Goal: Task Accomplishment & Management: Manage account settings

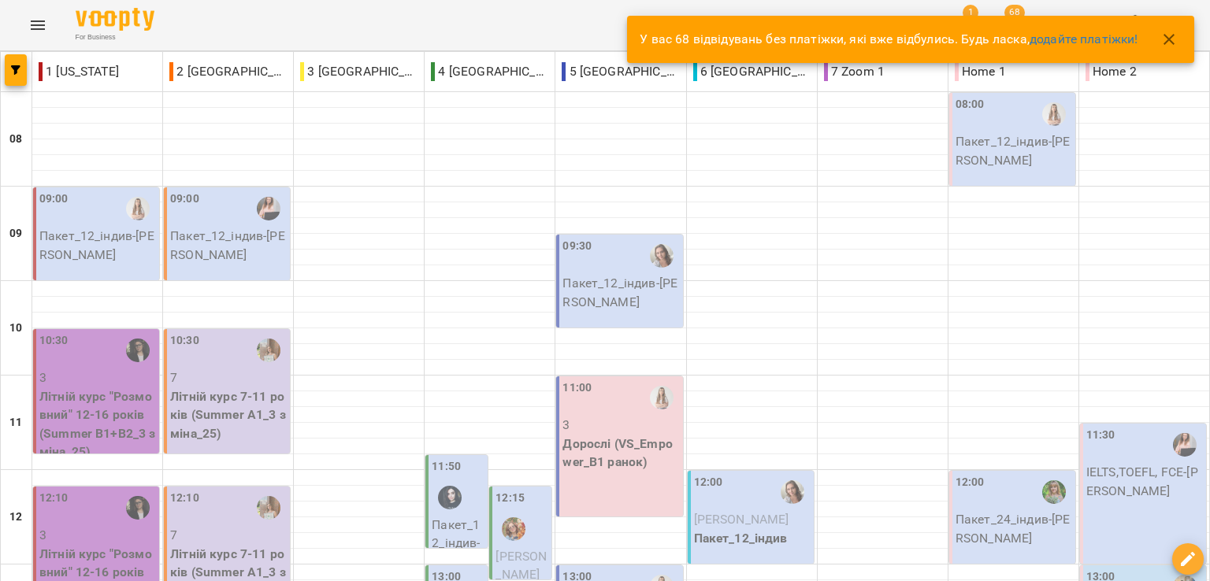
click at [451, 16] on div "For Business 1 68 UA" at bounding box center [605, 25] width 1210 height 50
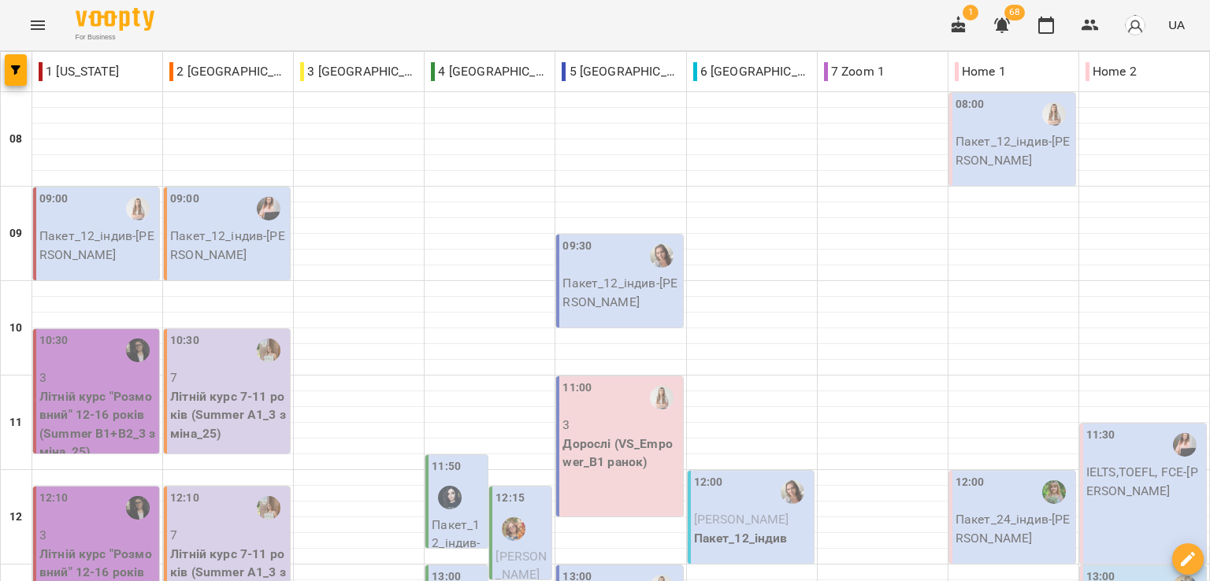
click at [218, 26] on div "For Business 1 68 UA" at bounding box center [605, 25] width 1210 height 50
click at [228, 15] on div "For Business 1 68 UA" at bounding box center [605, 25] width 1210 height 50
click at [220, 13] on div "For Business 1 68 UA" at bounding box center [605, 25] width 1210 height 50
click at [265, 20] on div "For Business 1 68 UA" at bounding box center [605, 25] width 1210 height 50
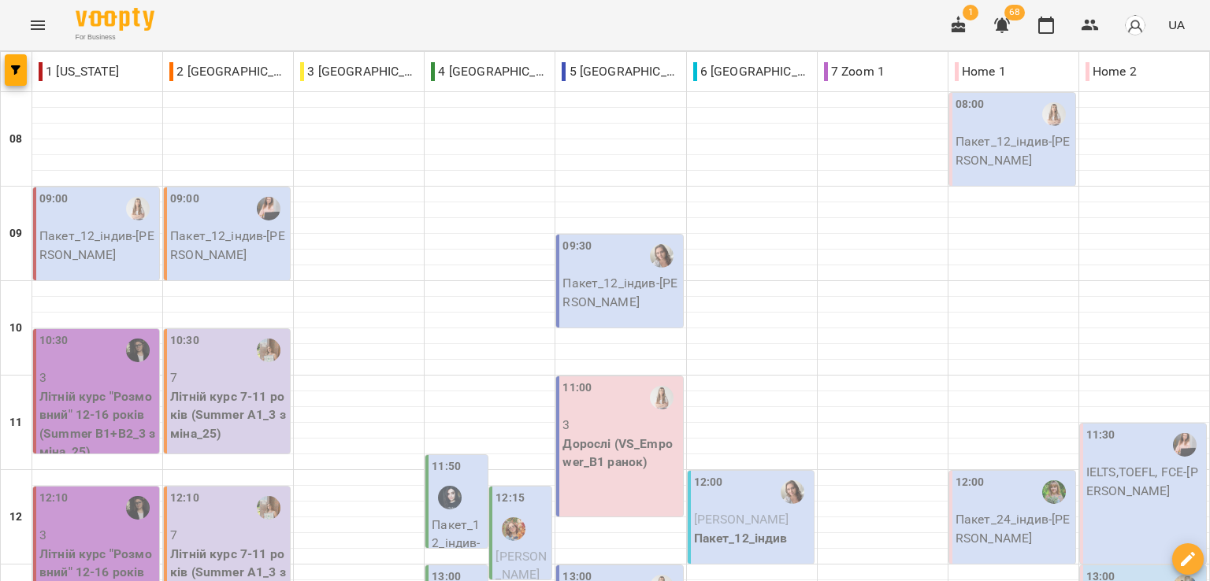
click at [327, 17] on div "For Business 1 68 UA" at bounding box center [605, 25] width 1210 height 50
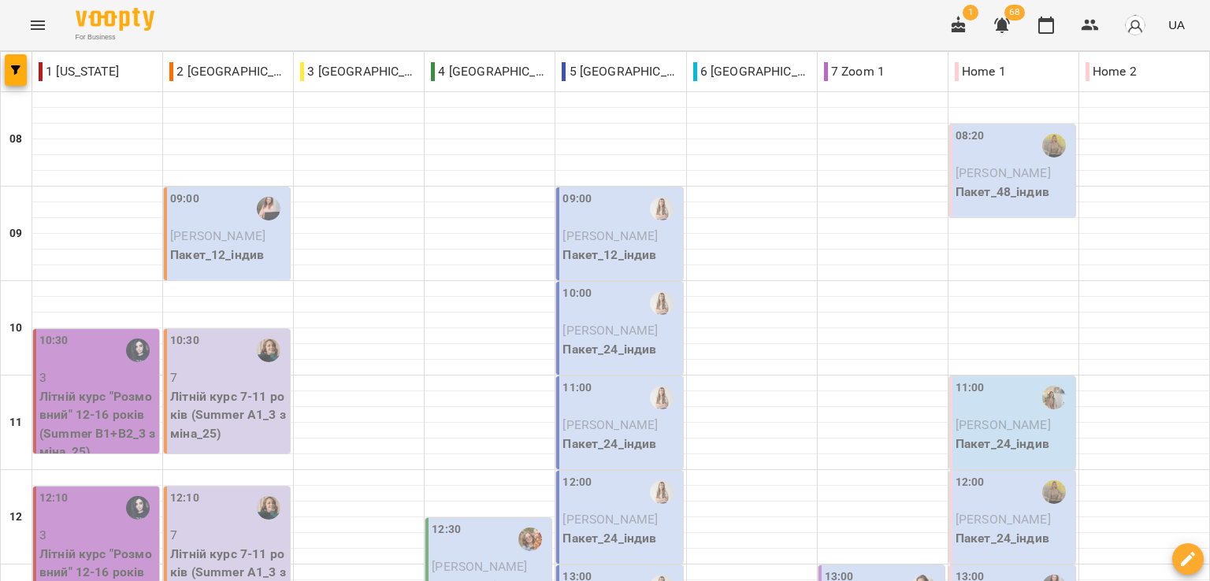
click at [242, 28] on div "For Business 1 68 UA" at bounding box center [605, 25] width 1210 height 50
click at [236, 22] on div "For Business 1 68 UA" at bounding box center [605, 25] width 1210 height 50
click at [238, 22] on div "For Business 1 68 UA" at bounding box center [605, 25] width 1210 height 50
click at [560, 24] on div "For Business 1 68 UA" at bounding box center [605, 25] width 1210 height 50
click at [306, 33] on div "For Business 1 68 UA" at bounding box center [605, 25] width 1210 height 50
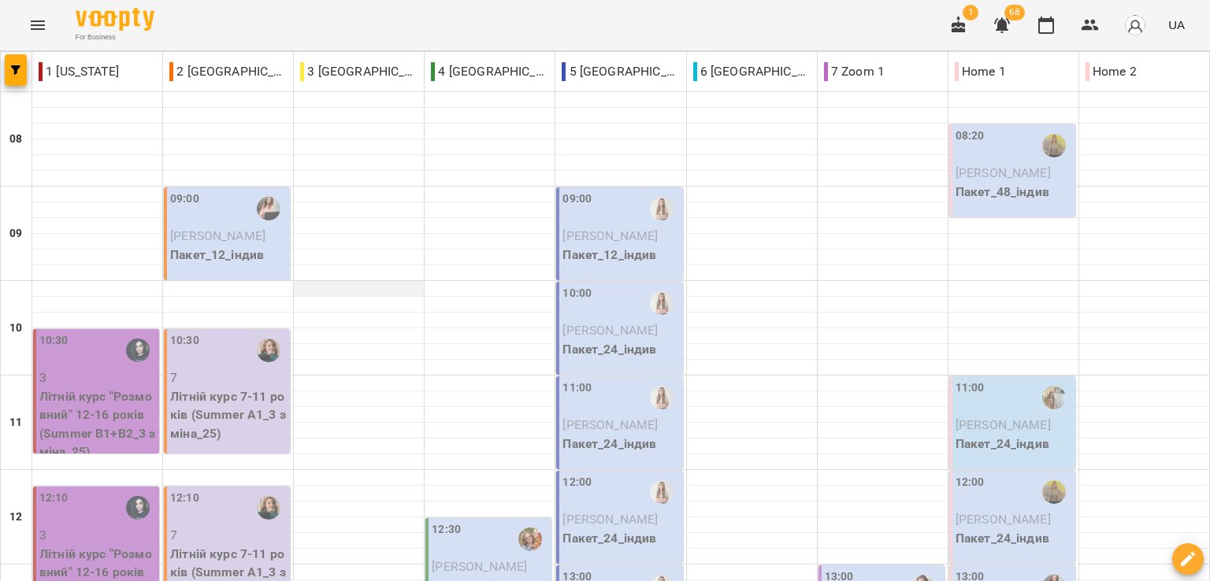
scroll to position [315, 0]
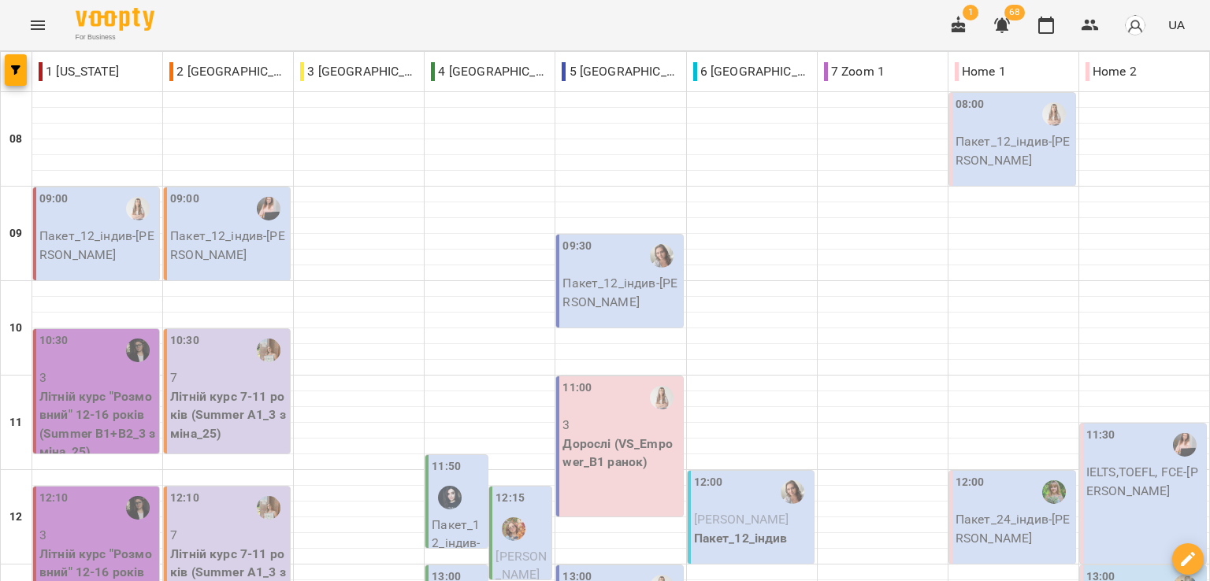
scroll to position [157, 0]
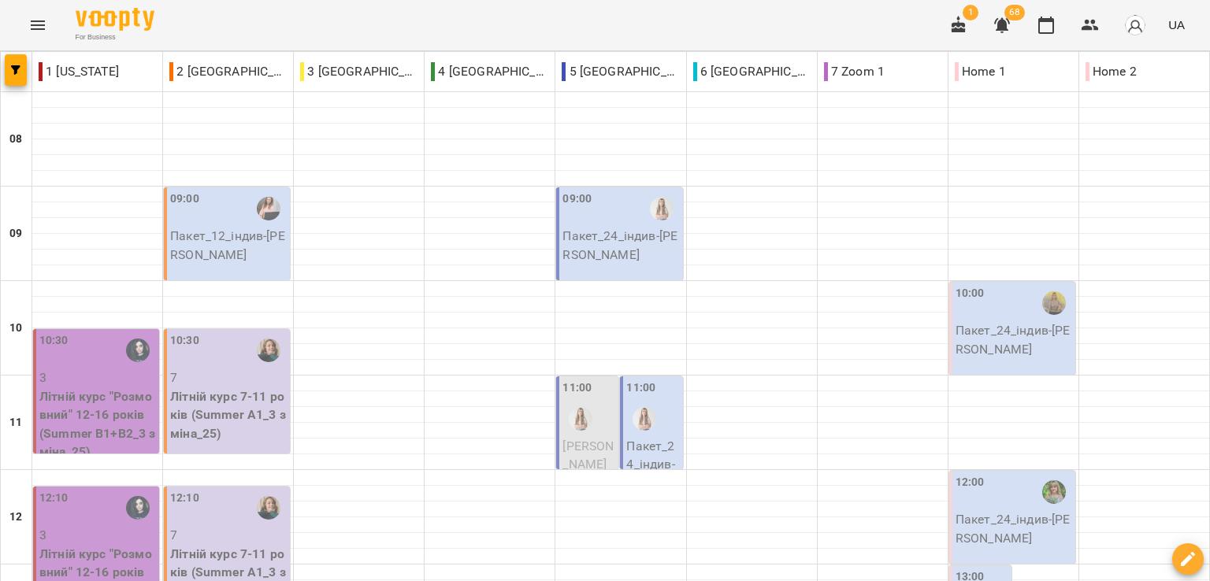
scroll to position [608, 0]
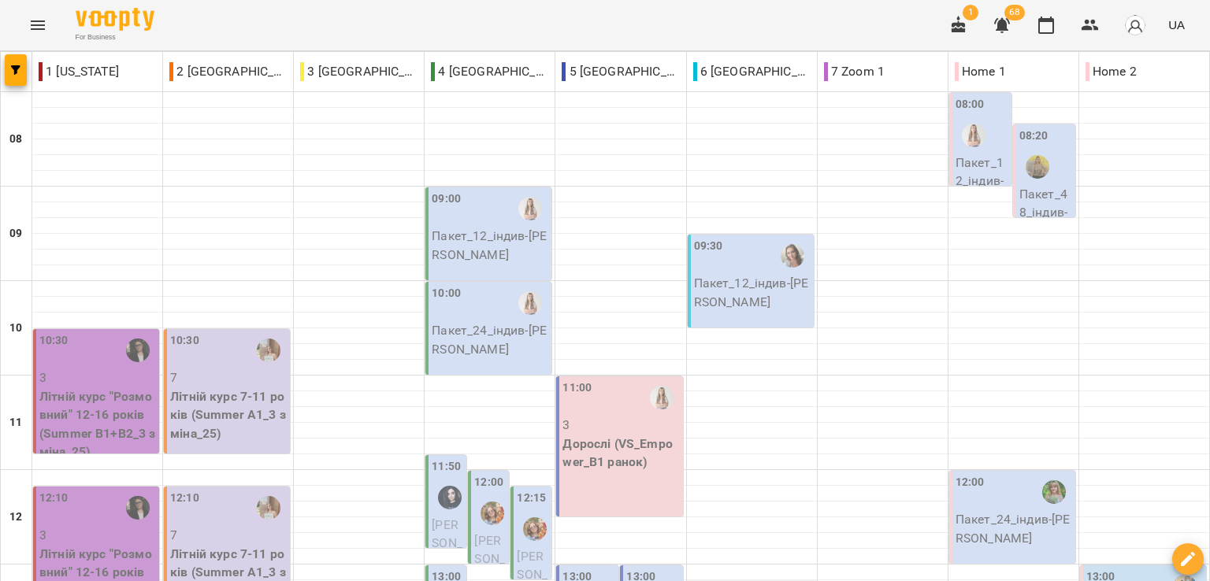
scroll to position [236, 0]
click at [198, 27] on div "For Business 1 68 UA" at bounding box center [605, 25] width 1210 height 50
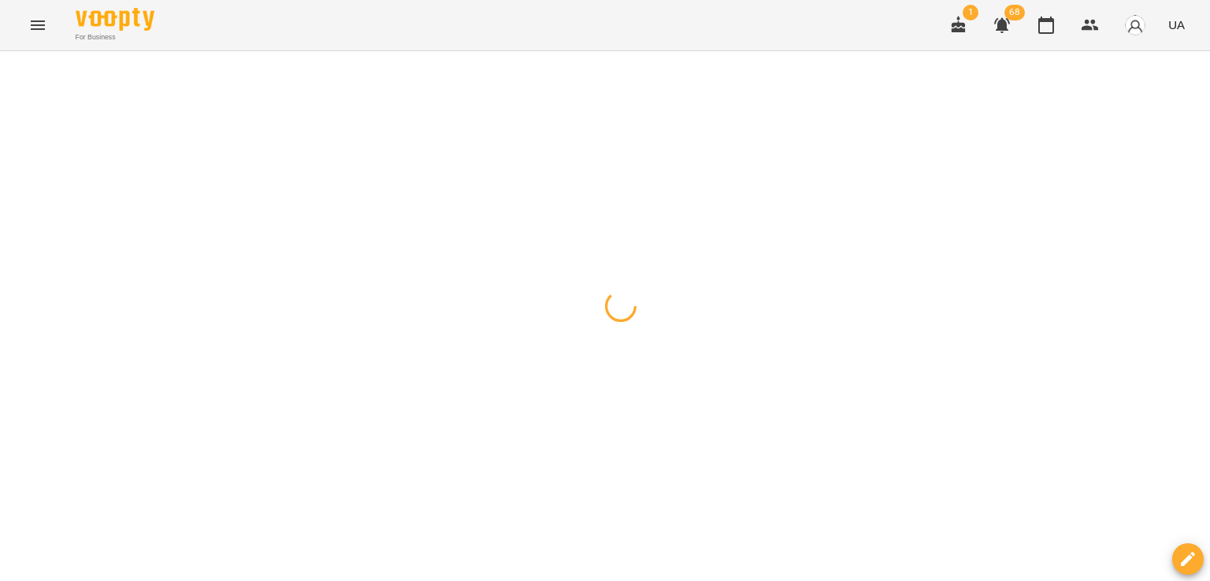
click at [218, 20] on div "For Business 1 68 UA" at bounding box center [605, 25] width 1210 height 50
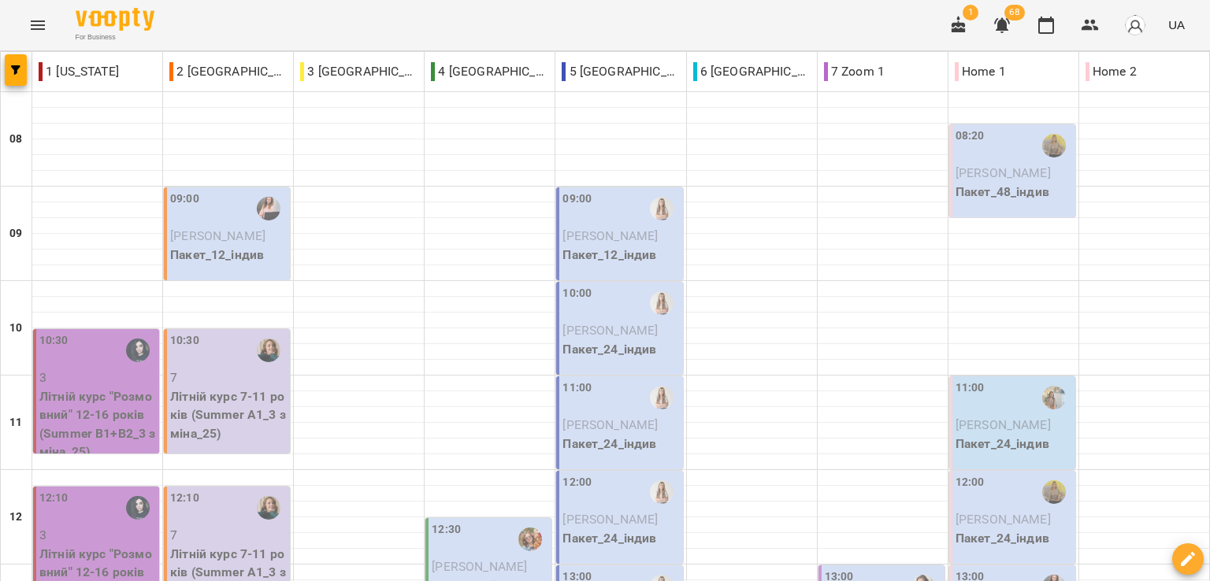
click at [202, 12] on div "For Business 1 68 UA" at bounding box center [605, 25] width 1210 height 50
click at [358, 10] on div "For Business 1 68 UA" at bounding box center [605, 25] width 1210 height 50
click at [359, 9] on div "For Business 1 68 UA" at bounding box center [605, 25] width 1210 height 50
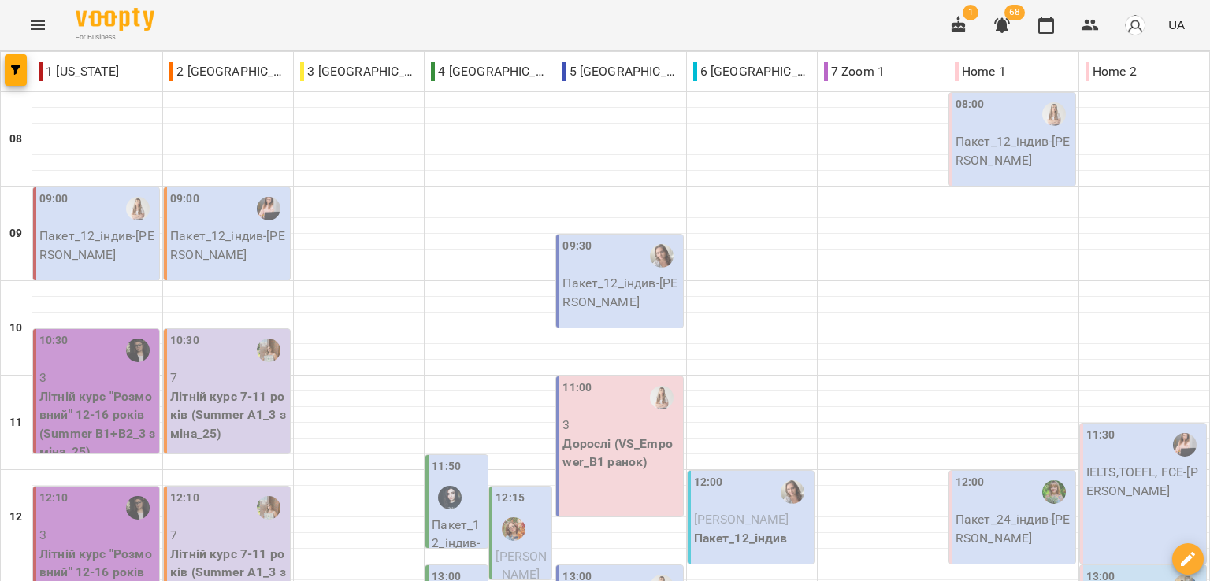
scroll to position [472, 0]
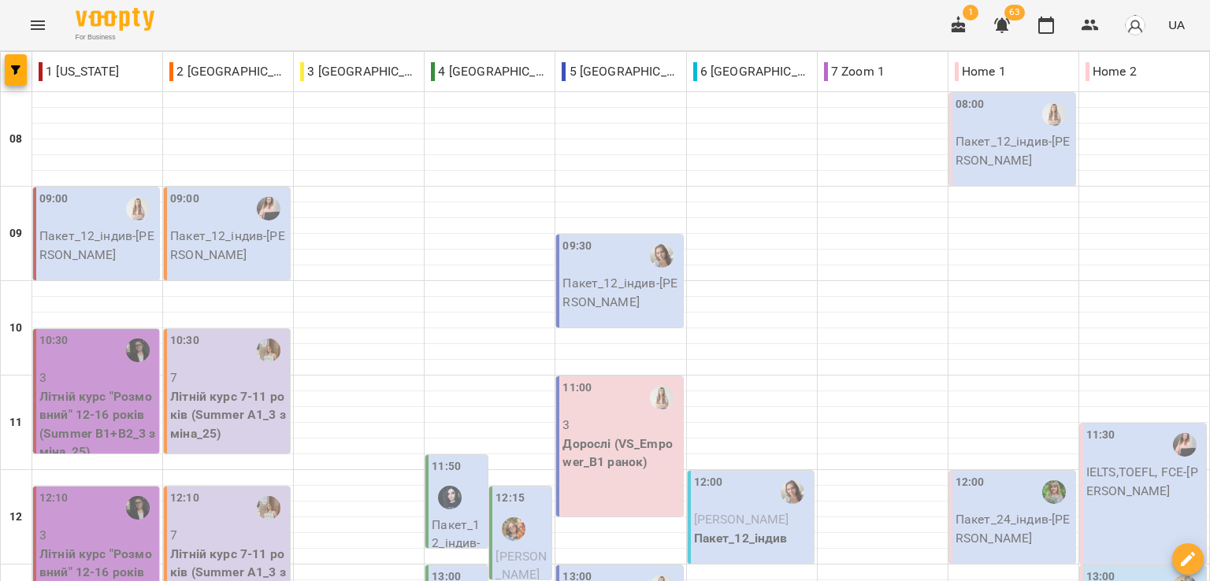
scroll to position [157, 0]
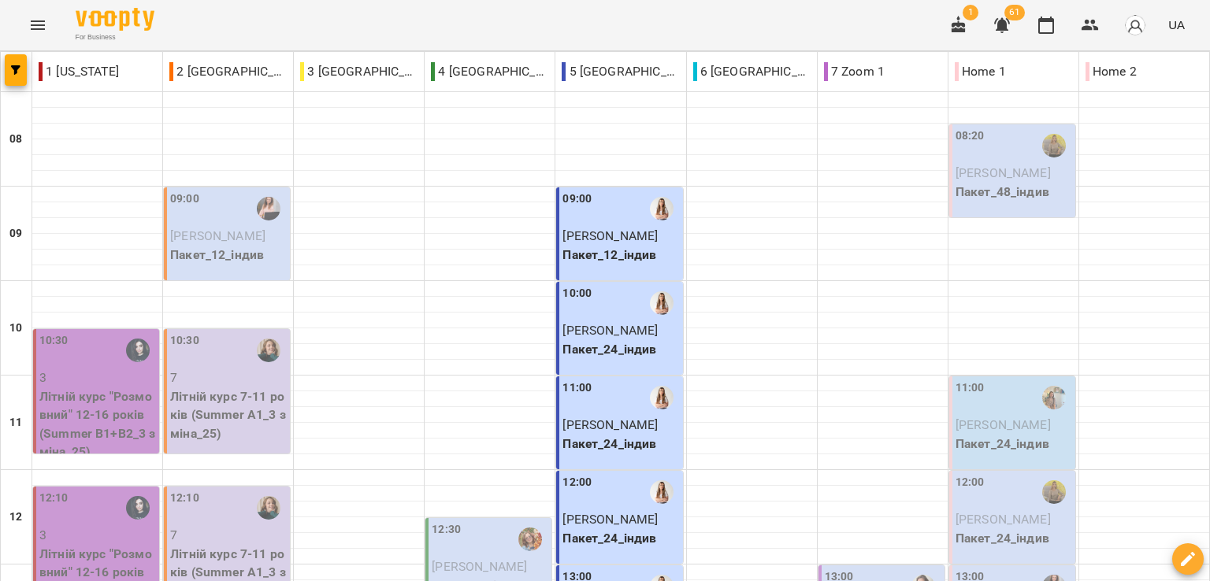
click at [230, 373] on p "7" at bounding box center [228, 378] width 117 height 19
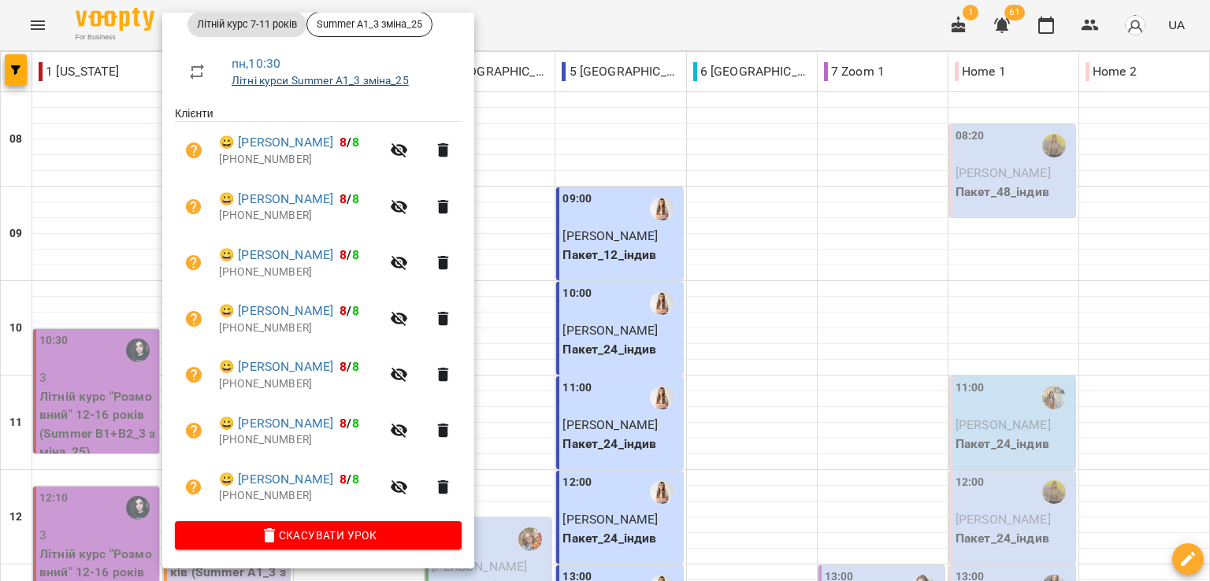
scroll to position [247, 0]
click at [608, 29] on div at bounding box center [605, 290] width 1210 height 581
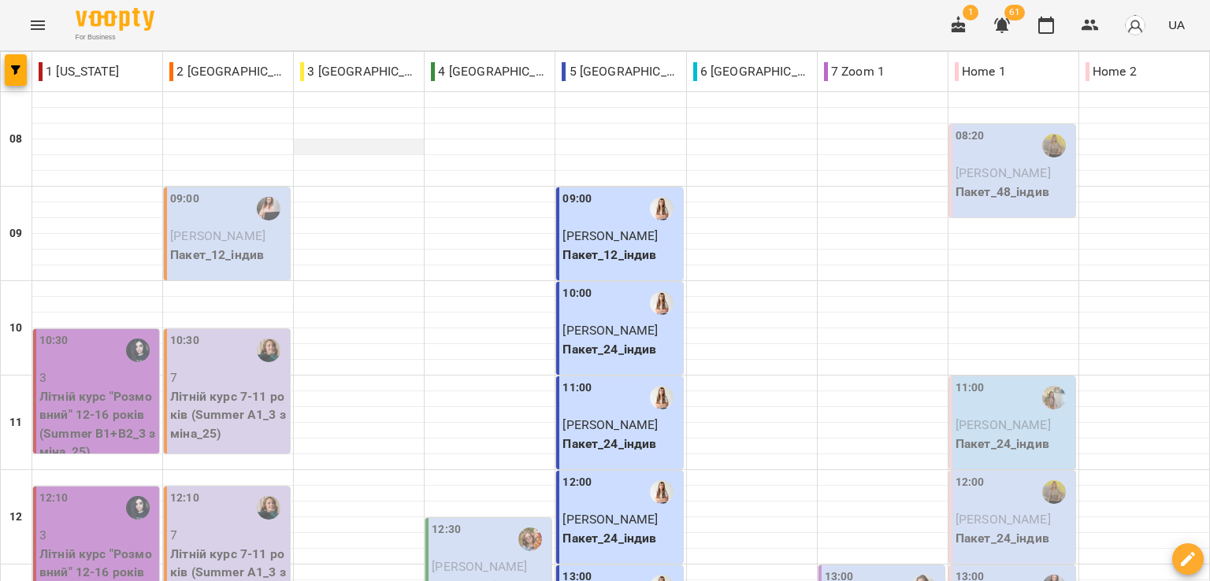
scroll to position [0, 0]
click at [384, 38] on div "For Business 1 61 UA" at bounding box center [605, 25] width 1210 height 50
click at [221, 22] on div "For Business 1 61 UA" at bounding box center [605, 25] width 1210 height 50
click at [197, 22] on div "For Business 1 61 UA" at bounding box center [605, 25] width 1210 height 50
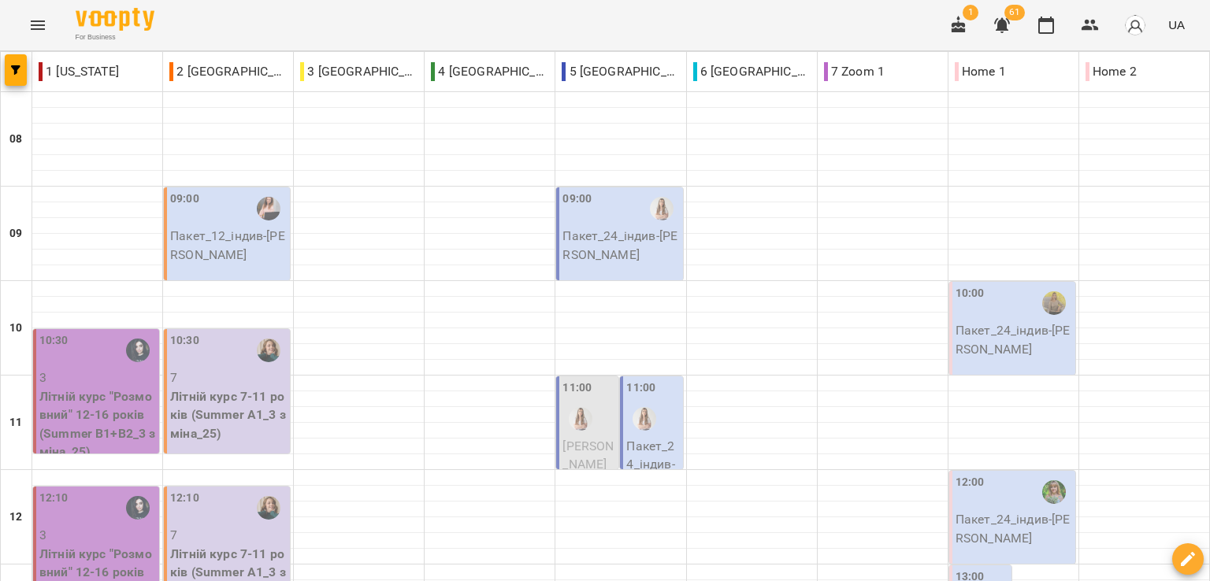
scroll to position [844, 0]
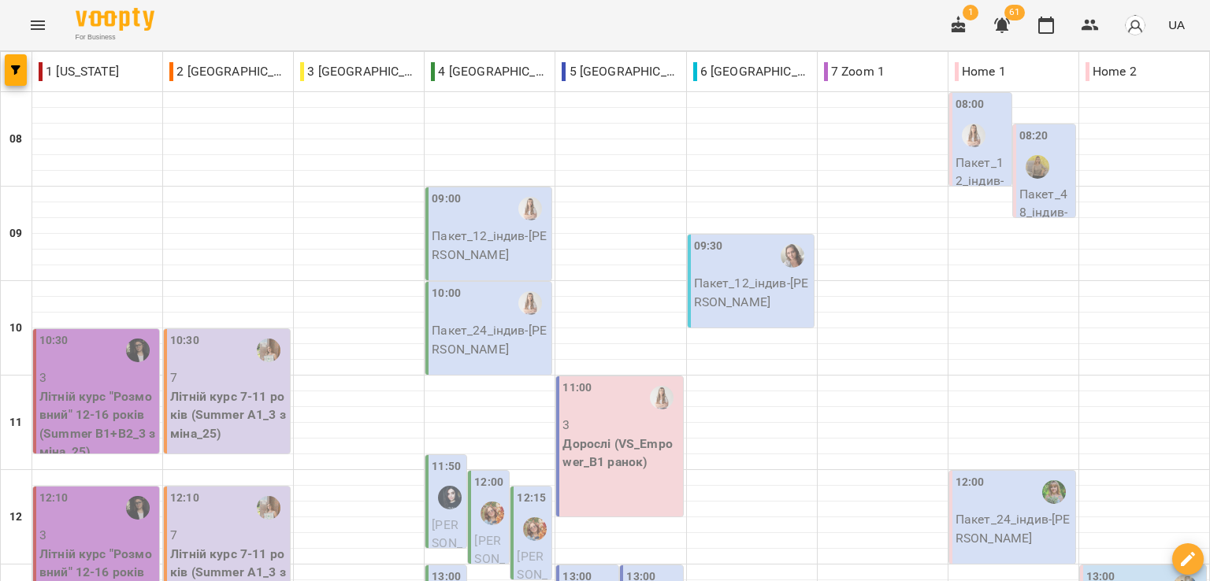
click at [208, 17] on div "For Business 1 61 UA" at bounding box center [605, 25] width 1210 height 50
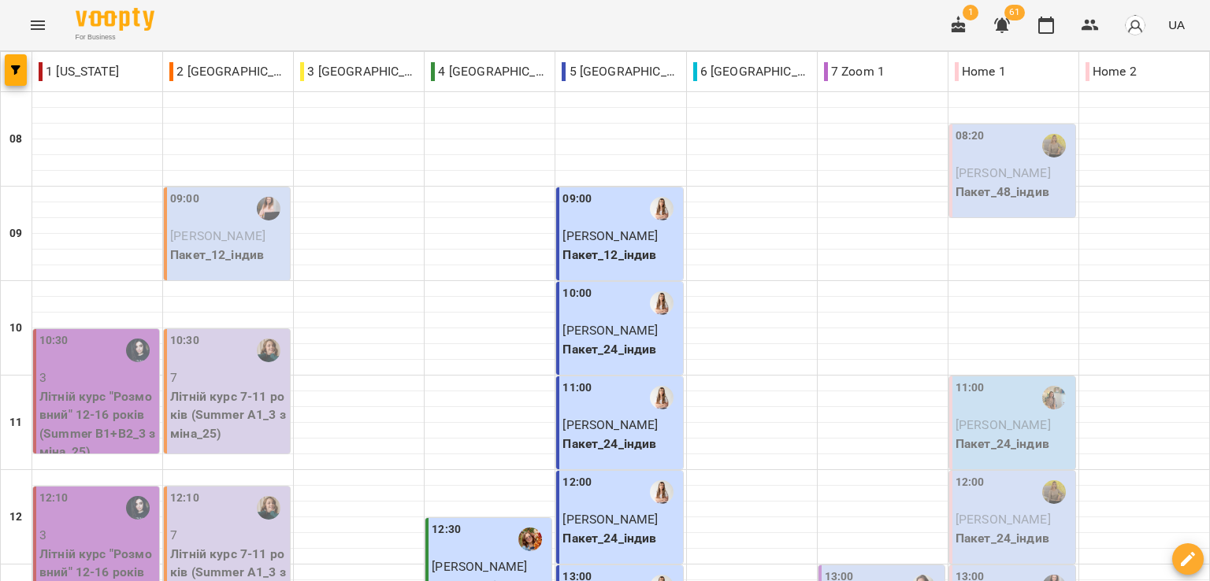
scroll to position [472, 0]
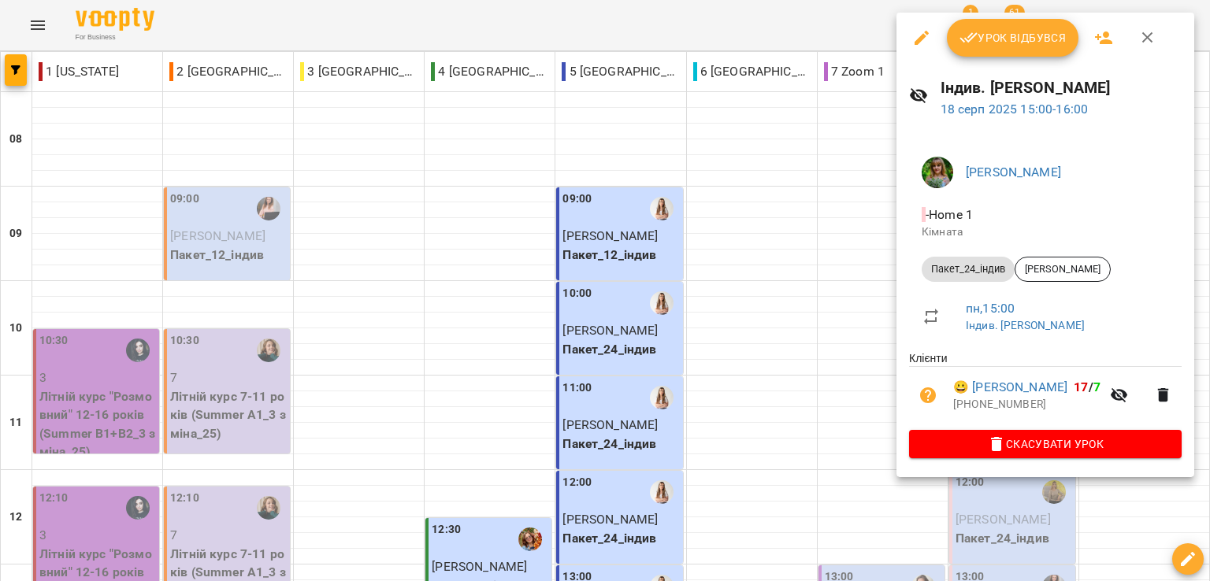
click at [1004, 46] on span "Урок відбувся" at bounding box center [1012, 37] width 107 height 19
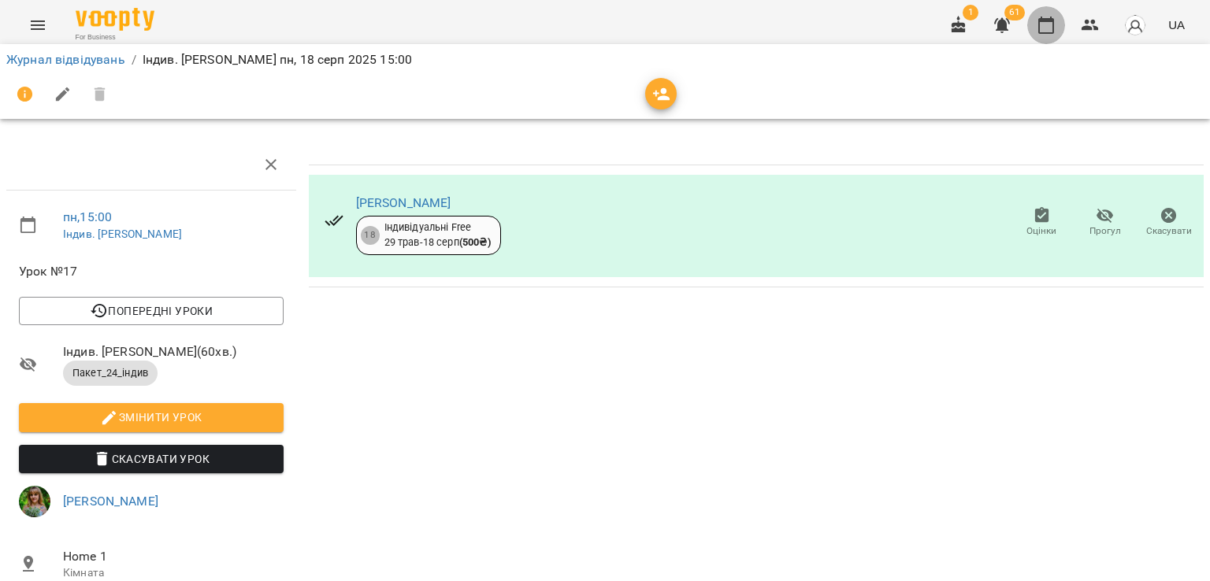
click at [1054, 22] on icon "button" at bounding box center [1046, 25] width 16 height 17
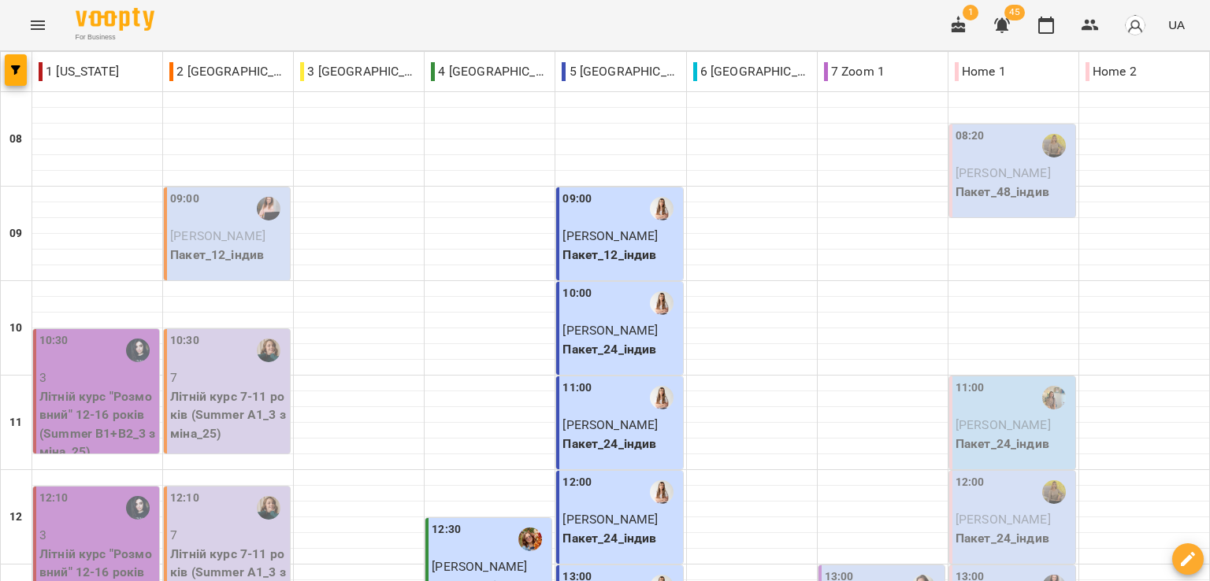
click at [217, 6] on div "For Business 1 45 UA" at bounding box center [605, 25] width 1210 height 50
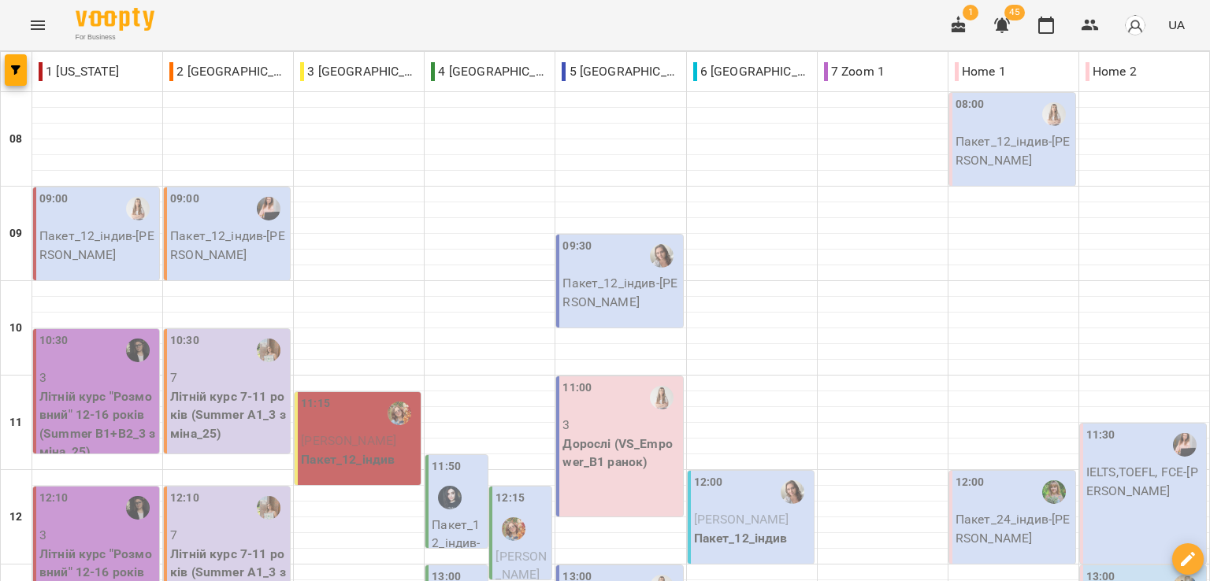
scroll to position [551, 0]
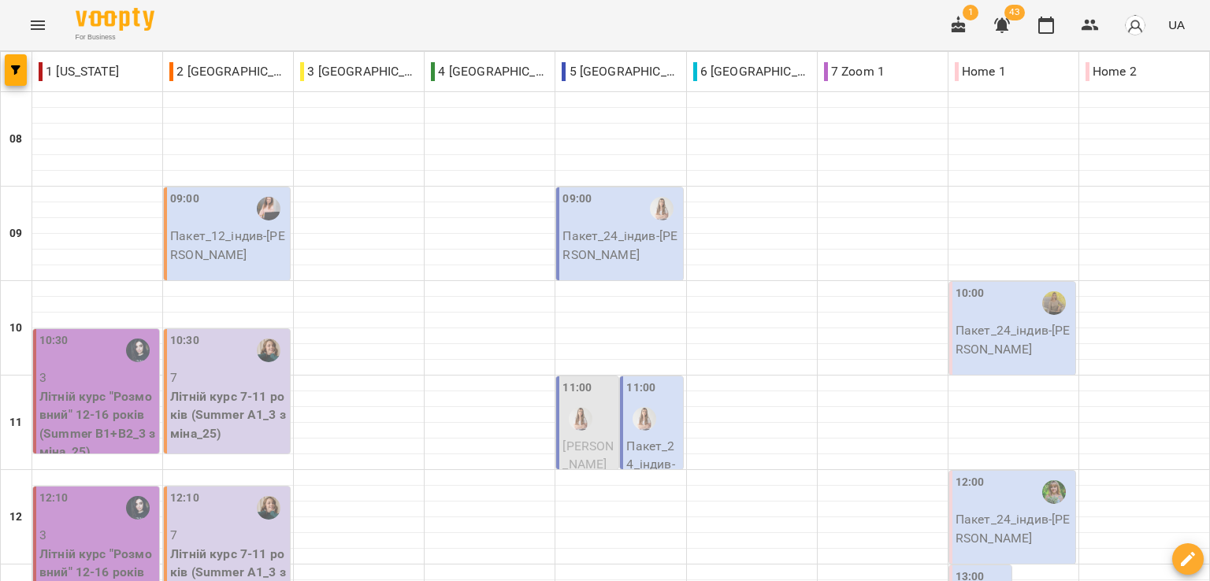
scroll to position [79, 0]
click at [1002, 376] on div at bounding box center [1013, 384] width 130 height 16
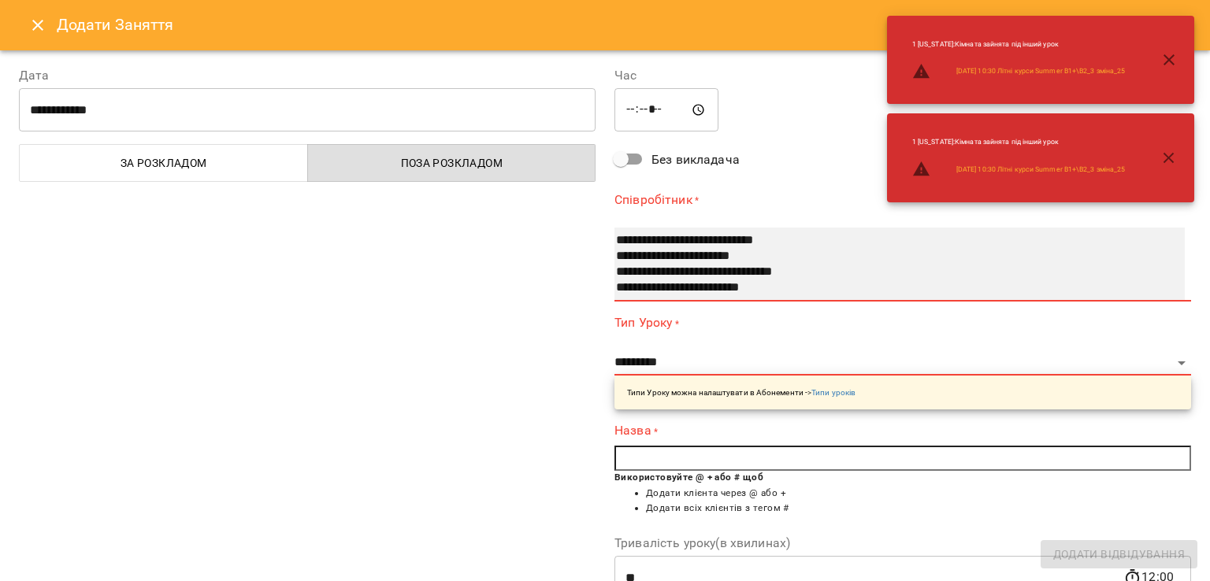
select select "**********"
click at [703, 256] on option "**********" at bounding box center [883, 257] width 539 height 16
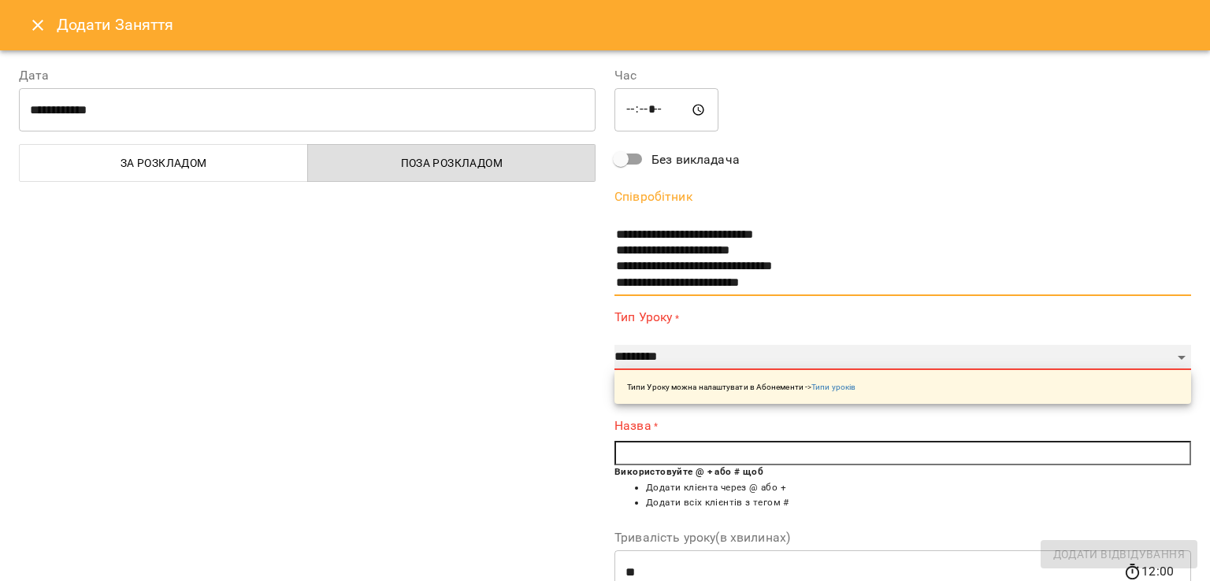
click at [684, 354] on select "**********" at bounding box center [902, 357] width 576 height 25
select select "**********"
click at [614, 345] on select "**********" at bounding box center [902, 357] width 576 height 25
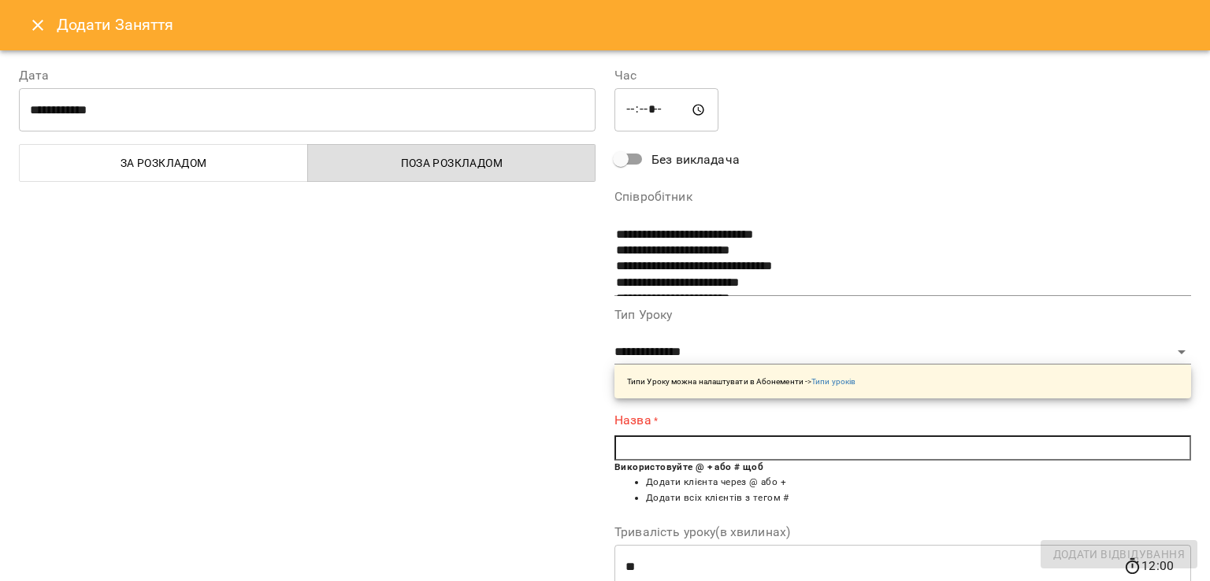
click at [677, 453] on input "text" at bounding box center [902, 447] width 576 height 25
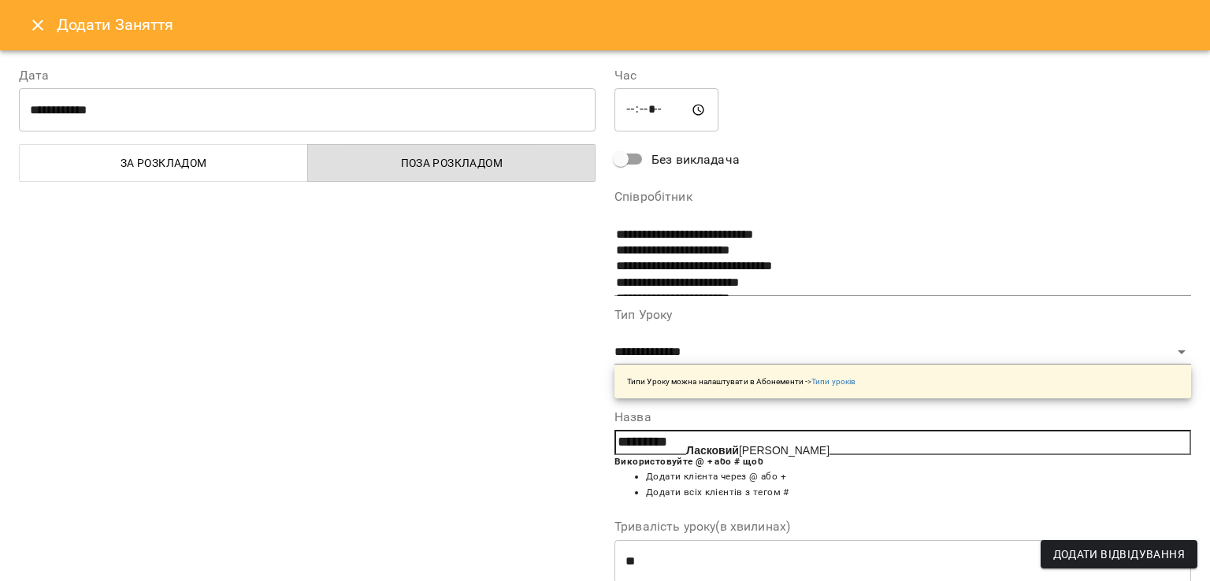
click at [778, 444] on span "Ласковий Михайло" at bounding box center [757, 450] width 143 height 13
type input "**********"
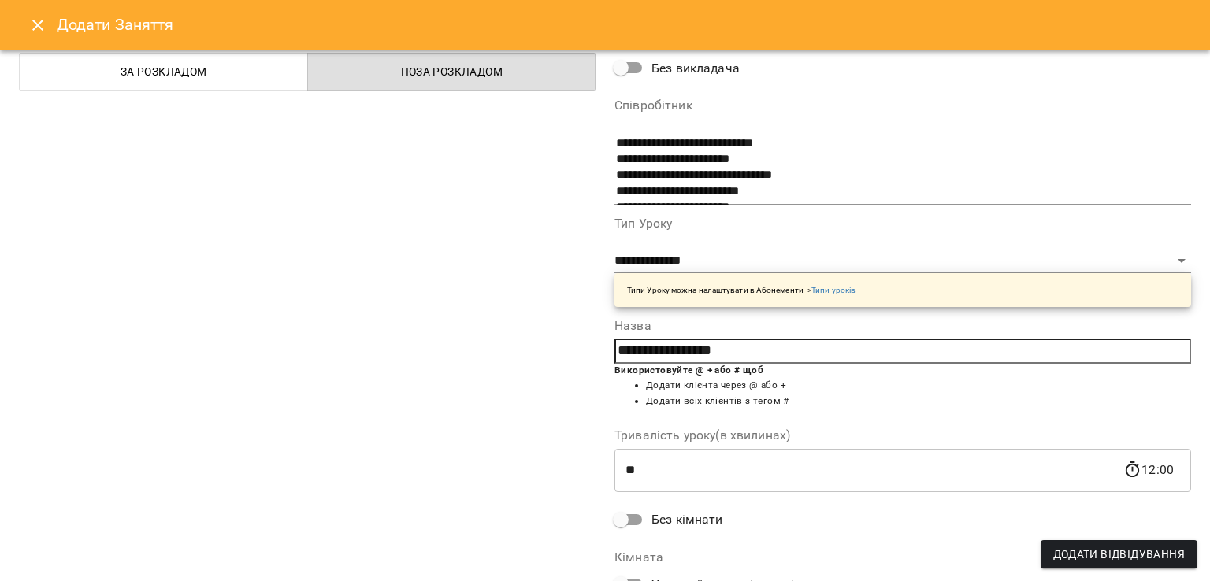
scroll to position [205, 0]
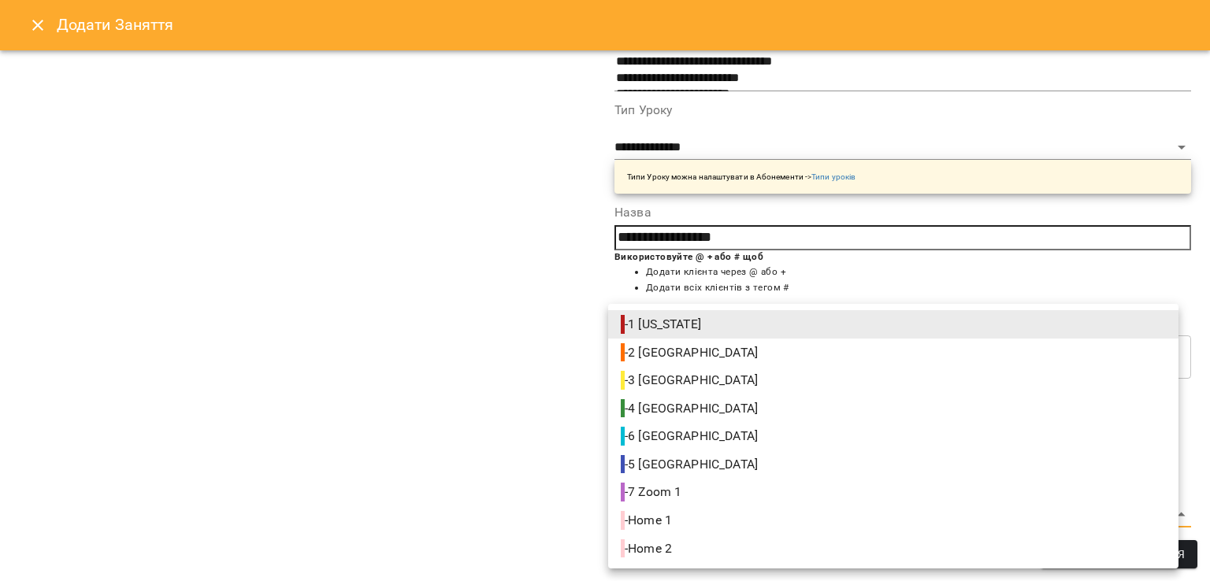
click at [665, 524] on span "- Home 1" at bounding box center [648, 520] width 54 height 19
type input "**********"
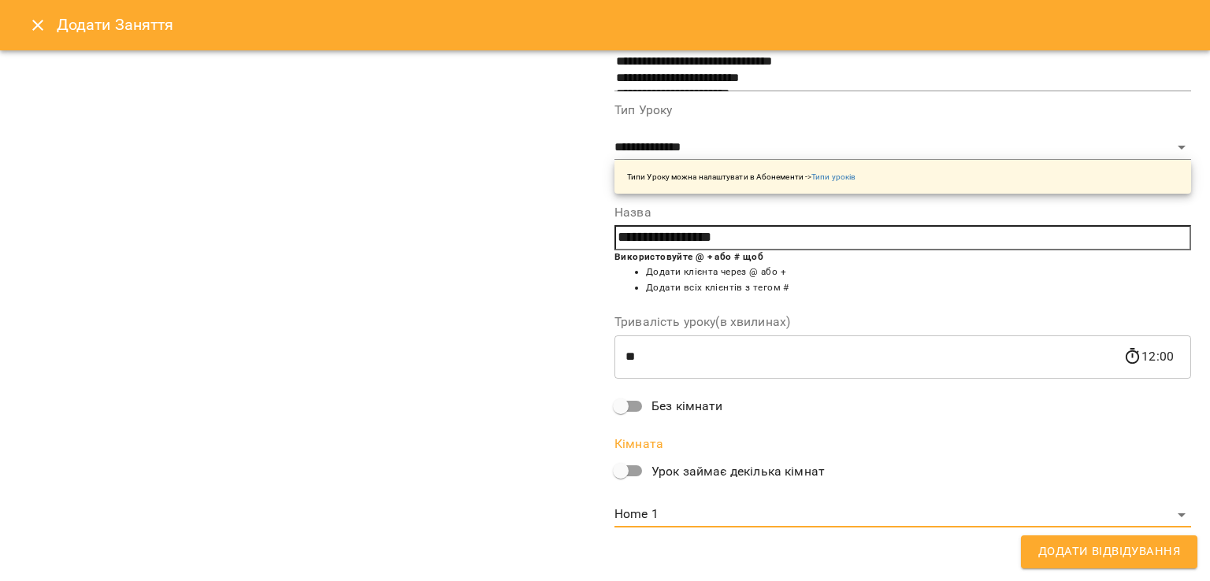
click at [400, 456] on div "**********" at bounding box center [306, 196] width 595 height 707
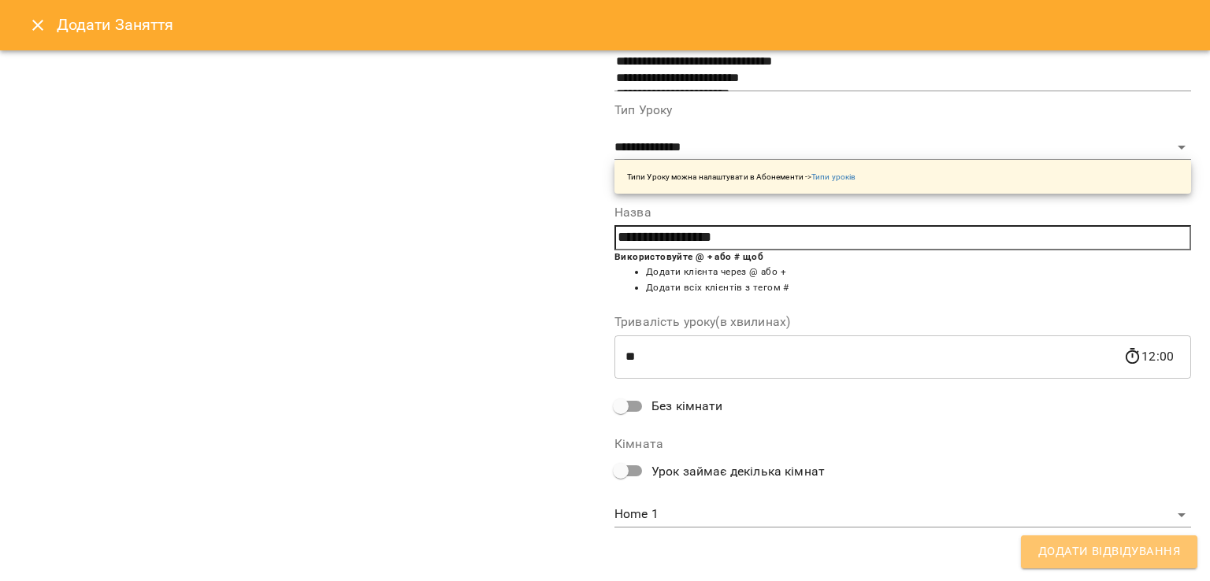
click at [1142, 555] on span "Додати Відвідування" at bounding box center [1109, 552] width 142 height 20
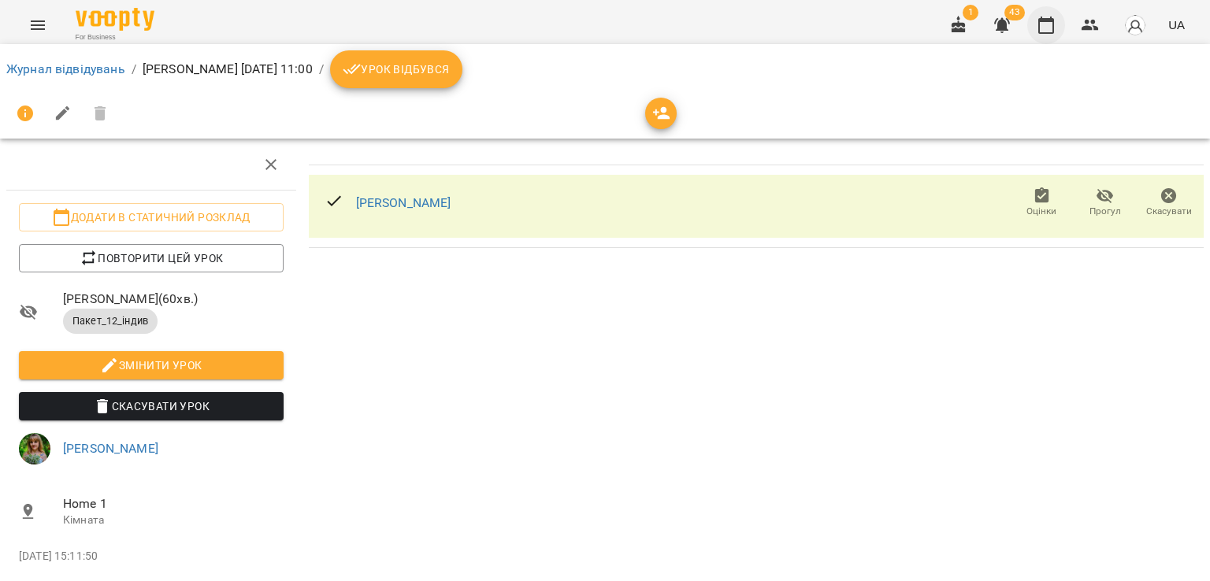
click at [1046, 25] on icon "button" at bounding box center [1045, 25] width 19 height 19
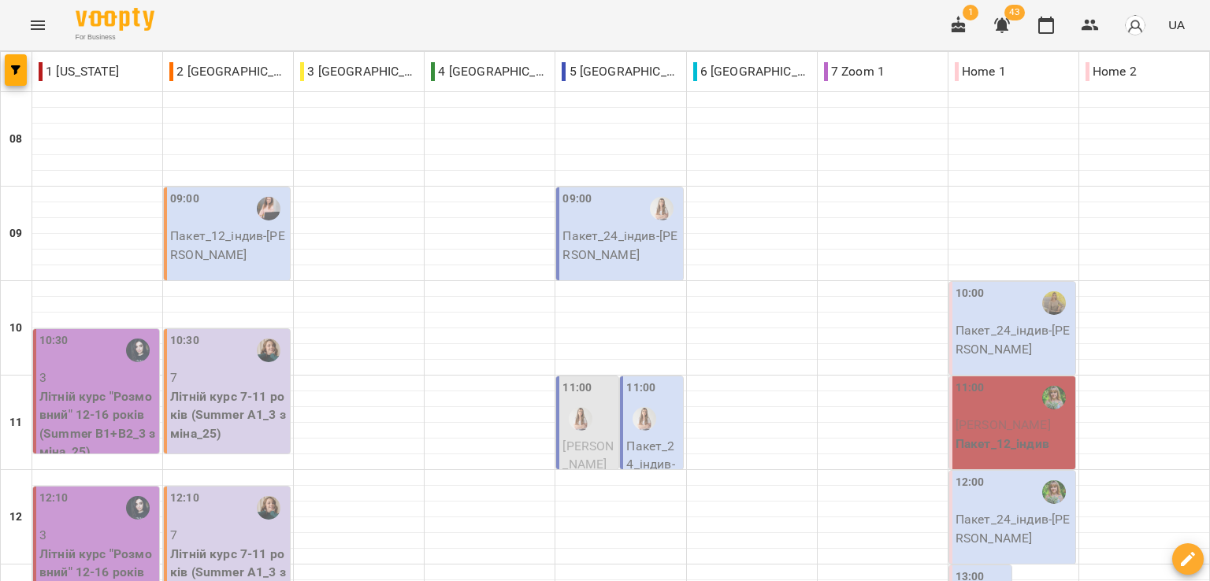
click at [217, 22] on div "For Business 1 43 UA" at bounding box center [605, 25] width 1210 height 50
click at [219, 22] on div "For Business 1 43 UA" at bounding box center [605, 25] width 1210 height 50
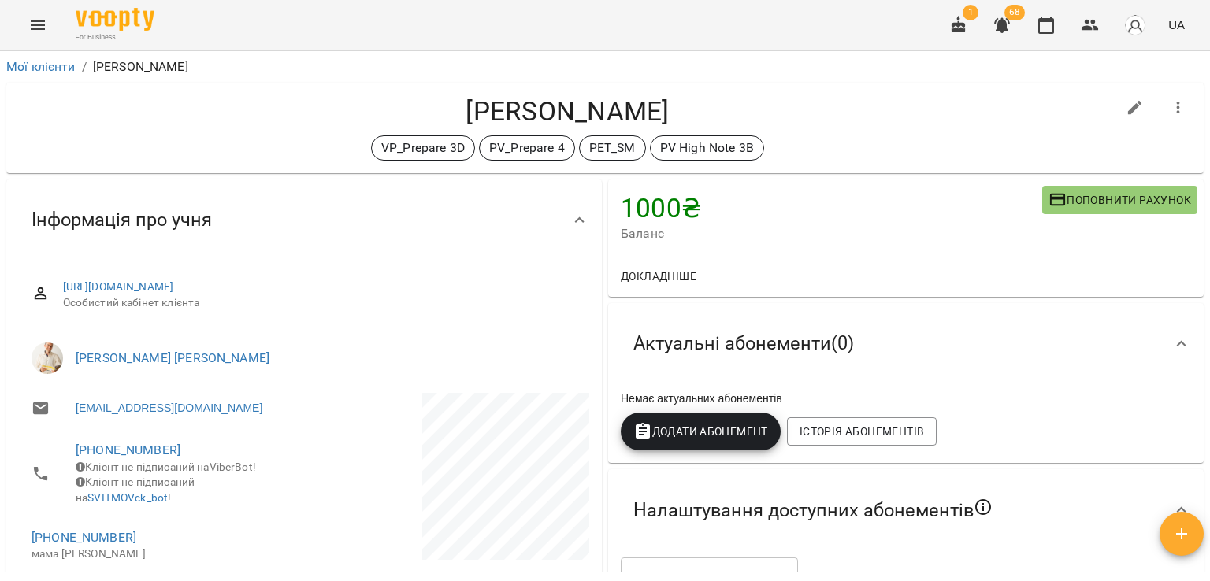
click at [1087, 28] on icon "button" at bounding box center [1089, 25] width 17 height 11
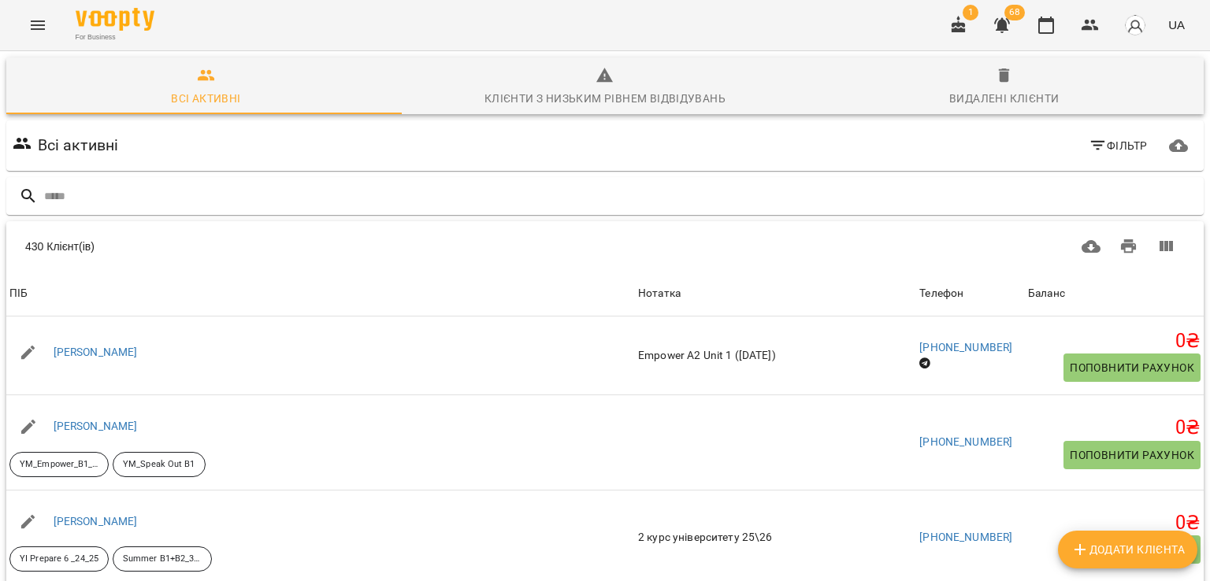
click at [999, 27] on icon "button" at bounding box center [1002, 25] width 16 height 15
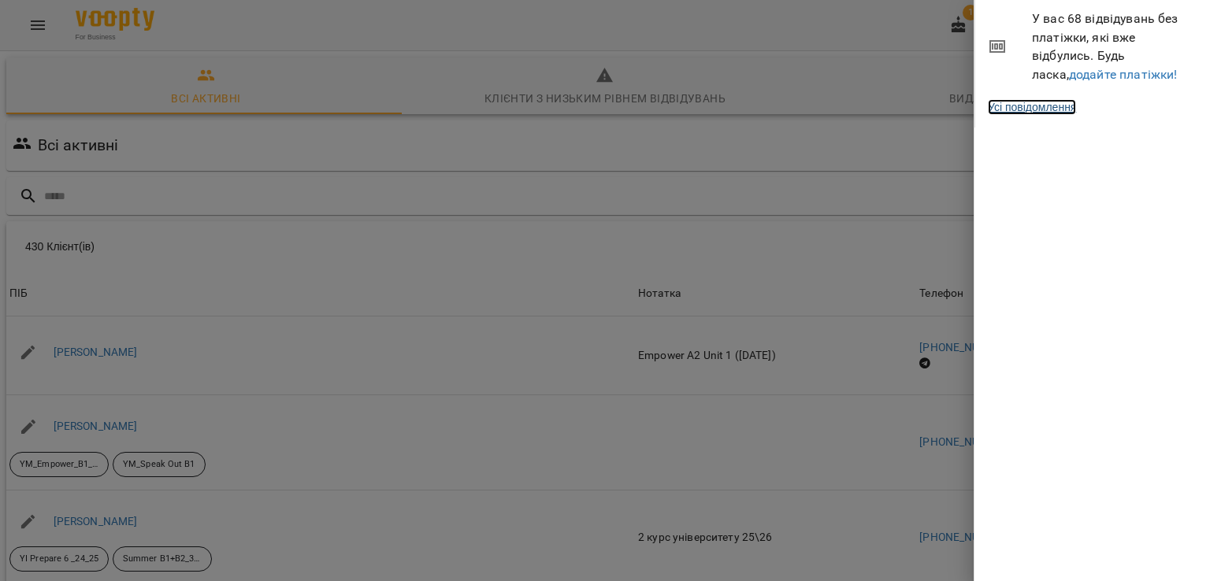
click at [1021, 105] on link "Усі повідомлення" at bounding box center [1031, 107] width 88 height 16
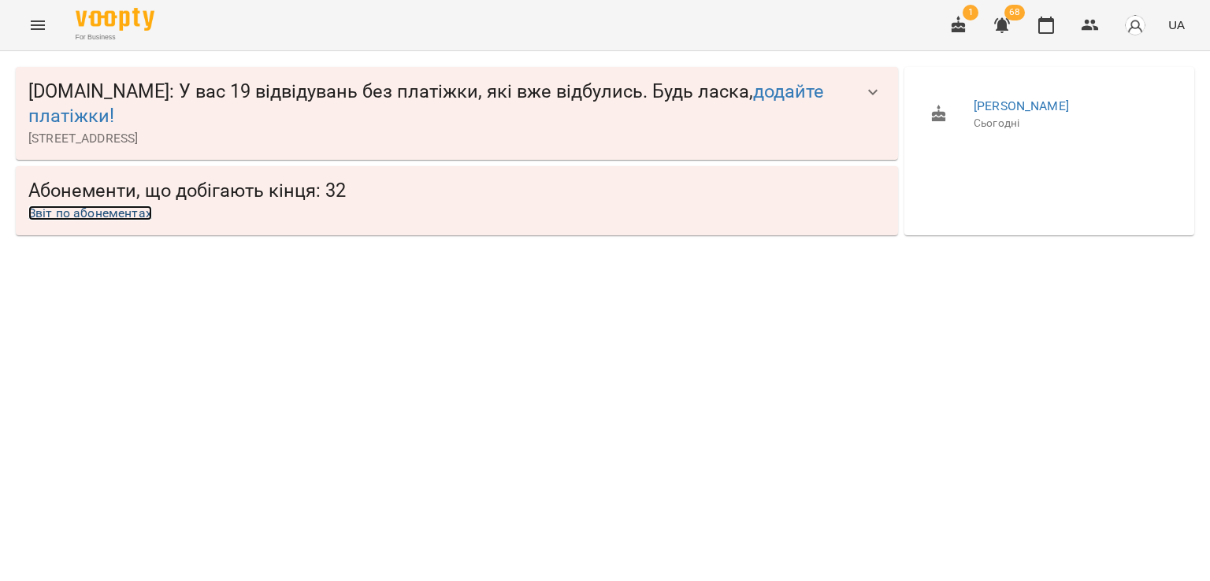
click at [104, 215] on link "Звіт по абонементах" at bounding box center [90, 213] width 124 height 15
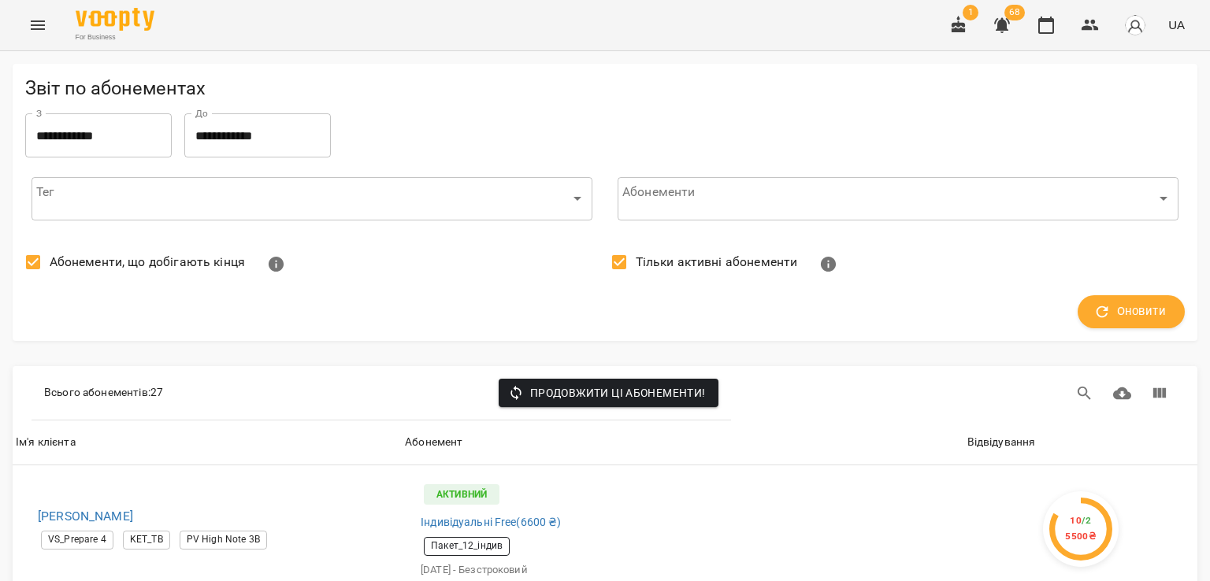
click at [664, 29] on div "For Business 1 68 UA" at bounding box center [605, 25] width 1210 height 50
click at [1002, 24] on icon "button" at bounding box center [1002, 25] width 16 height 15
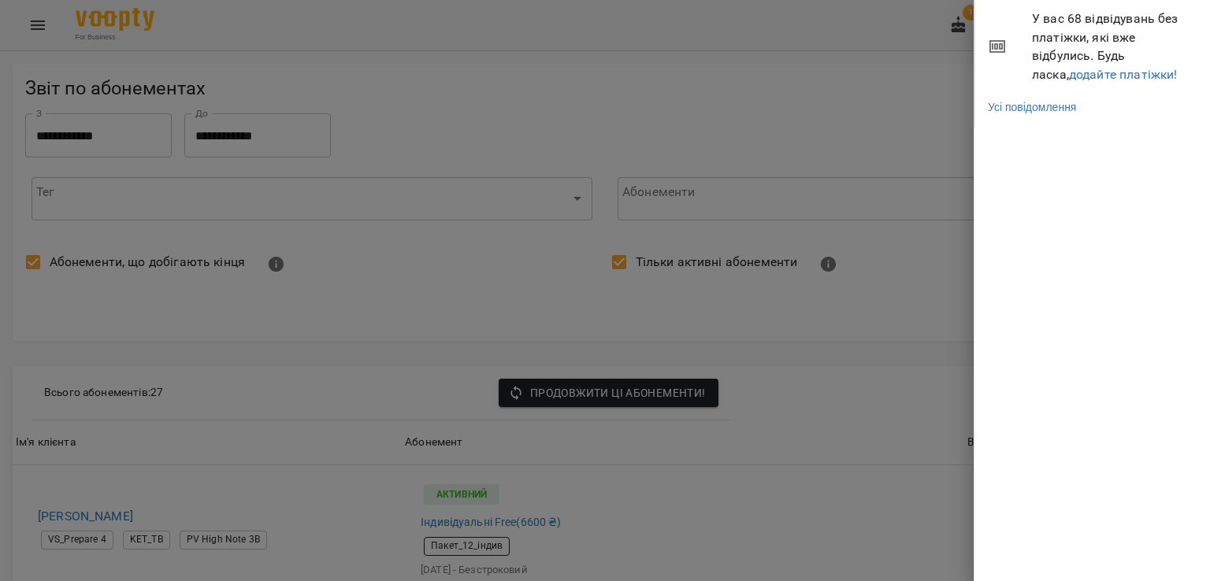
click at [891, 31] on div at bounding box center [605, 290] width 1210 height 581
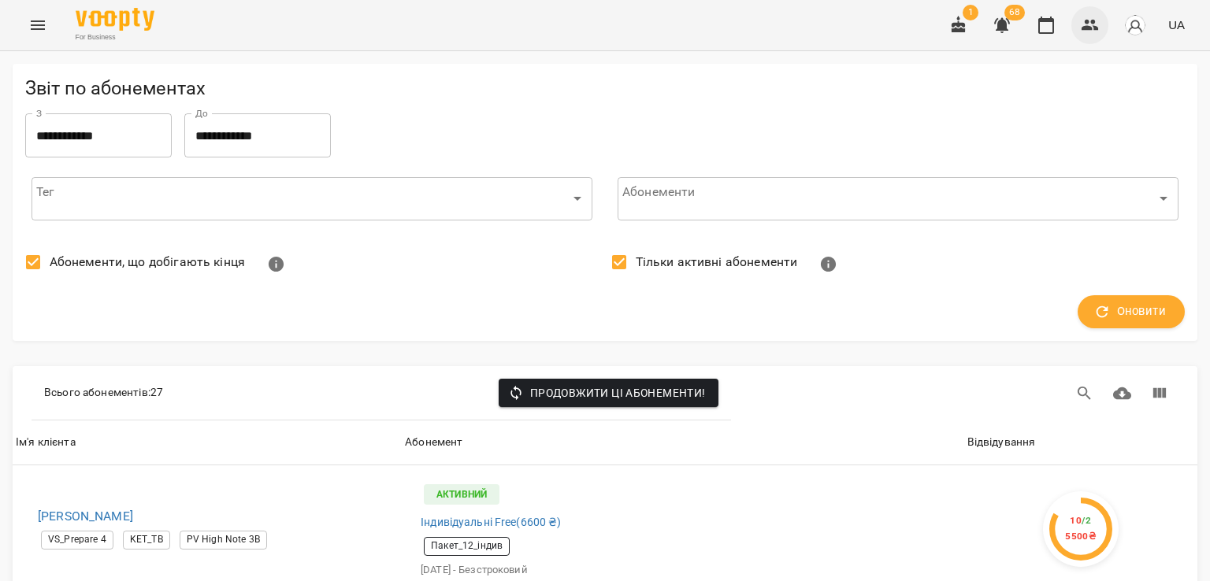
click at [1090, 35] on button "button" at bounding box center [1090, 25] width 38 height 38
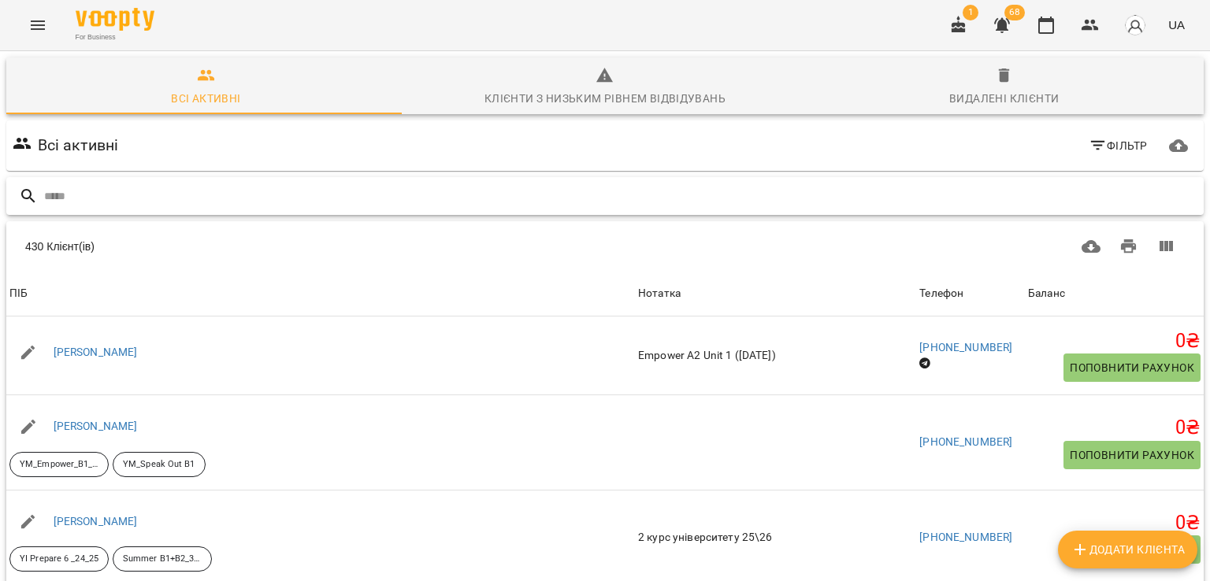
click at [358, 191] on input "text" at bounding box center [620, 196] width 1153 height 26
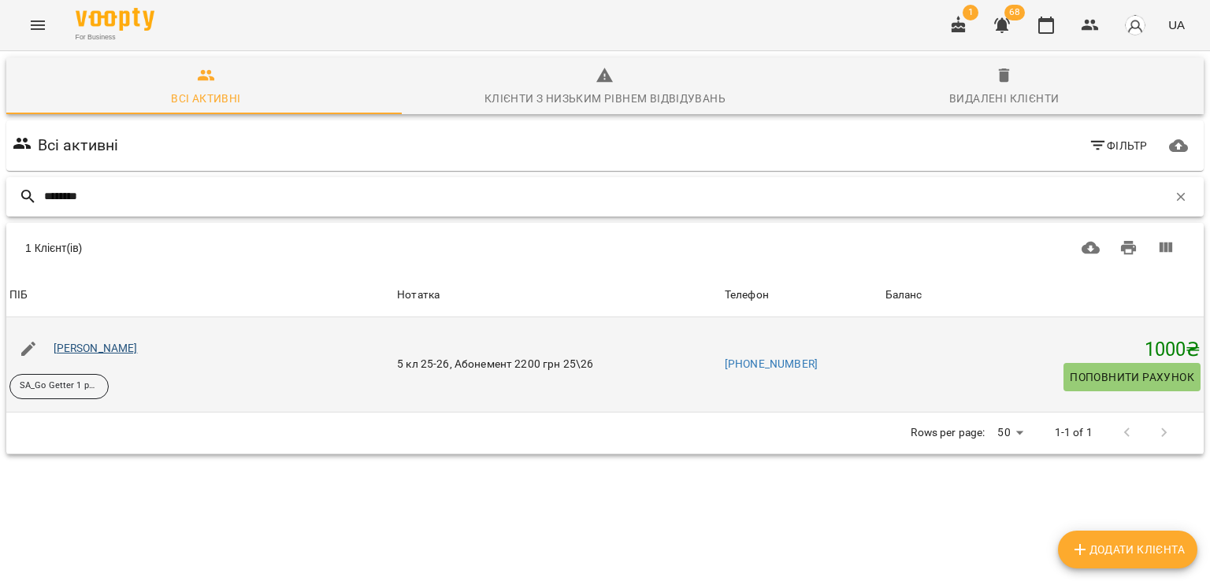
type input "********"
click at [122, 354] on link "Вдовенко Андрій" at bounding box center [96, 348] width 84 height 13
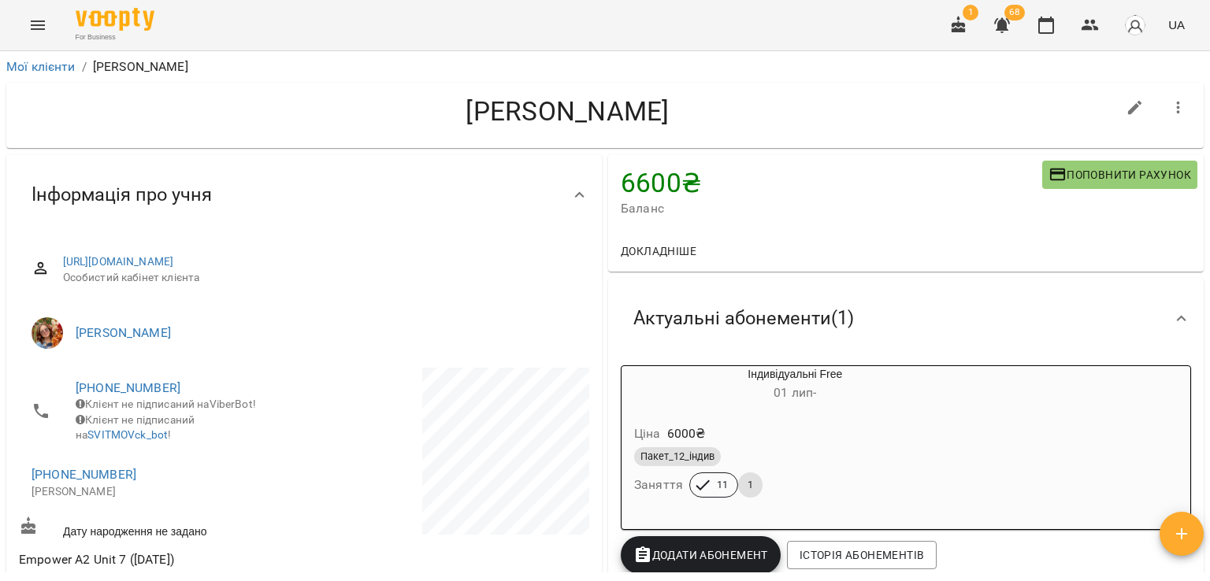
click at [715, 117] on h4 "[PERSON_NAME]" at bounding box center [567, 111] width 1097 height 32
click at [146, 387] on link "[PHONE_NUMBER]" at bounding box center [128, 387] width 105 height 15
click at [201, 432] on link at bounding box center [192, 418] width 49 height 33
click at [198, 138] on div "[PERSON_NAME]" at bounding box center [604, 115] width 1197 height 65
click at [97, 482] on link "[PHONE_NUMBER]" at bounding box center [83, 474] width 105 height 15
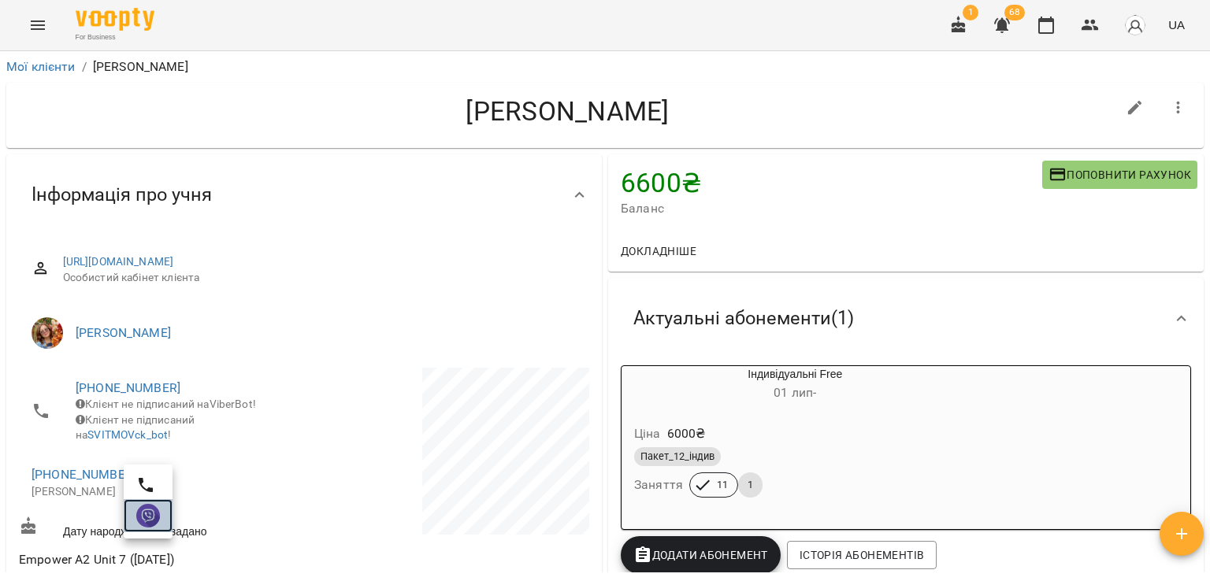
click at [146, 511] on img at bounding box center [148, 516] width 24 height 24
drag, startPoint x: 196, startPoint y: 146, endPoint x: 204, endPoint y: 139, distance: 10.1
click at [196, 146] on div "Кравченко Марина" at bounding box center [604, 115] width 1197 height 65
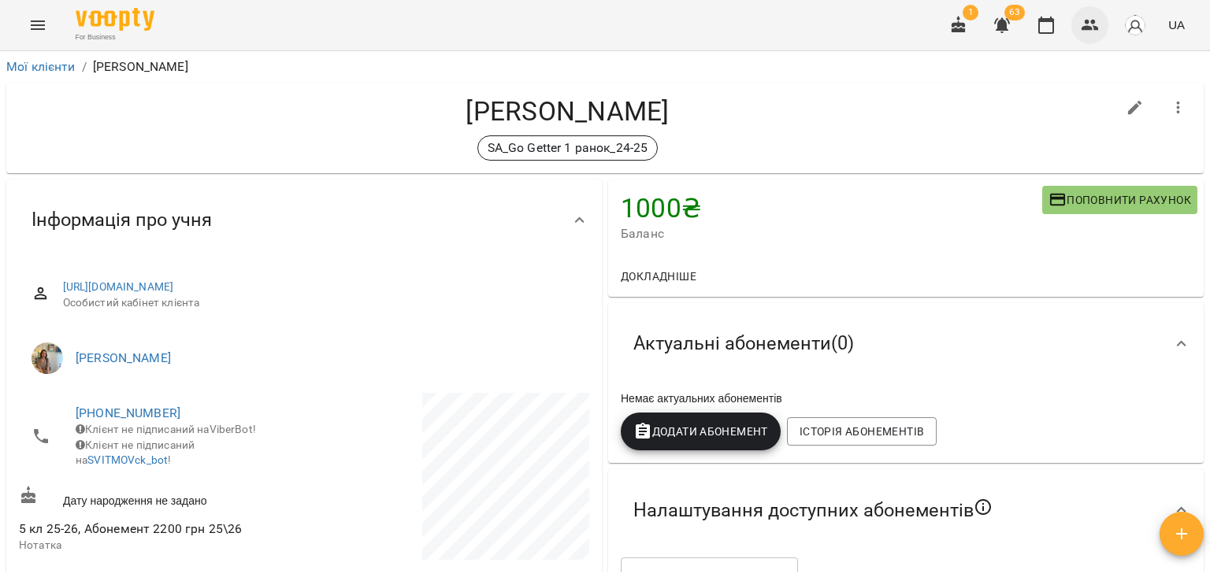
click at [1079, 13] on button "button" at bounding box center [1090, 25] width 38 height 38
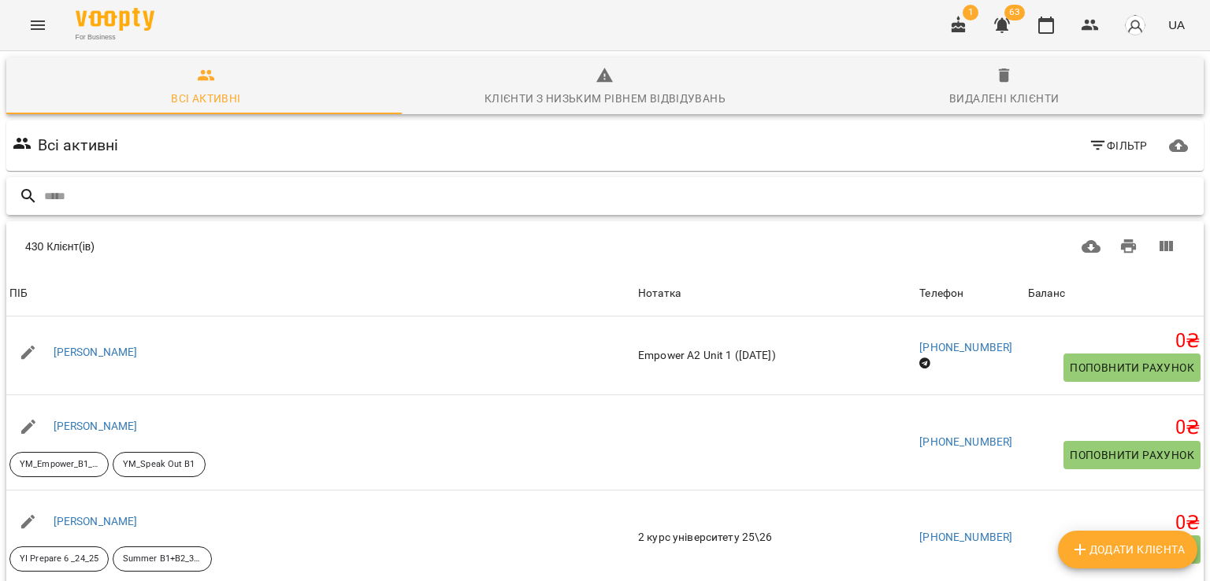
drag, startPoint x: 389, startPoint y: 198, endPoint x: 388, endPoint y: 190, distance: 8.7
click at [390, 196] on input "text" at bounding box center [620, 196] width 1153 height 26
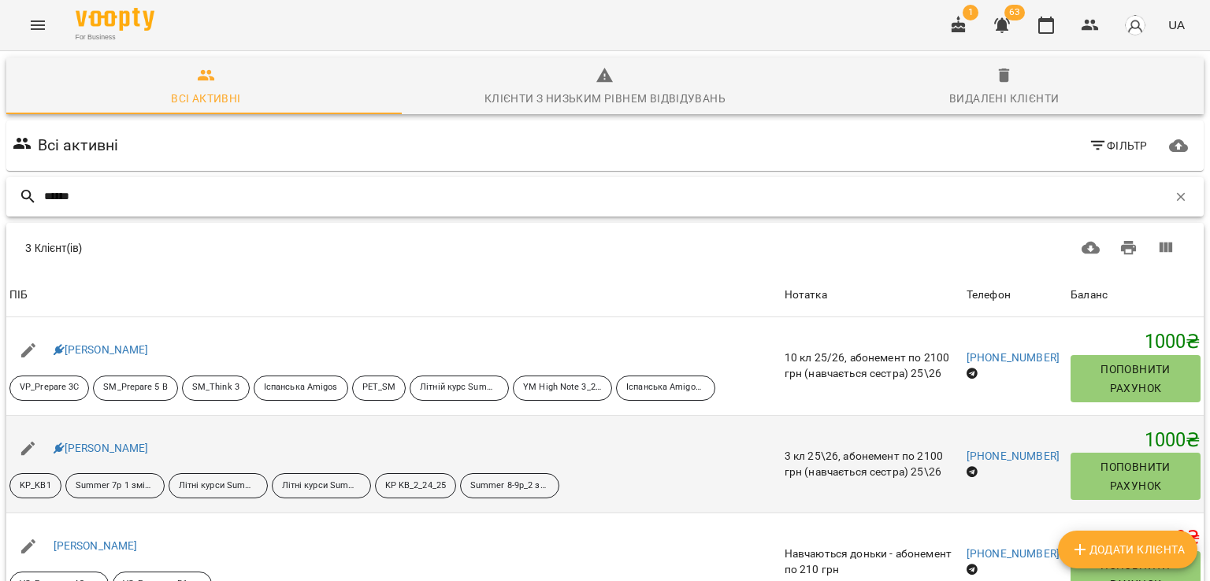
scroll to position [79, 0]
type input "******"
click at [1005, 450] on link "+380661967330" at bounding box center [1012, 456] width 93 height 13
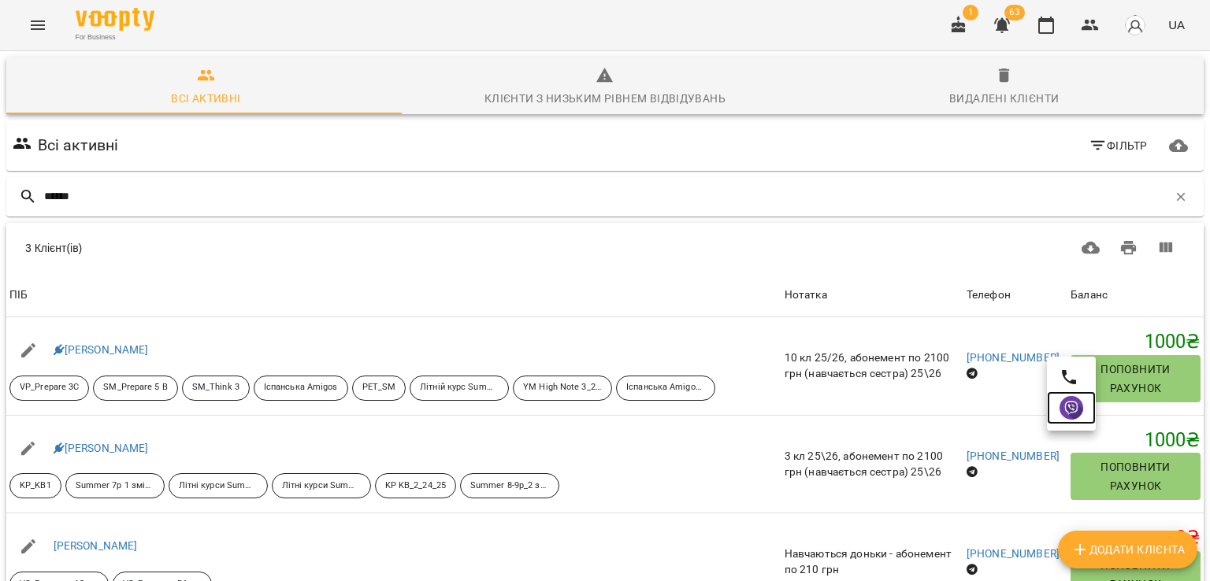
click at [1054, 410] on link at bounding box center [1071, 407] width 49 height 33
drag, startPoint x: 236, startPoint y: 13, endPoint x: 250, endPoint y: 20, distance: 15.1
click at [236, 13] on div "For Business 1 63 UA" at bounding box center [605, 25] width 1210 height 50
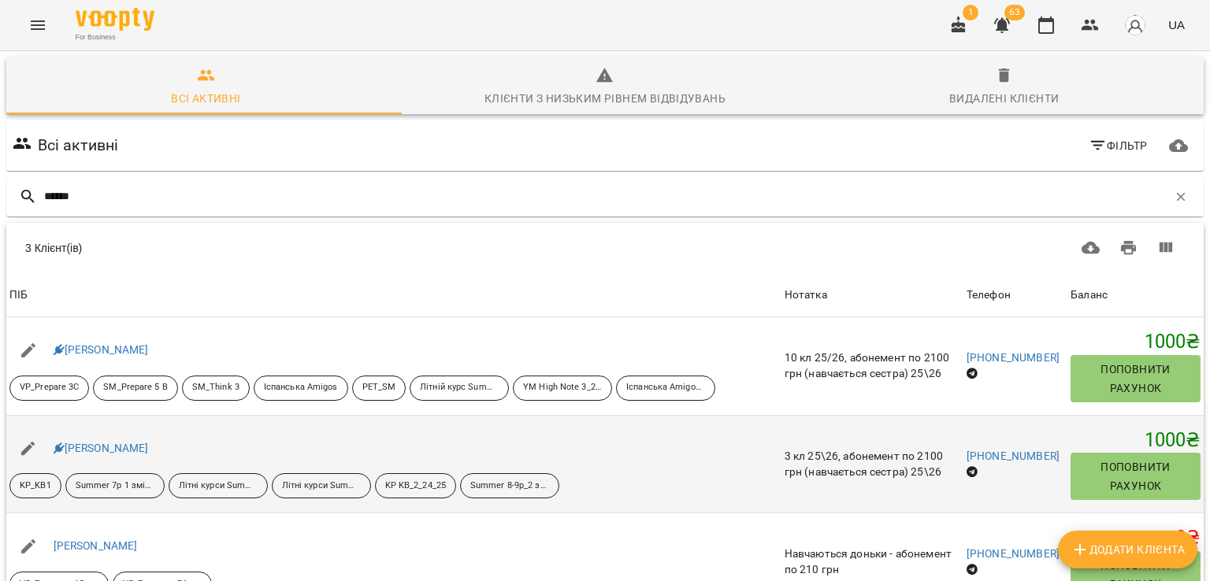
click at [1000, 415] on td "+380661967330" at bounding box center [1015, 464] width 104 height 98
click at [999, 450] on link "+380661967330" at bounding box center [1012, 456] width 93 height 13
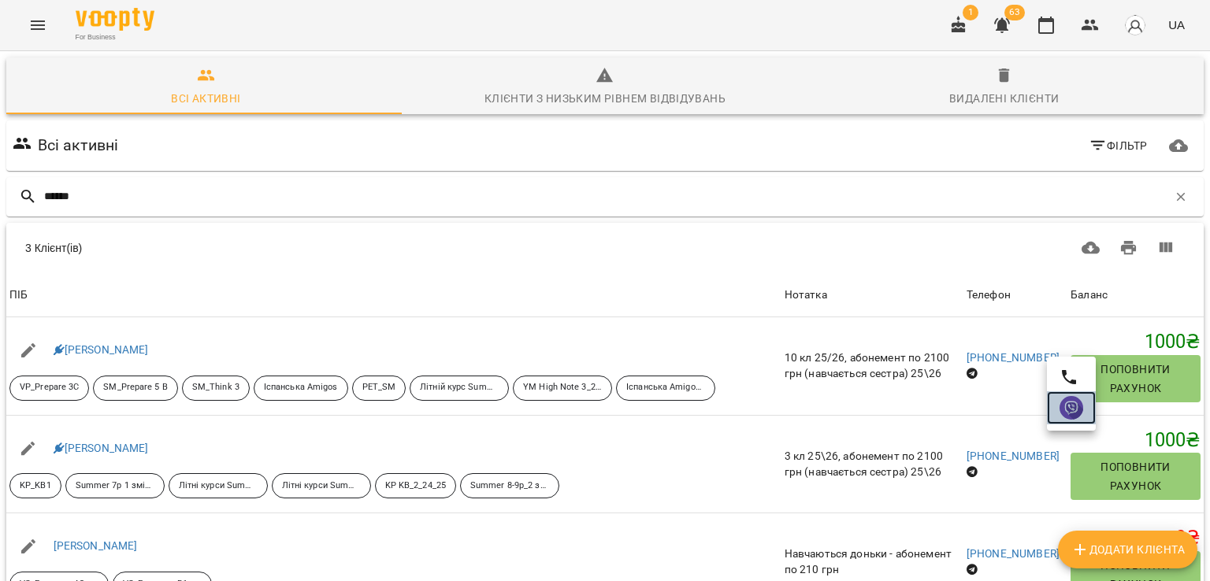
click at [1069, 413] on img at bounding box center [1071, 408] width 24 height 24
click at [1176, 183] on button "button" at bounding box center [1180, 196] width 27 height 27
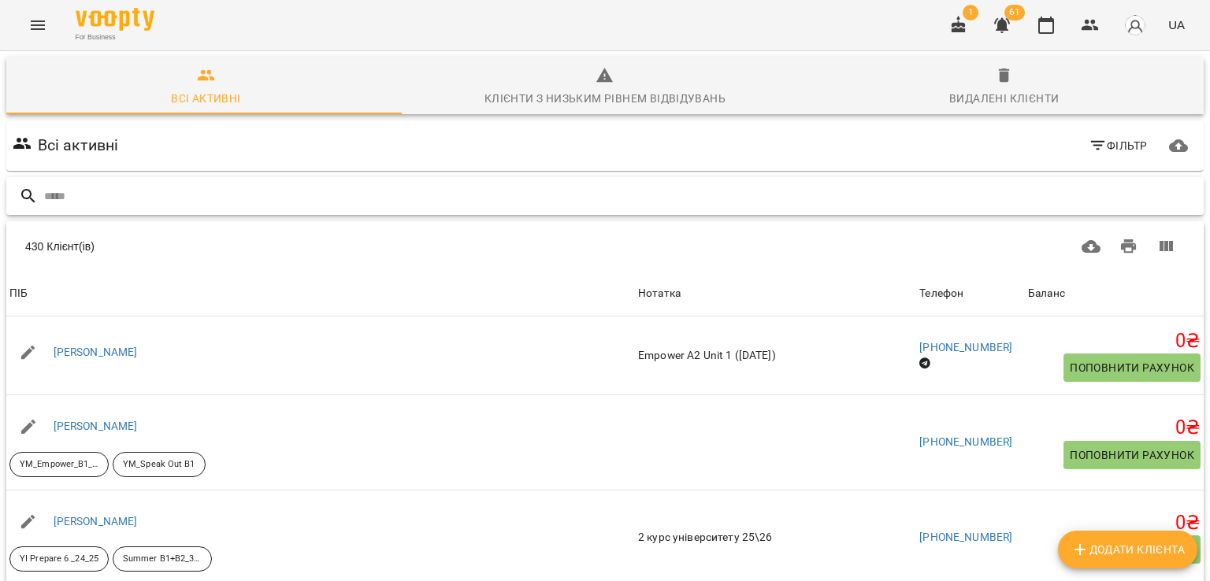
click at [391, 177] on div at bounding box center [604, 196] width 1197 height 39
click at [390, 183] on input "text" at bounding box center [620, 196] width 1153 height 26
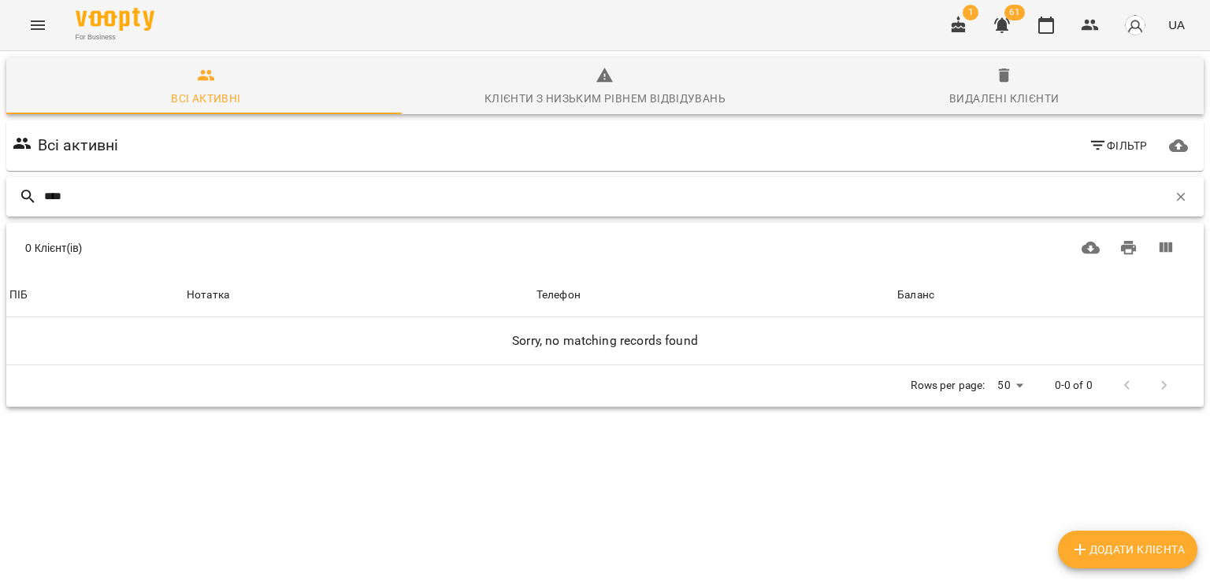
scroll to position [0, 0]
type input "****"
click at [1020, 98] on div "Видалені клієнти" at bounding box center [1003, 98] width 109 height 19
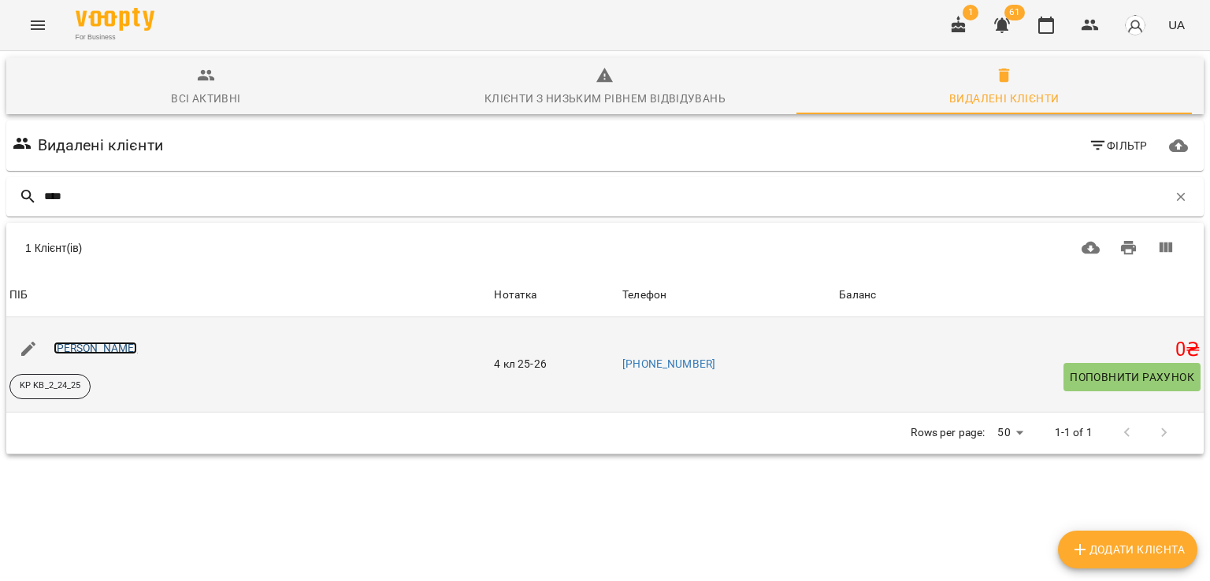
click at [97, 354] on link "Горьова Емма" at bounding box center [96, 348] width 84 height 13
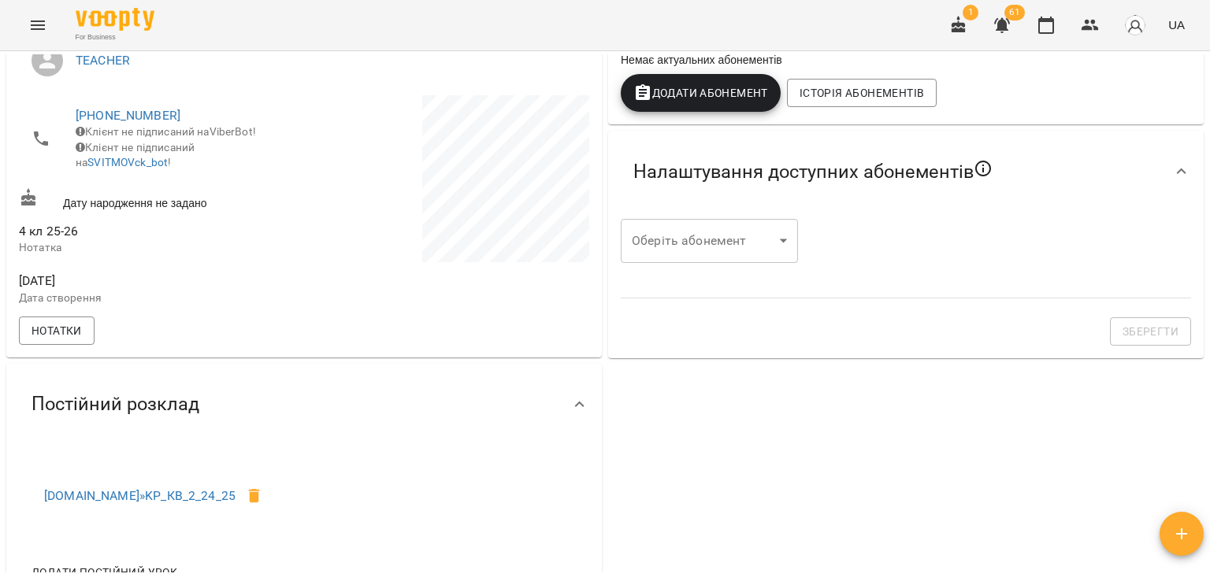
scroll to position [315, 0]
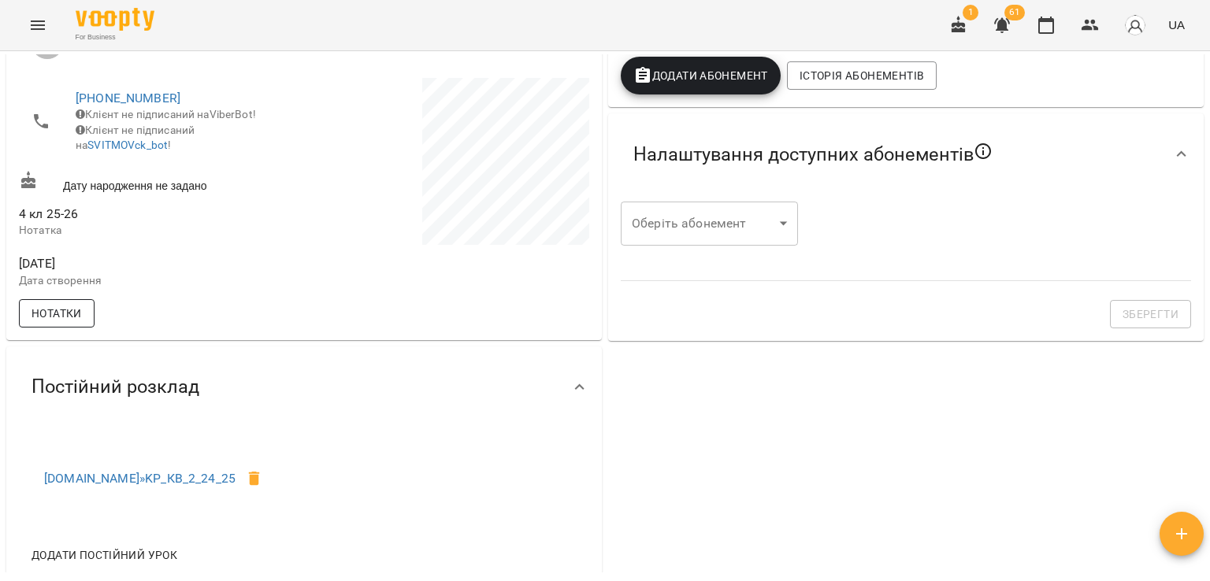
click at [69, 323] on span "Нотатки" at bounding box center [56, 313] width 50 height 19
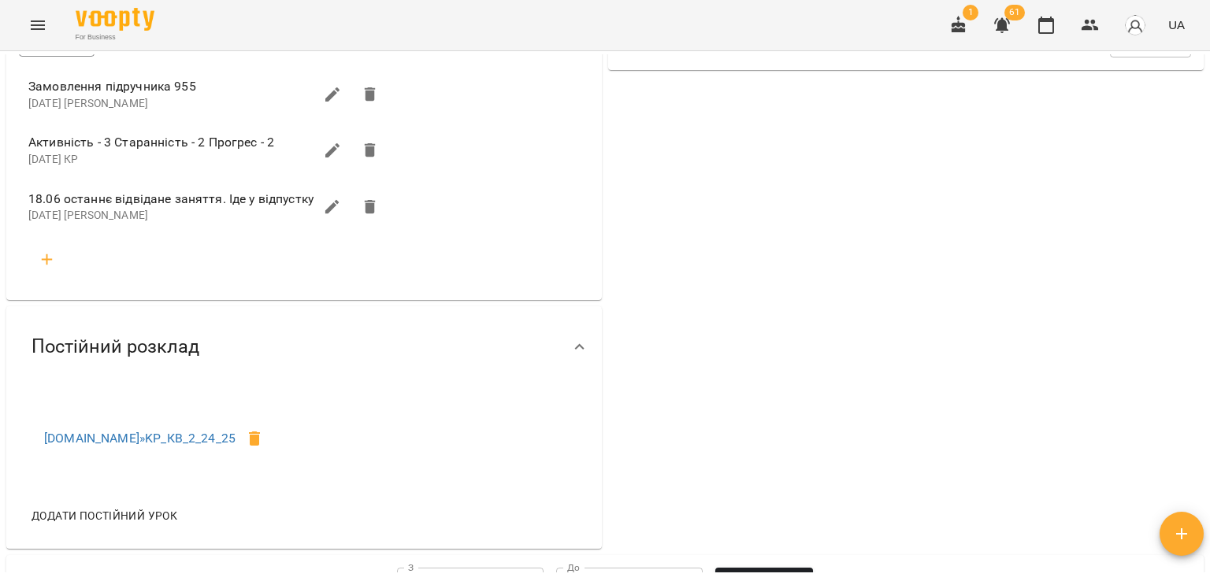
scroll to position [551, 0]
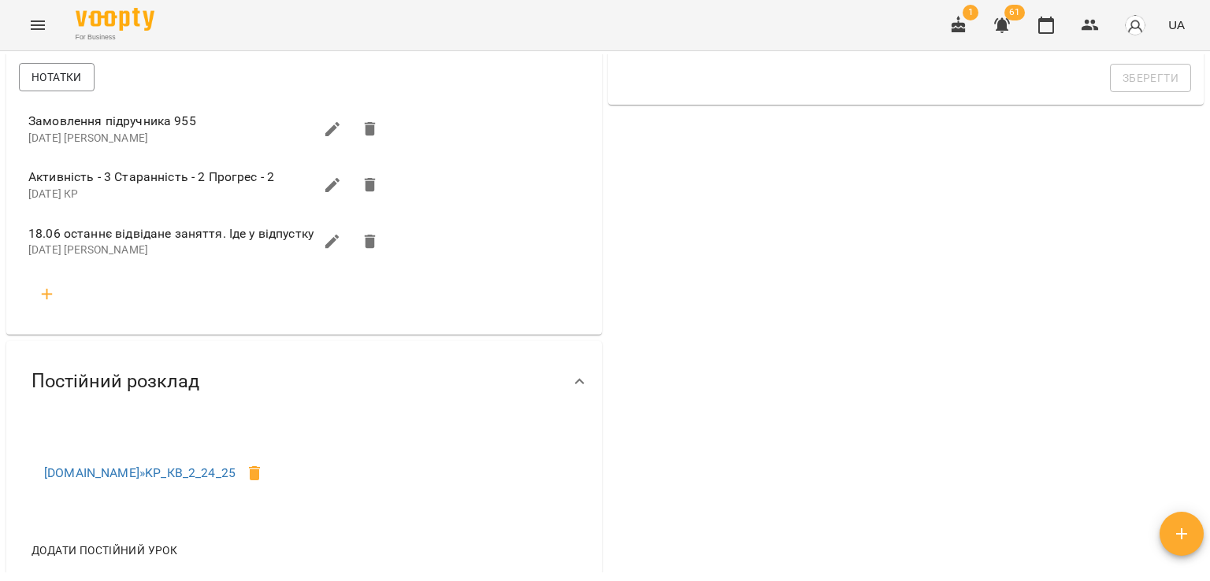
click at [54, 297] on icon "button" at bounding box center [47, 294] width 19 height 19
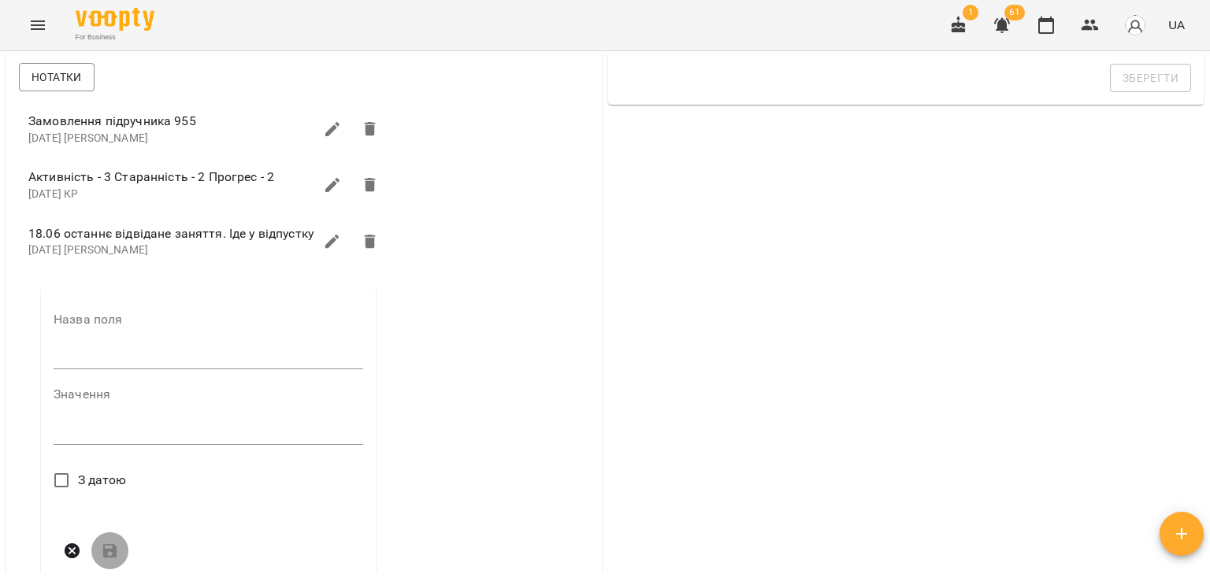
drag, startPoint x: 130, startPoint y: 354, endPoint x: 132, endPoint y: 370, distance: 16.7
click at [132, 358] on div "Назва поля" at bounding box center [208, 344] width 309 height 62
drag, startPoint x: 134, startPoint y: 372, endPoint x: 149, endPoint y: 378, distance: 15.9
click at [134, 370] on input "text" at bounding box center [208, 357] width 309 height 25
type input "****"
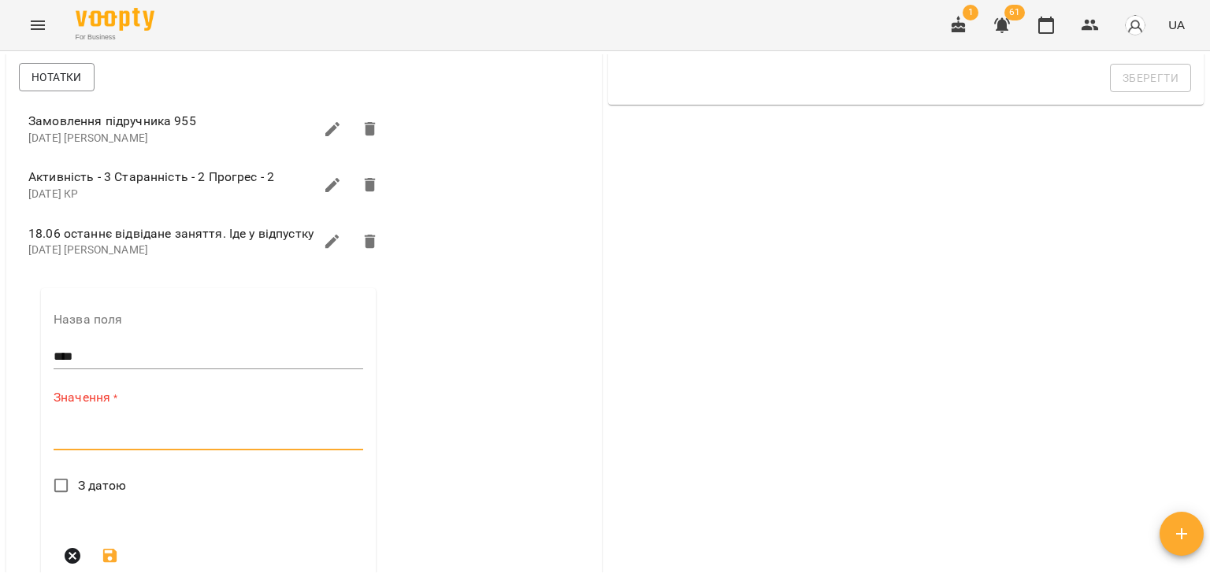
click at [148, 445] on textarea at bounding box center [208, 437] width 309 height 15
type textarea "**********"
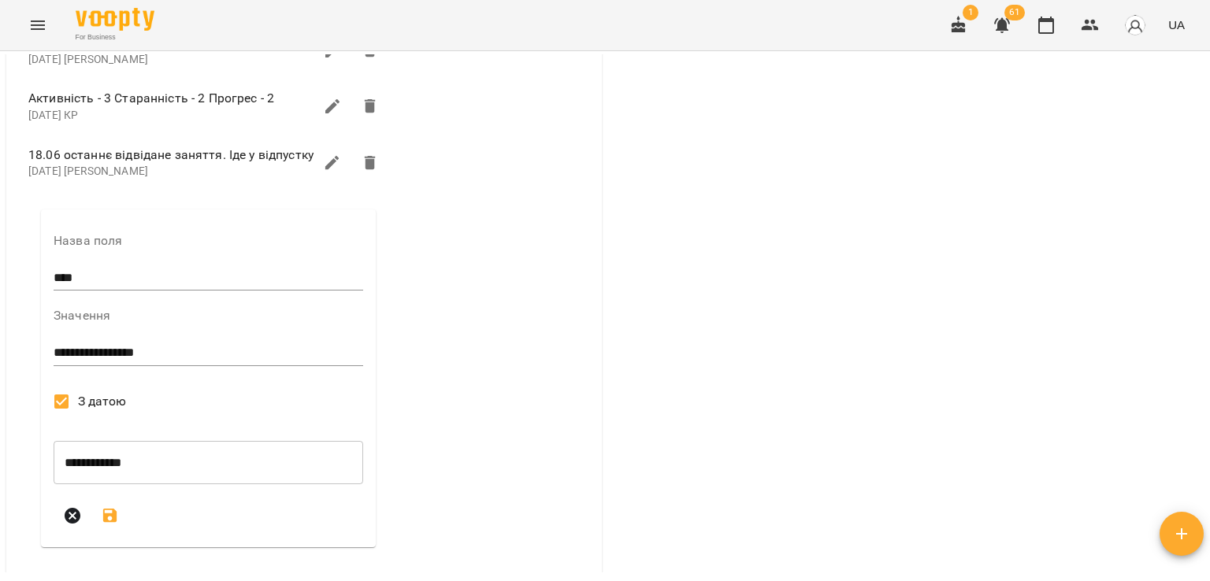
scroll to position [787, 0]
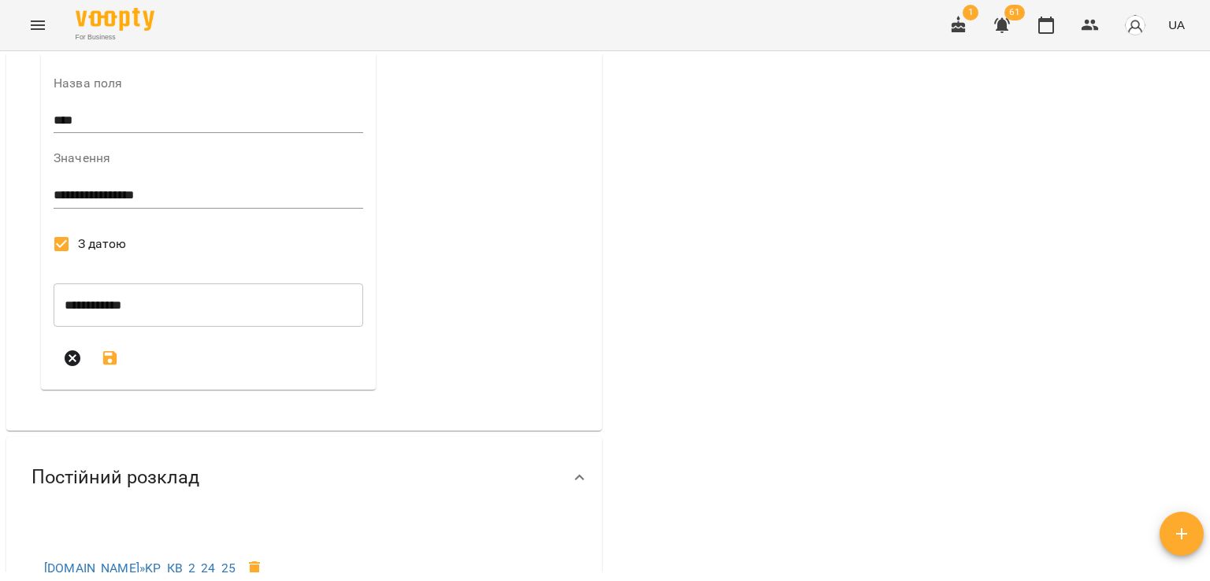
click at [106, 348] on form "**********" at bounding box center [208, 227] width 309 height 300
click at [117, 368] on icon "submit" at bounding box center [110, 358] width 19 height 19
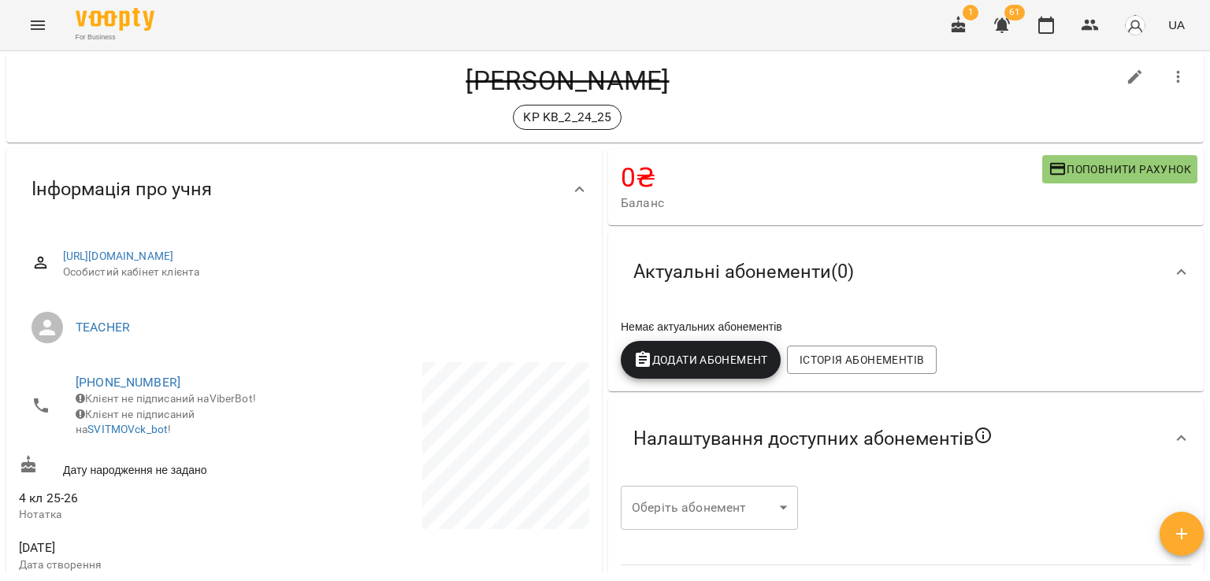
scroll to position [0, 0]
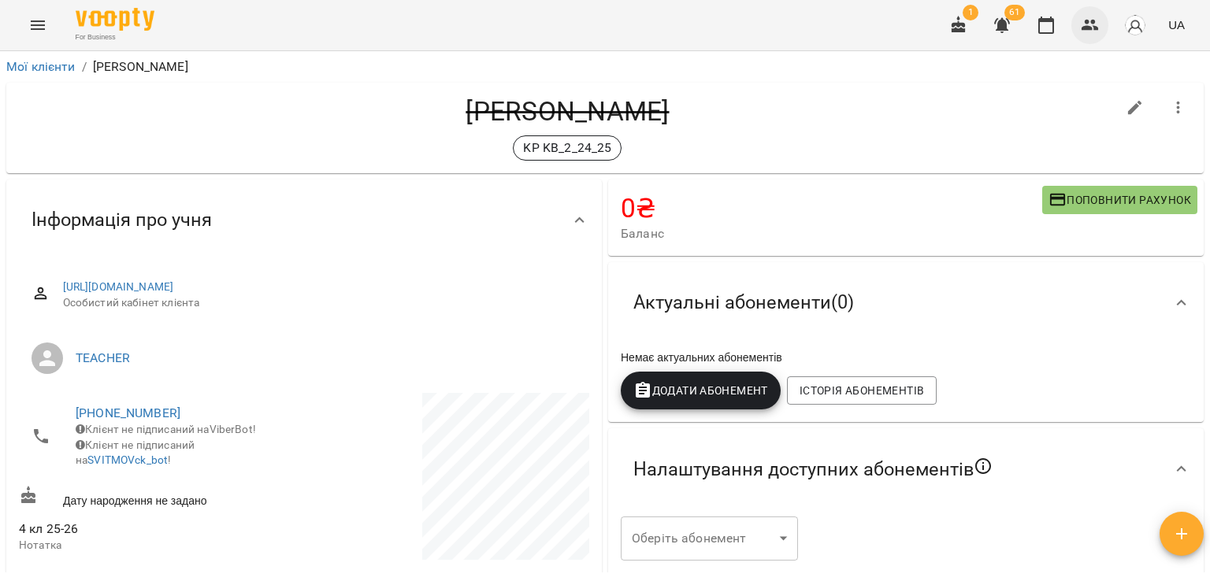
click at [1096, 30] on icon "button" at bounding box center [1089, 25] width 17 height 11
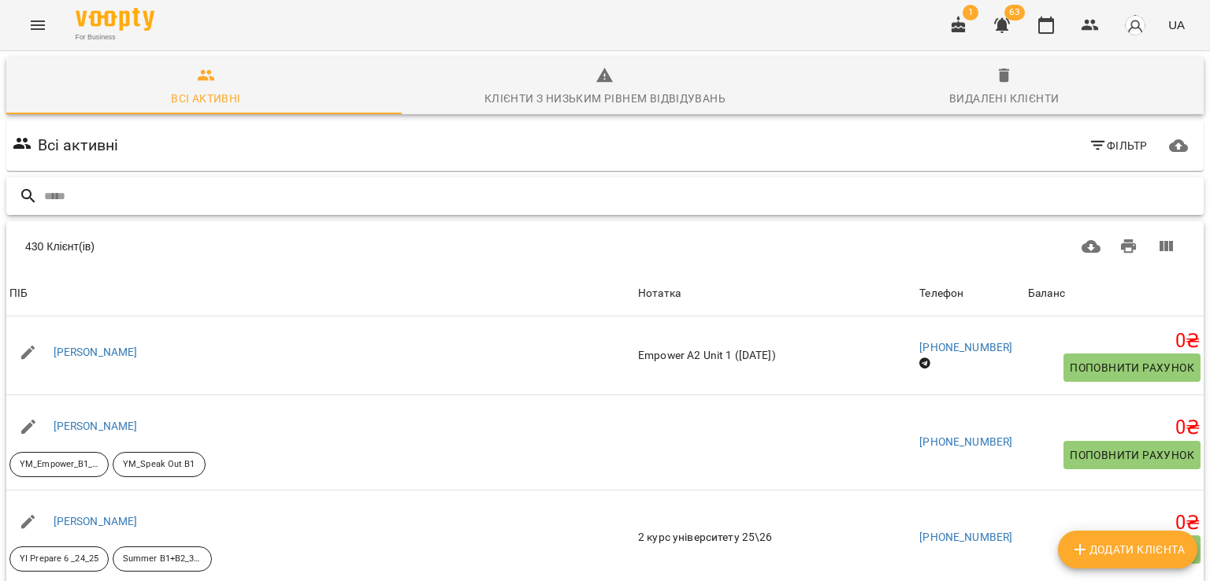
click at [198, 196] on input "text" at bounding box center [620, 196] width 1153 height 26
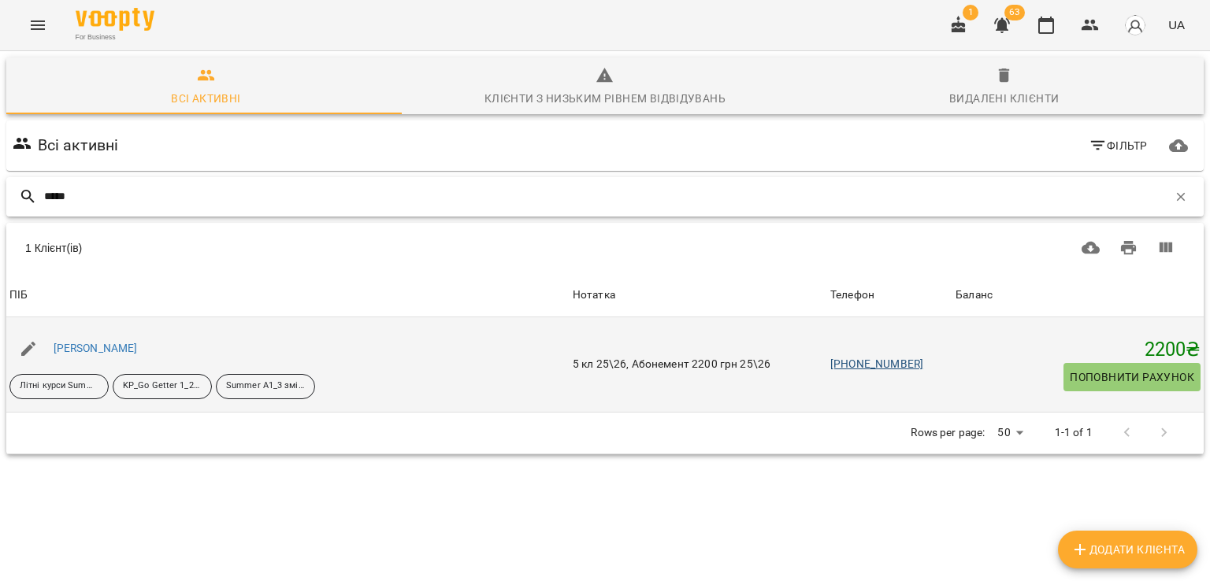
type input "*****"
click at [866, 360] on link "[PHONE_NUMBER]" at bounding box center [876, 364] width 93 height 13
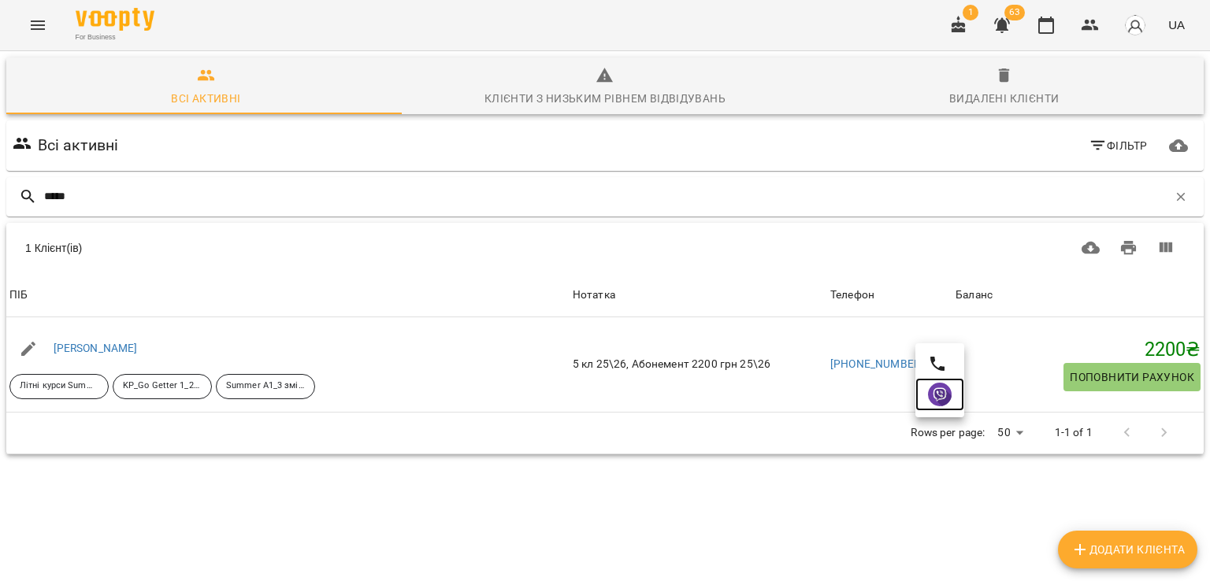
click at [945, 393] on img at bounding box center [940, 395] width 24 height 24
click at [224, 39] on div "For Business 1 63 UA" at bounding box center [605, 25] width 1210 height 50
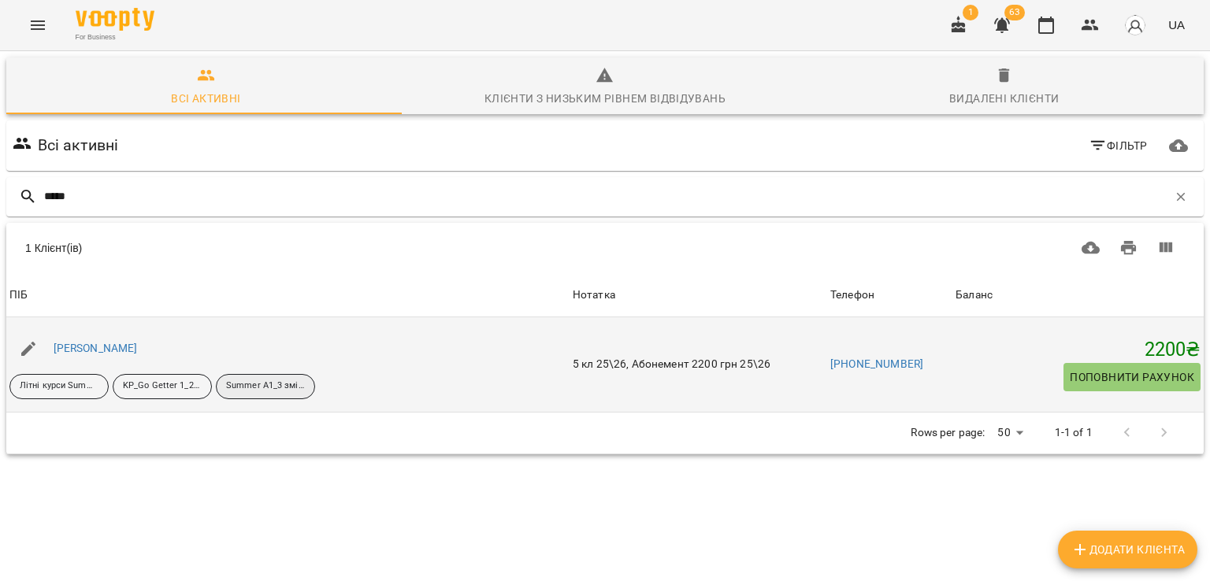
click at [265, 386] on p "Summer A1_3 зміна_25" at bounding box center [265, 386] width 79 height 13
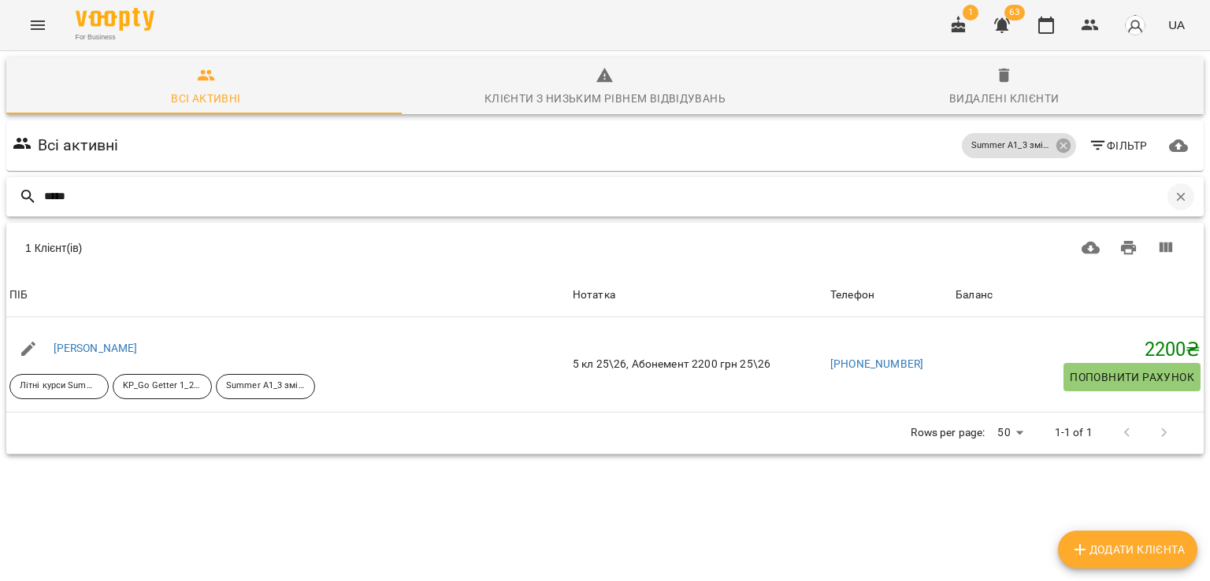
click at [1173, 196] on icon "button" at bounding box center [1180, 197] width 14 height 14
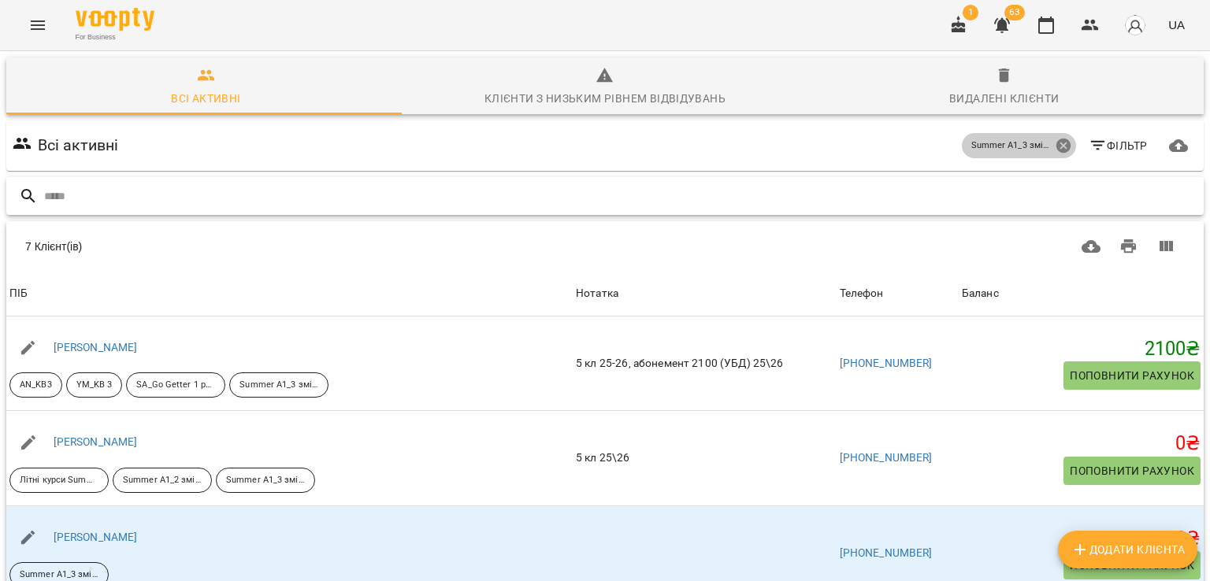
click at [1055, 146] on icon at bounding box center [1062, 146] width 14 height 14
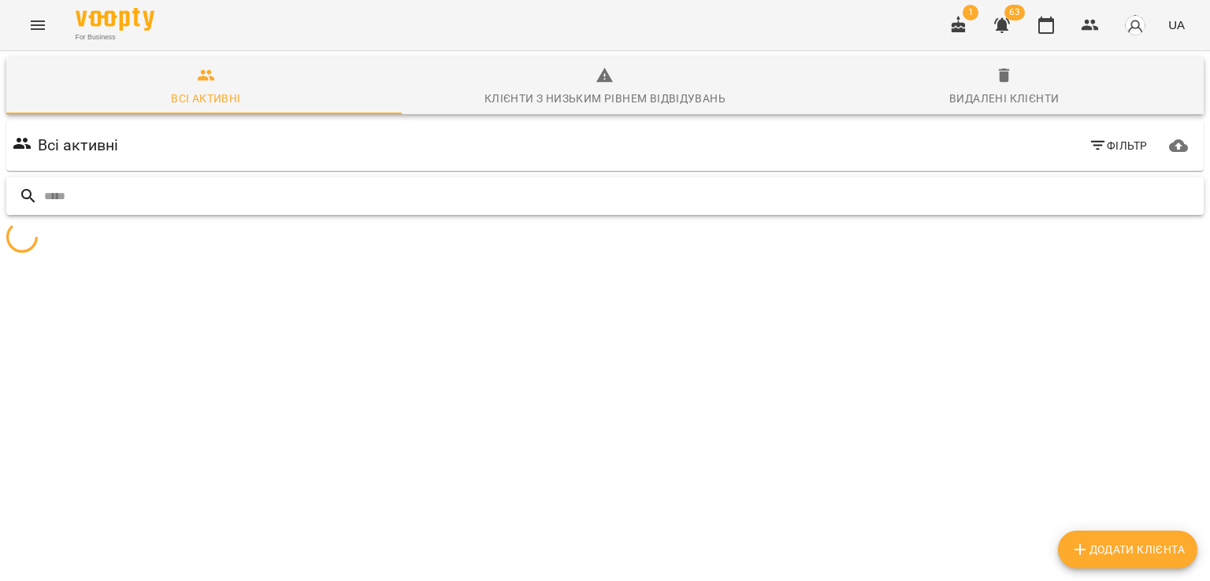
click at [575, 19] on div "For Business 1 63 UA" at bounding box center [605, 25] width 1210 height 50
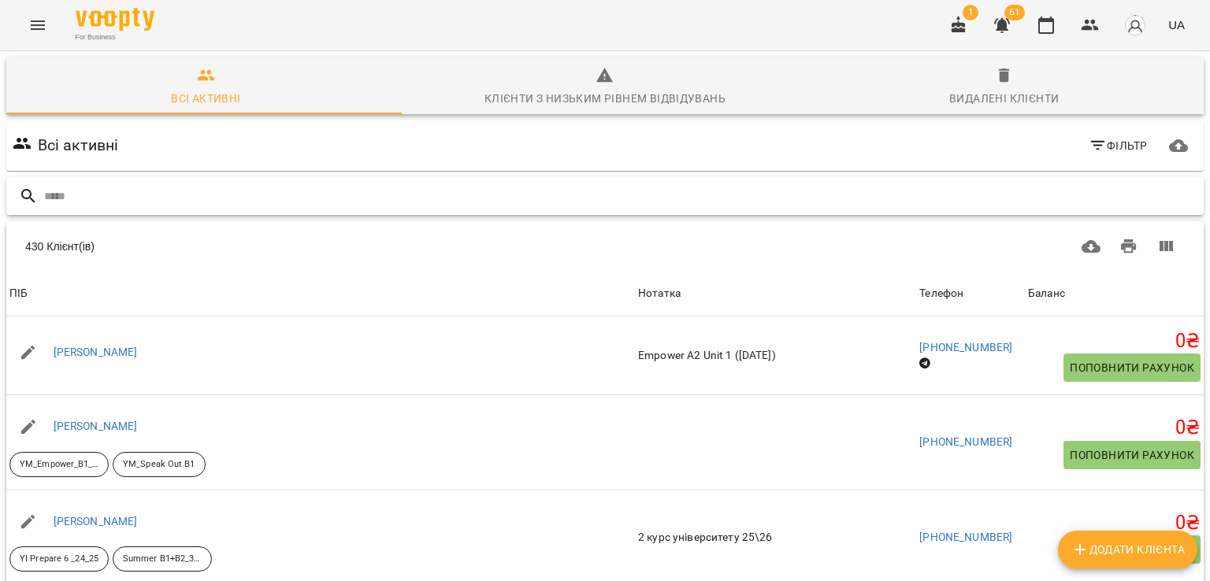
click at [343, 198] on input "text" at bounding box center [620, 196] width 1153 height 26
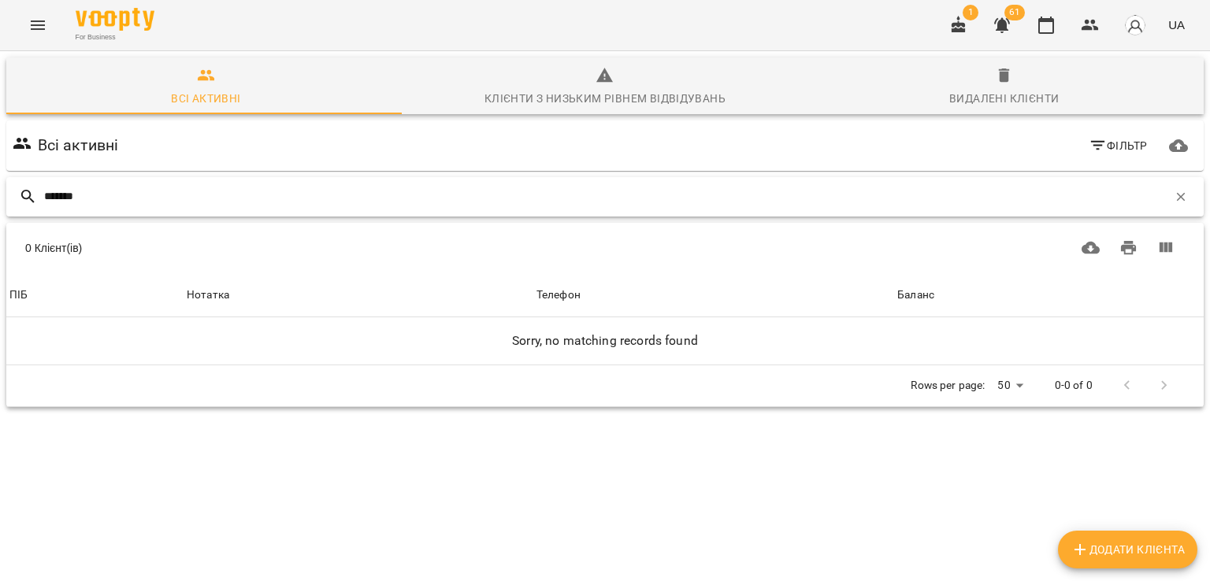
type input "*******"
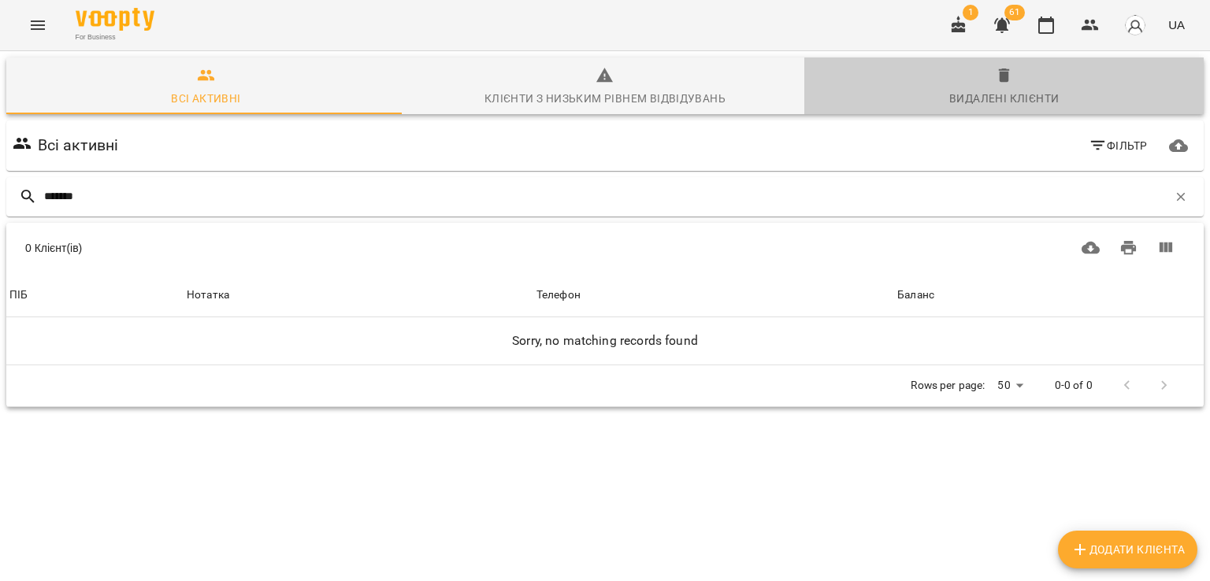
click at [1008, 98] on div "Видалені клієнти" at bounding box center [1003, 98] width 109 height 19
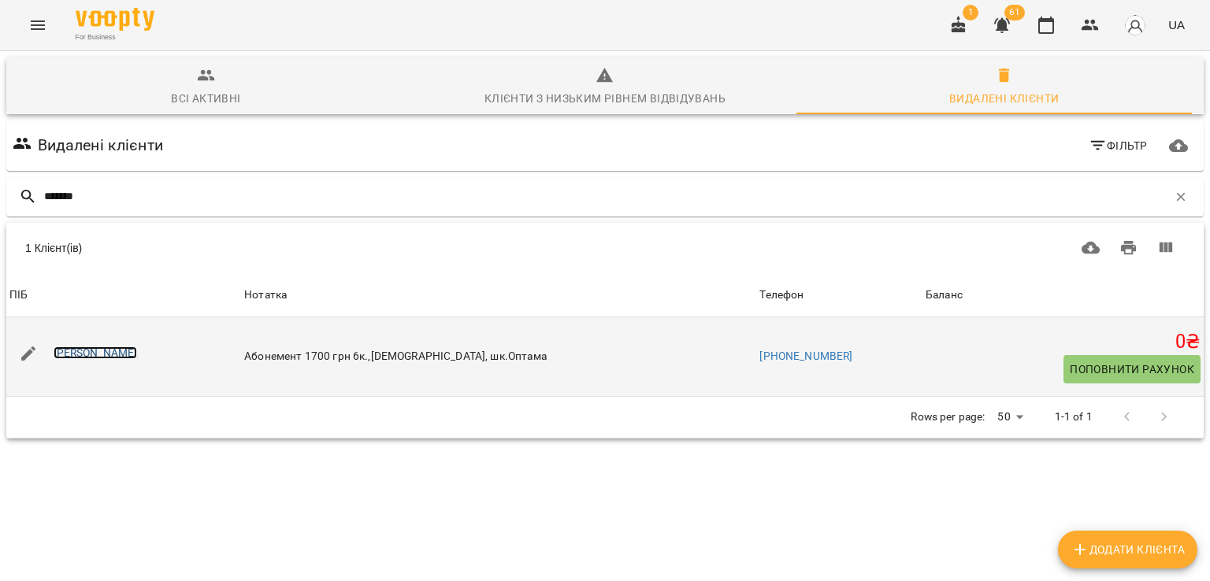
click at [125, 352] on link "Ласковий Міша" at bounding box center [96, 352] width 84 height 13
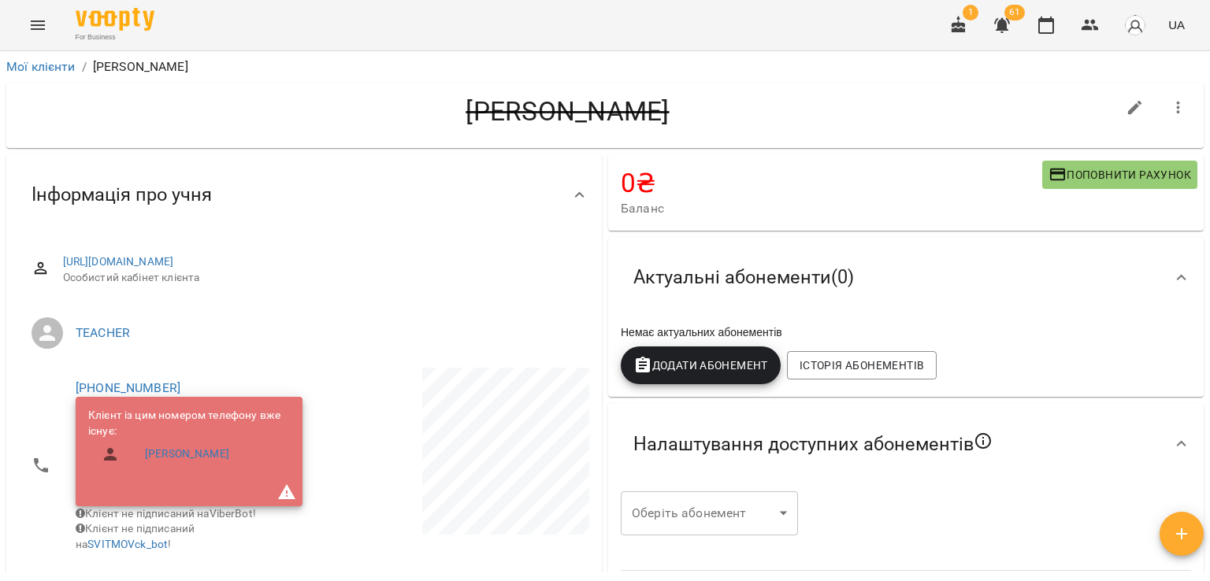
scroll to position [315, 0]
click at [1159, 93] on button "button" at bounding box center [1178, 108] width 38 height 38
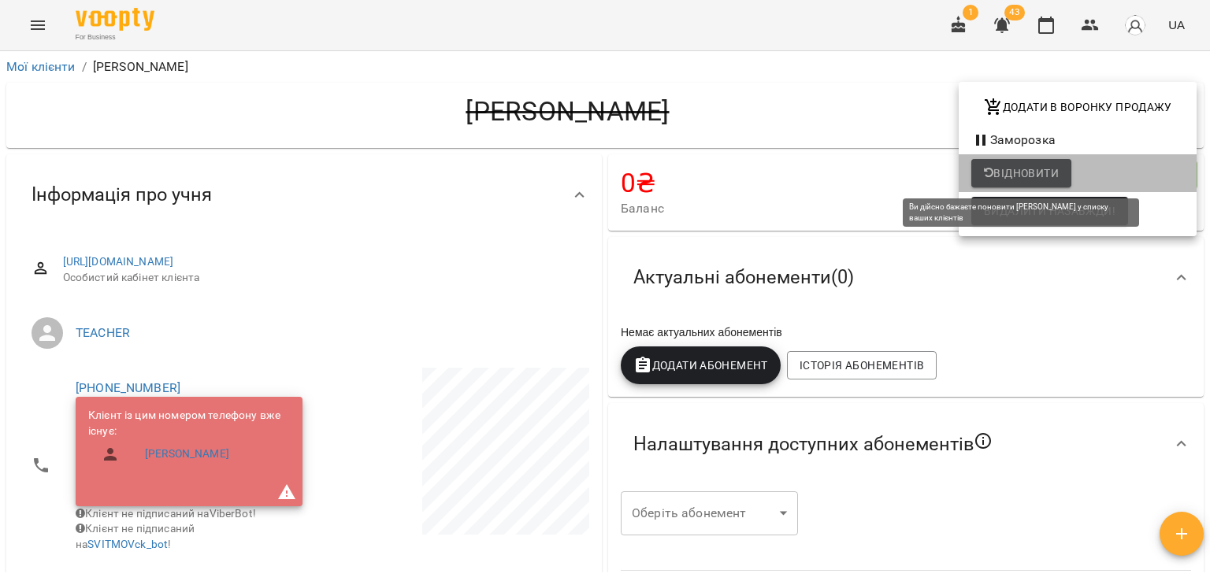
click at [1015, 170] on span "Відновити" at bounding box center [1021, 173] width 75 height 19
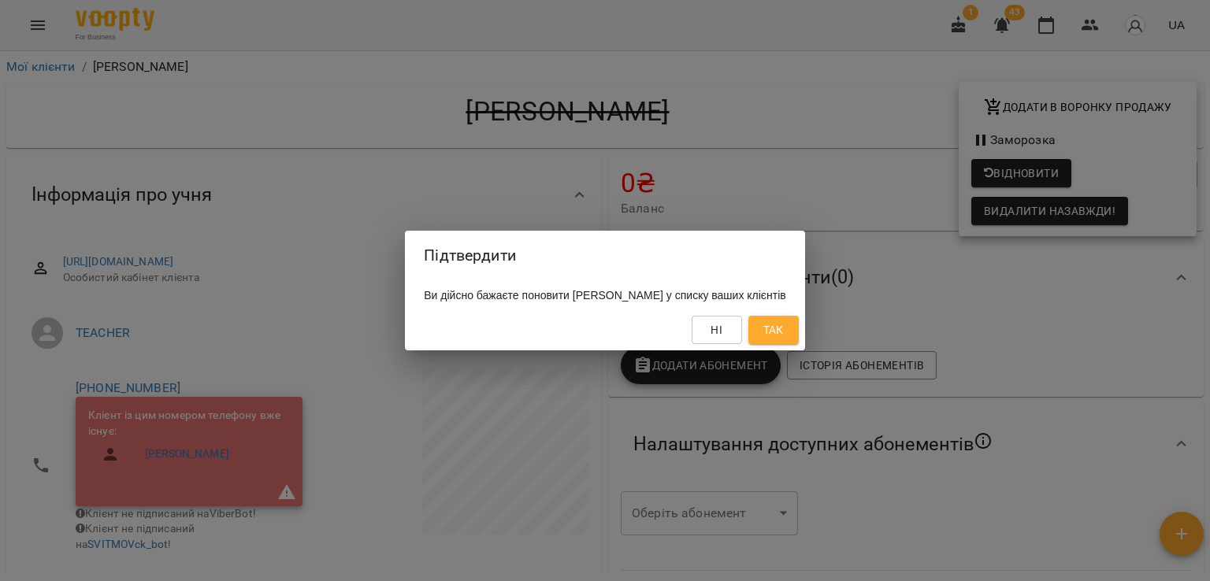
click at [784, 329] on span "Так" at bounding box center [773, 329] width 20 height 19
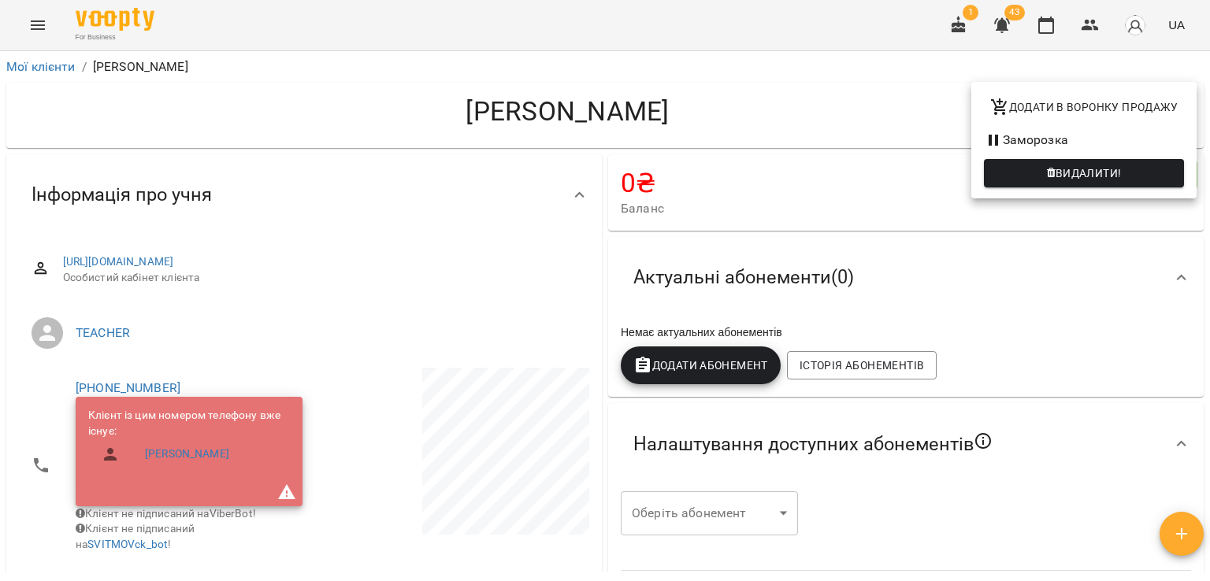
click at [809, 120] on div at bounding box center [605, 290] width 1210 height 581
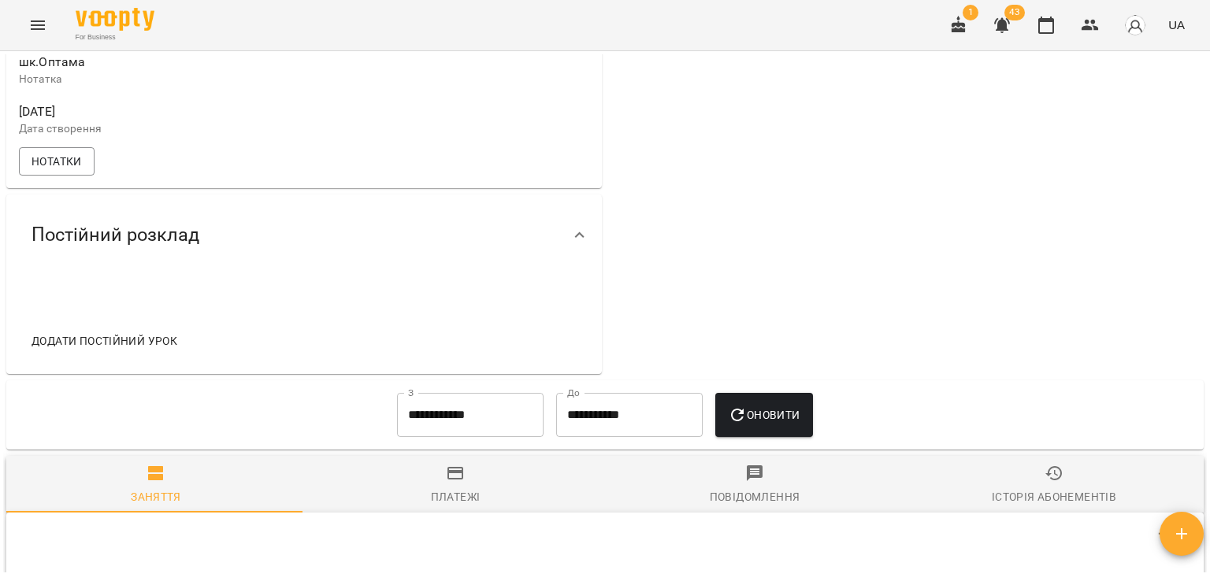
scroll to position [630, 0]
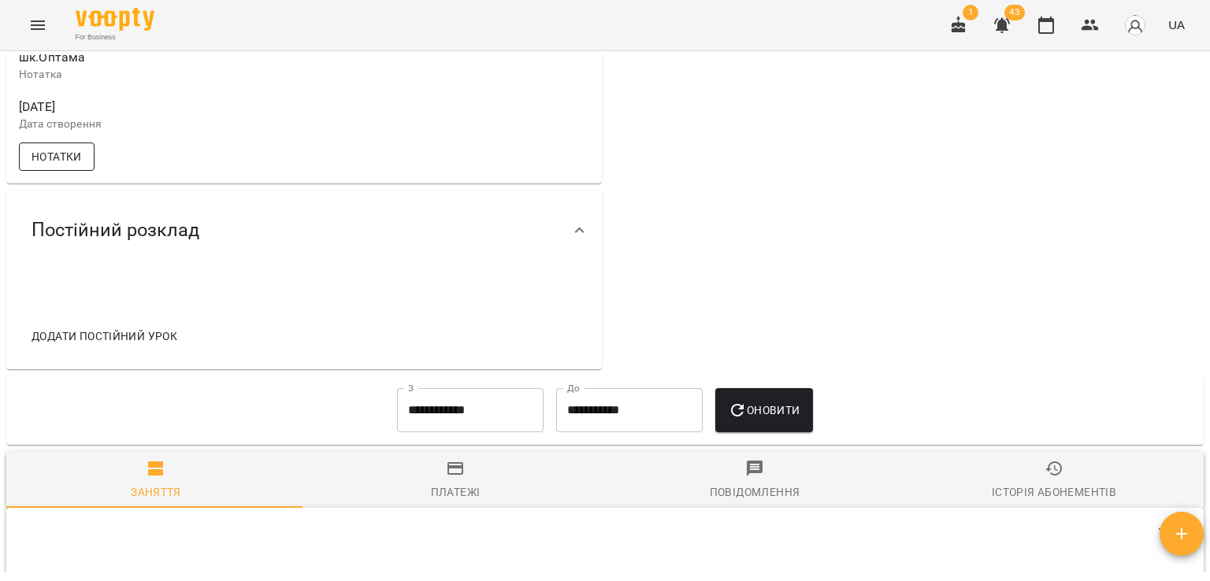
click at [82, 155] on span "Нотатки" at bounding box center [56, 156] width 50 height 19
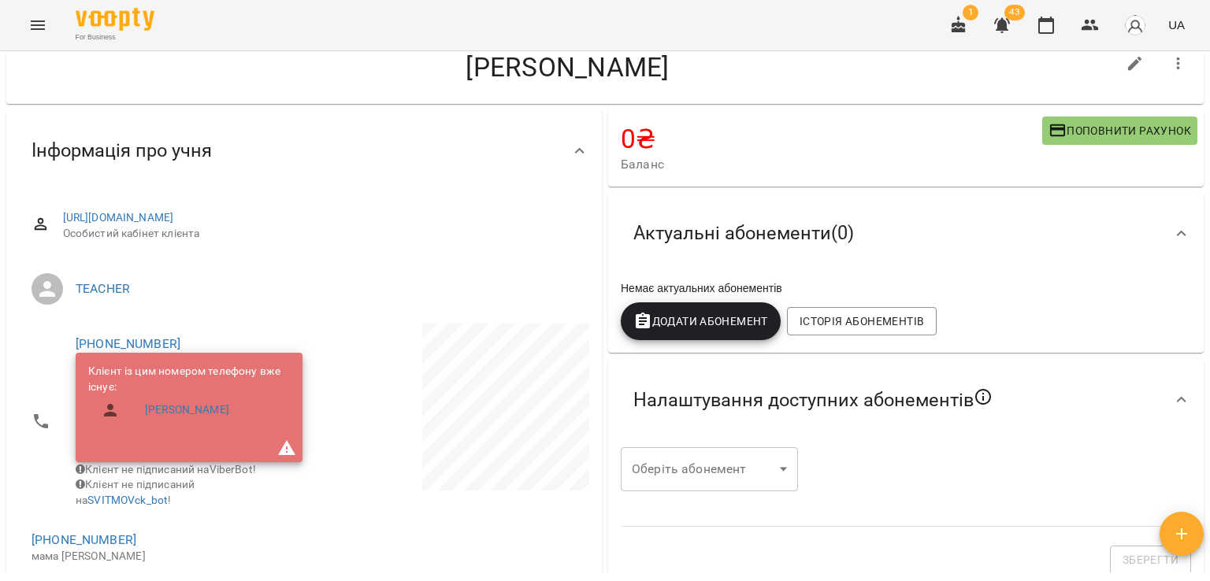
scroll to position [0, 0]
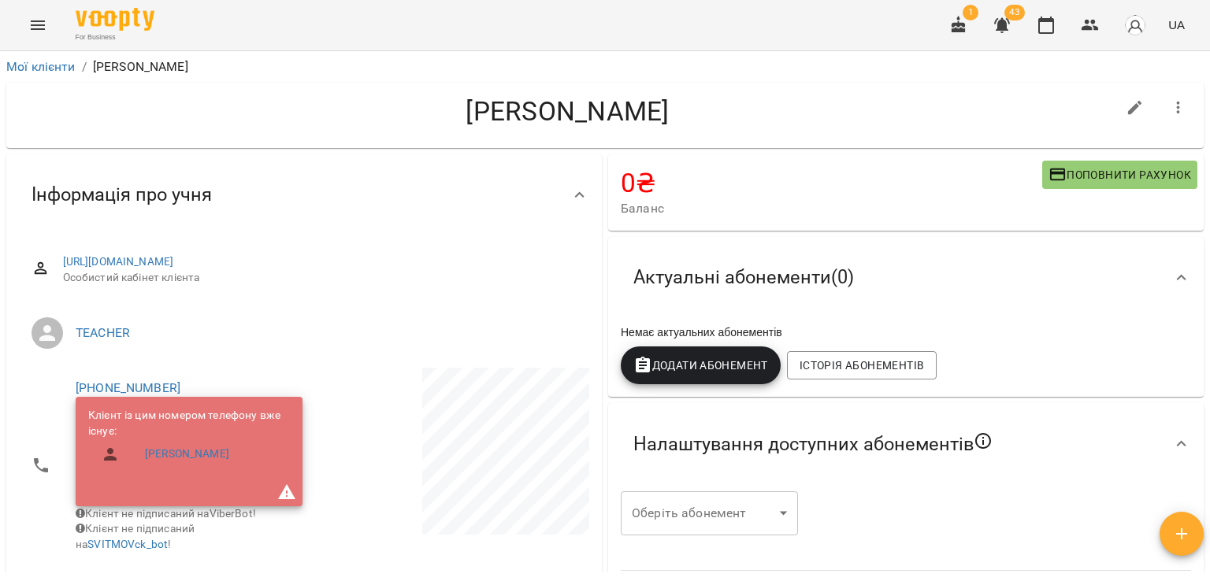
click at [362, 120] on h4 "Ласковий Міша" at bounding box center [567, 111] width 1097 height 32
click at [1128, 105] on icon "button" at bounding box center [1135, 108] width 14 height 14
select select "**"
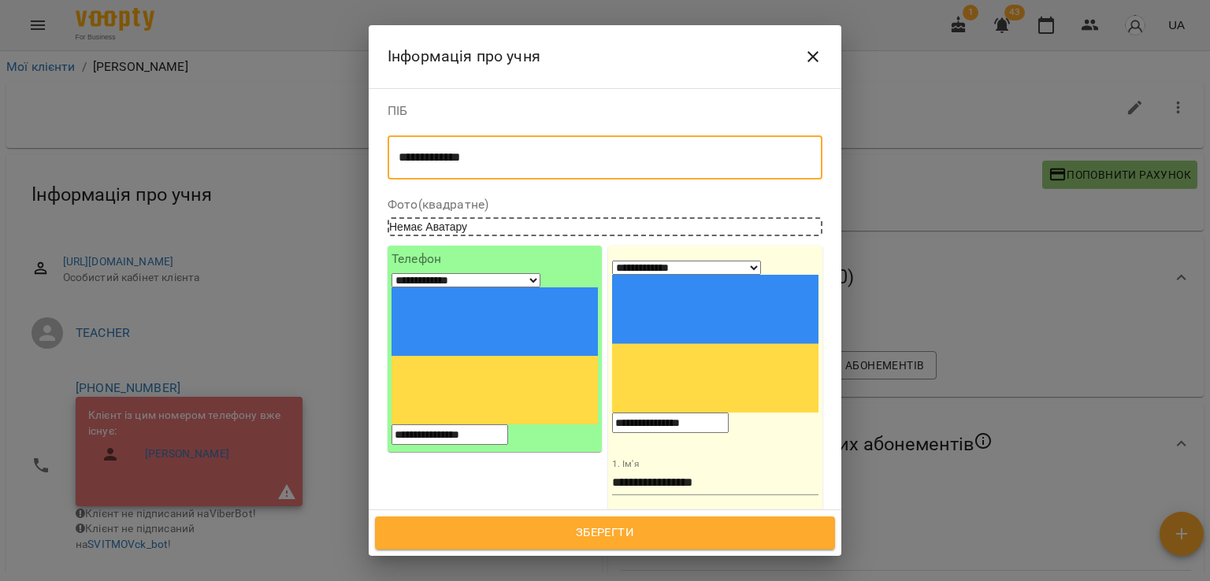
click at [520, 157] on textarea "**********" at bounding box center [598, 157] width 401 height 15
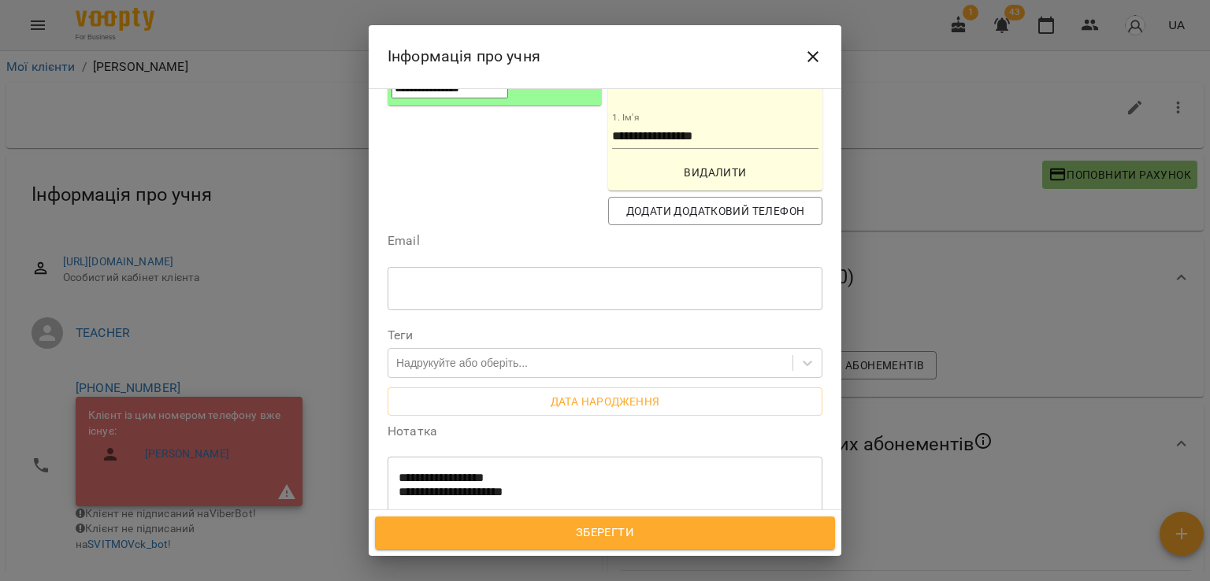
scroll to position [394, 0]
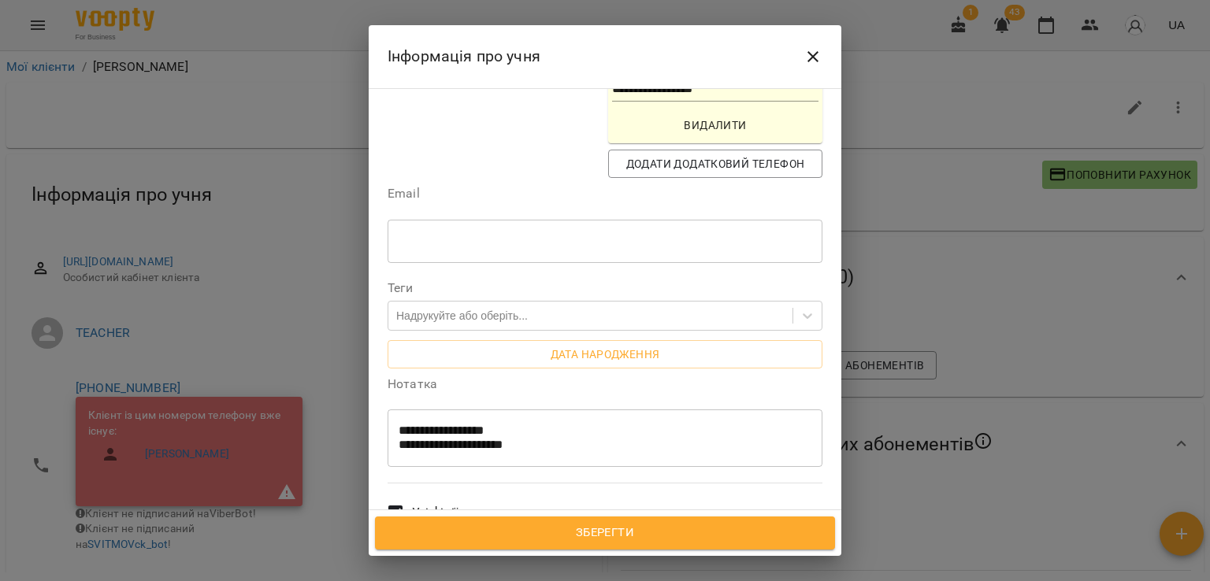
type textarea "**********"
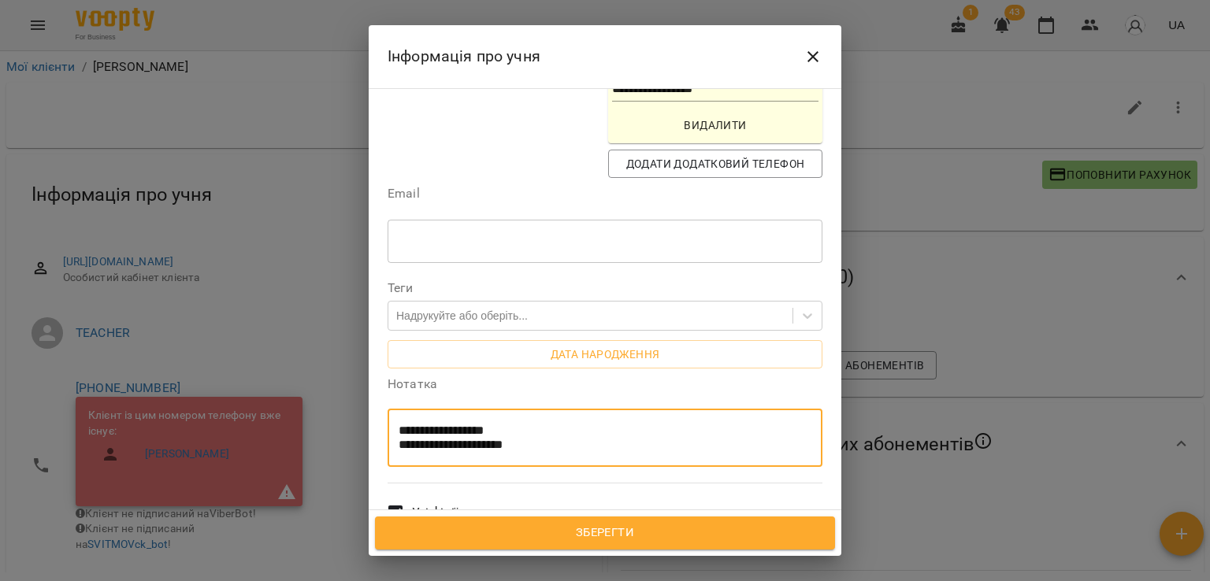
drag, startPoint x: 535, startPoint y: 311, endPoint x: 402, endPoint y: 311, distance: 133.1
click at [402, 424] on textarea "**********" at bounding box center [598, 438] width 401 height 29
drag, startPoint x: 400, startPoint y: 309, endPoint x: 391, endPoint y: 291, distance: 21.1
click at [391, 409] on div "**********" at bounding box center [604, 438] width 435 height 58
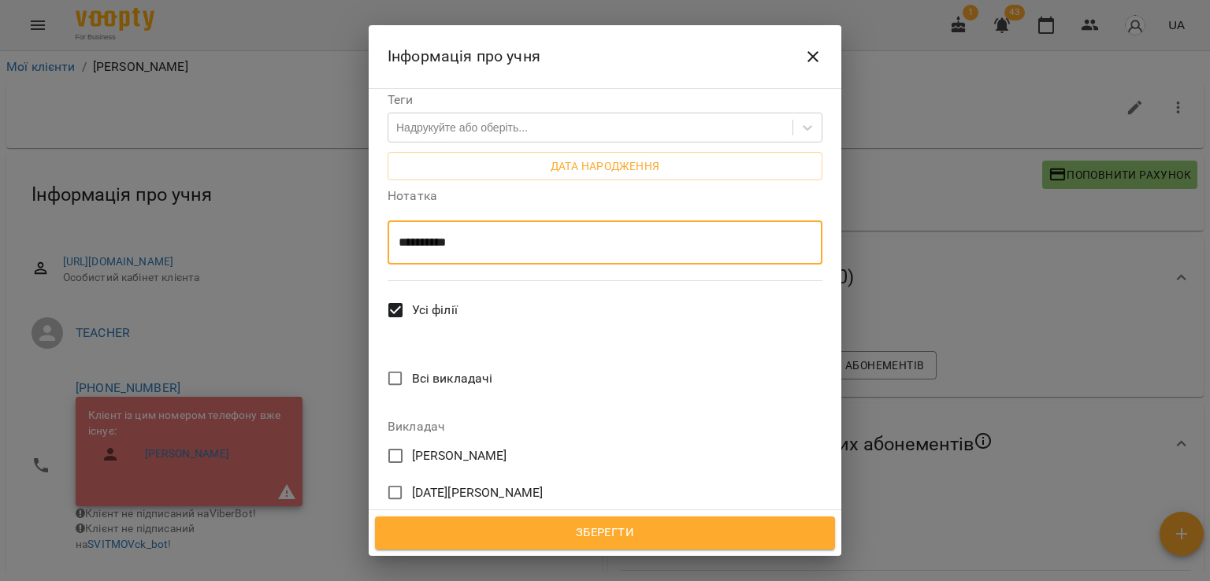
scroll to position [630, 0]
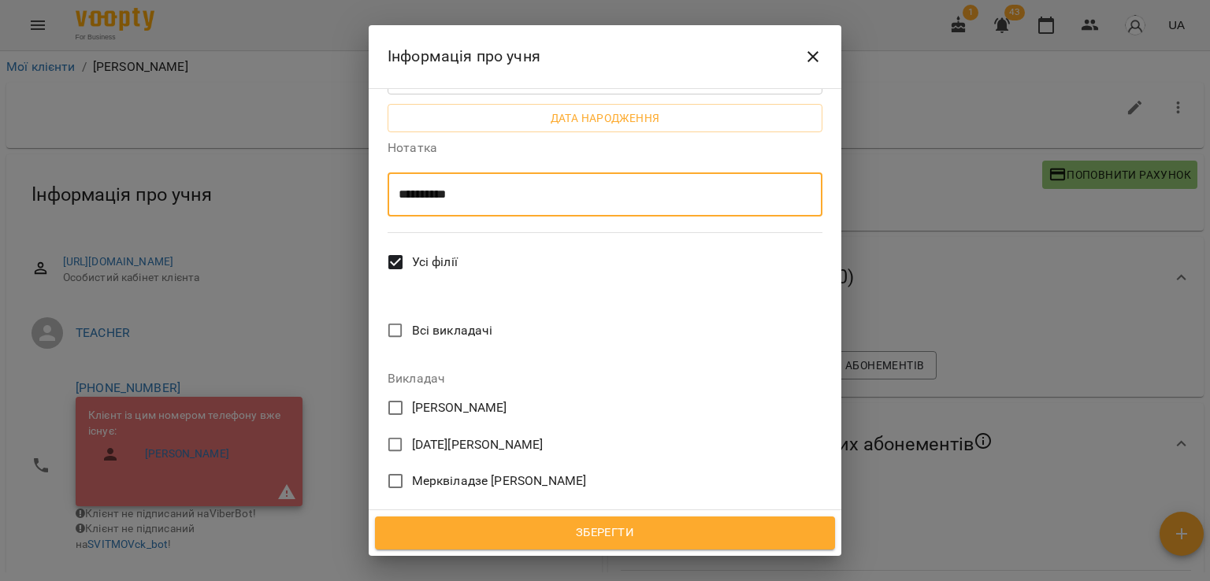
type textarea "**********"
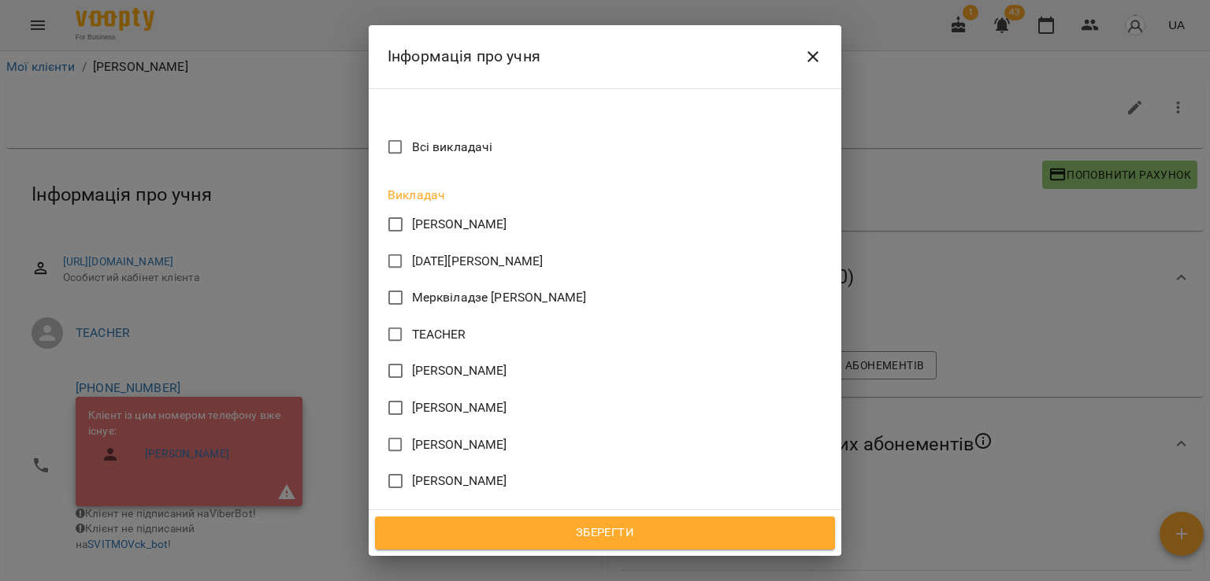
scroll to position [787, 0]
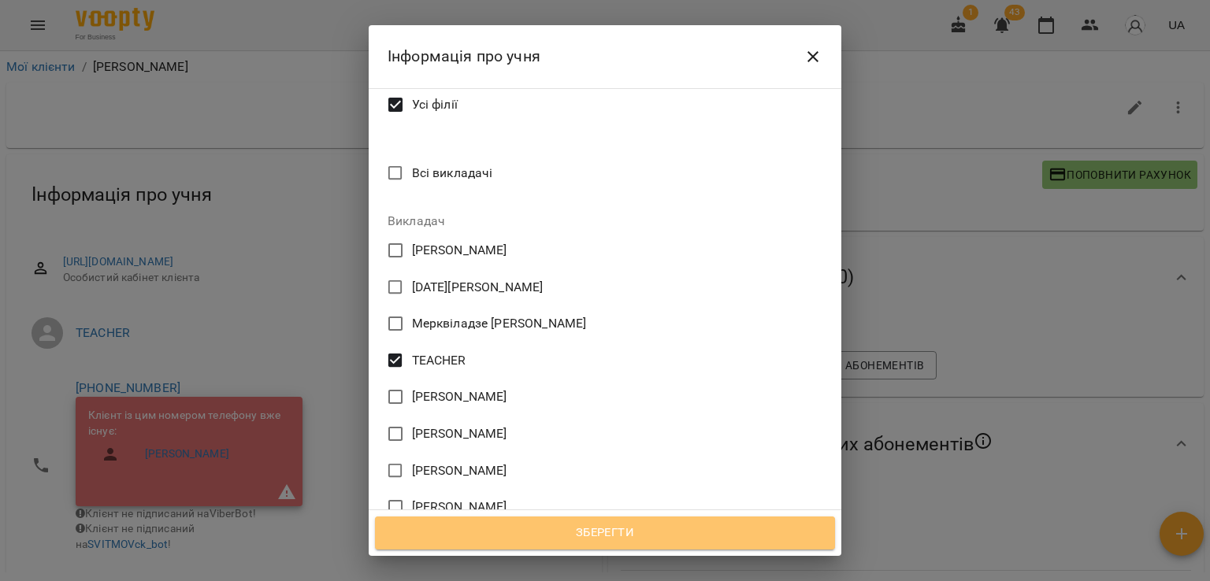
click at [634, 535] on span "Зберегти" at bounding box center [604, 533] width 425 height 20
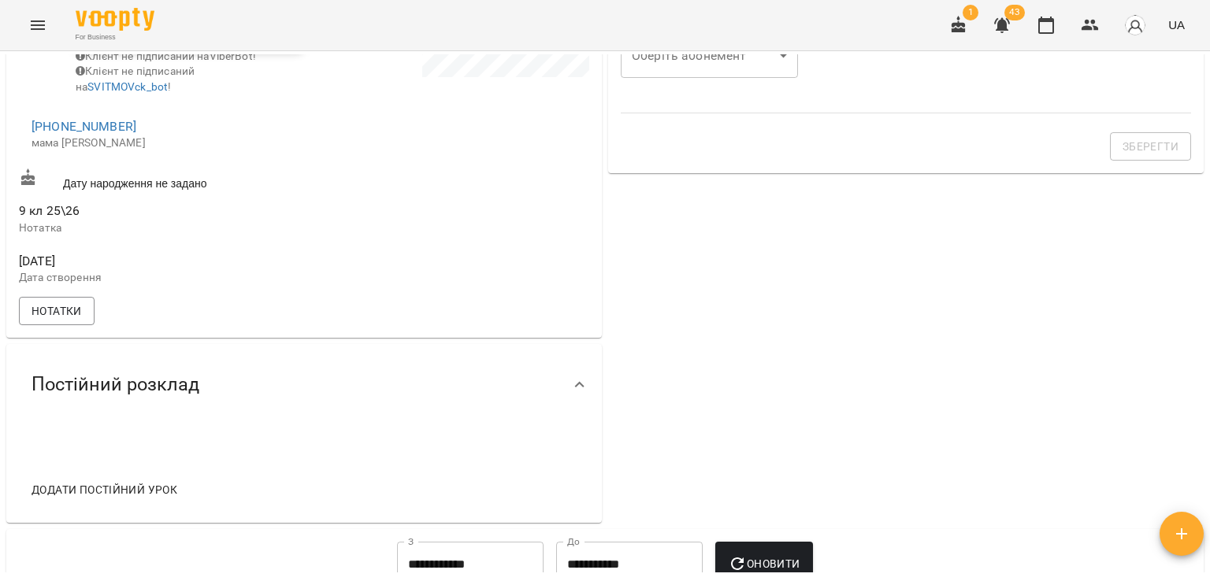
scroll to position [551, 0]
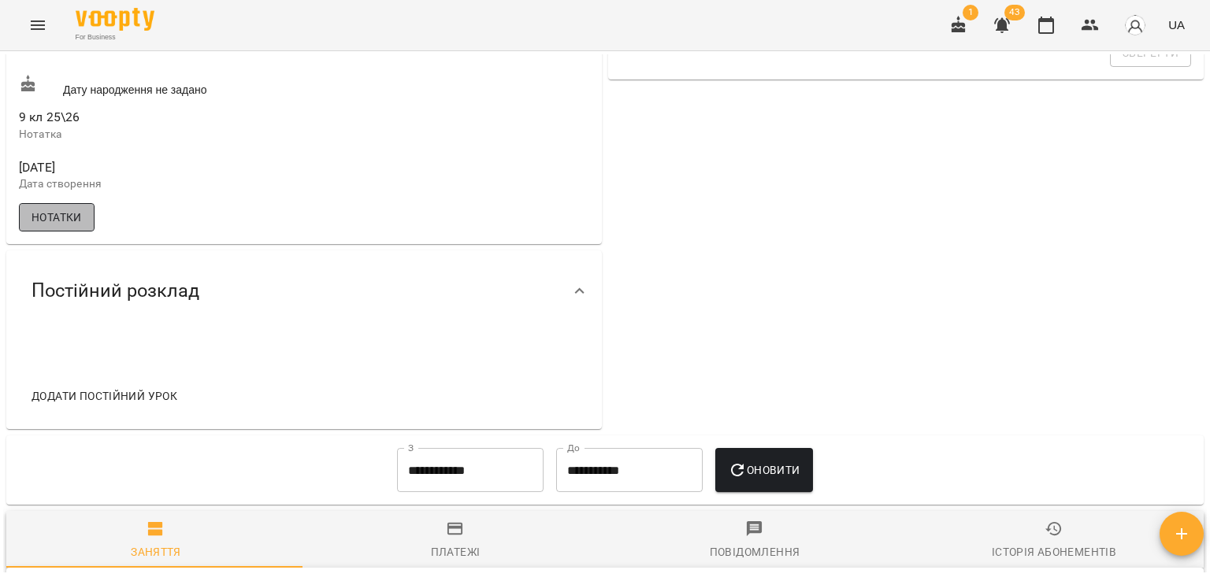
click at [38, 227] on span "Нотатки" at bounding box center [56, 217] width 50 height 19
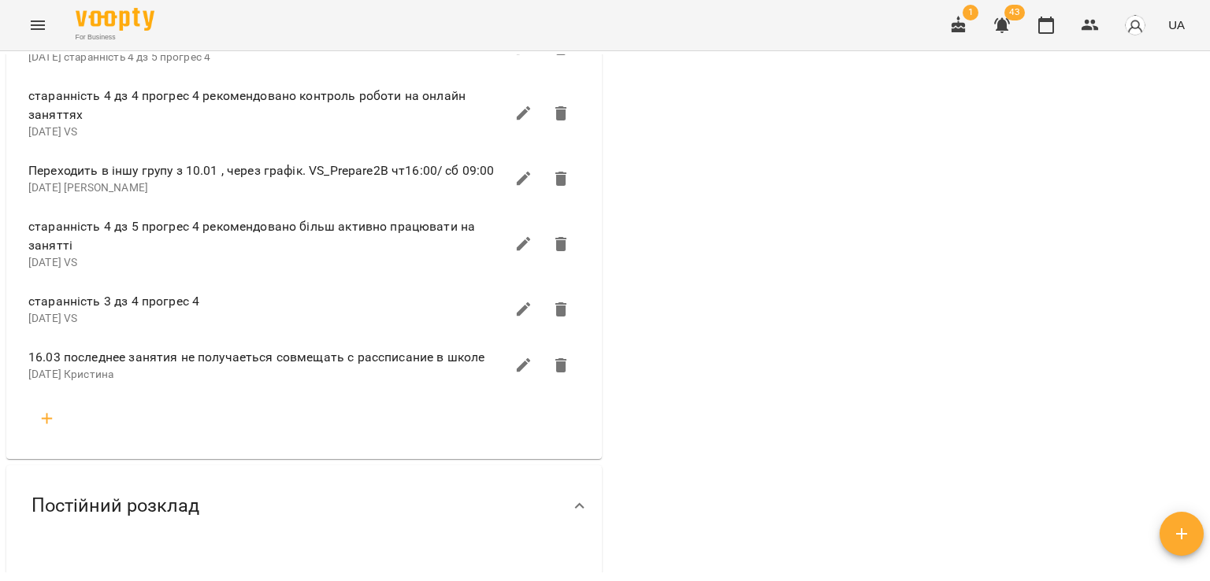
scroll to position [866, 0]
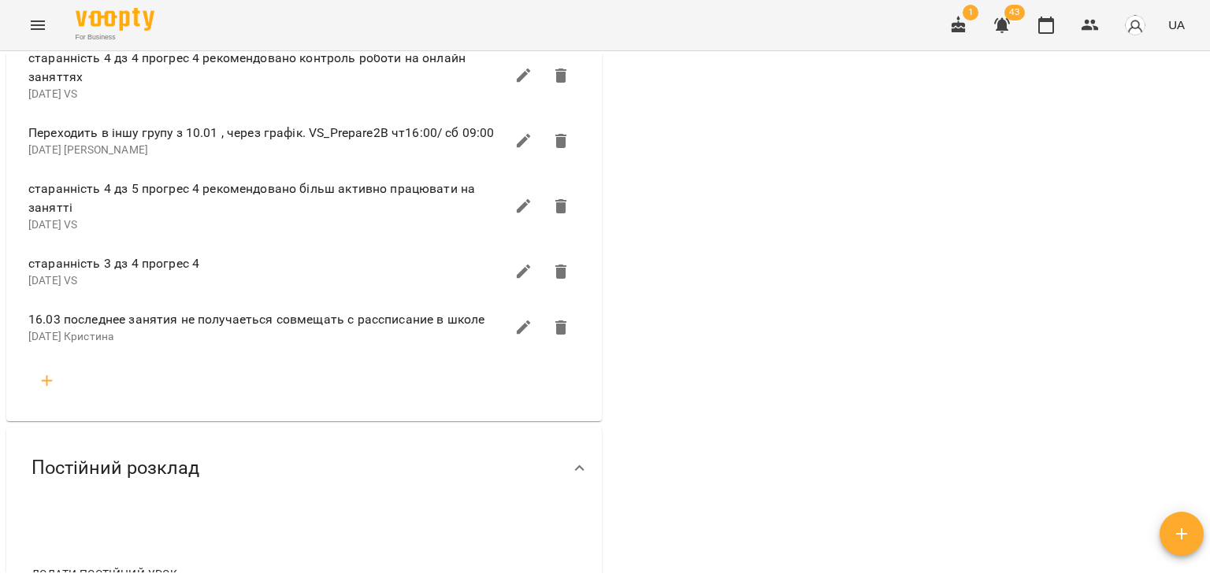
click at [46, 382] on button "button" at bounding box center [47, 381] width 38 height 38
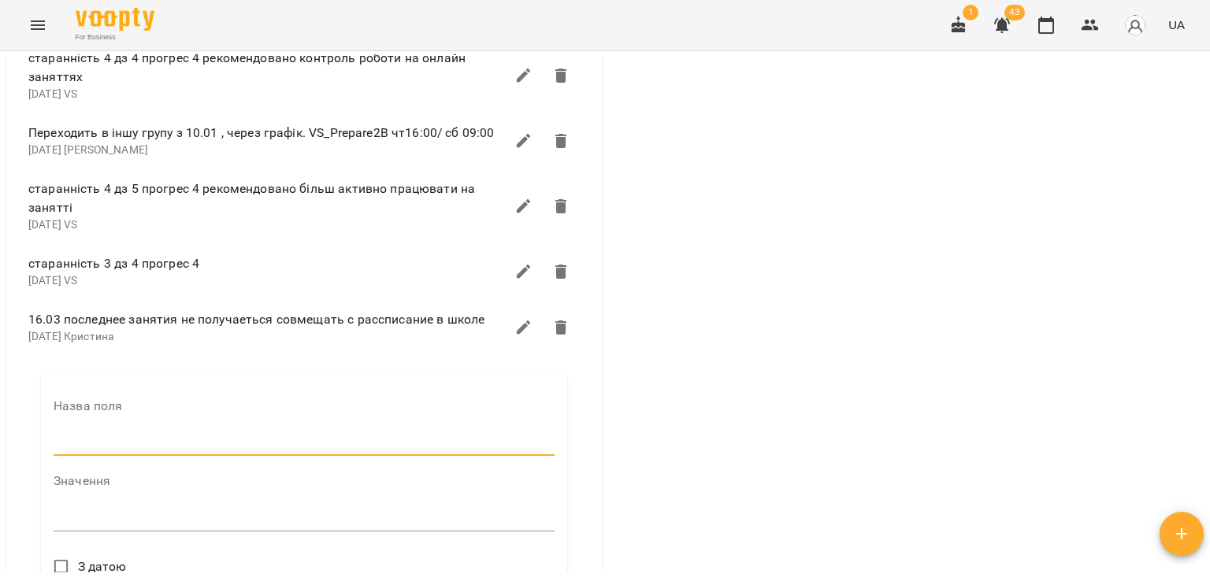
click at [106, 456] on input "text" at bounding box center [304, 443] width 501 height 25
type input "****"
click at [145, 532] on textarea at bounding box center [304, 524] width 501 height 15
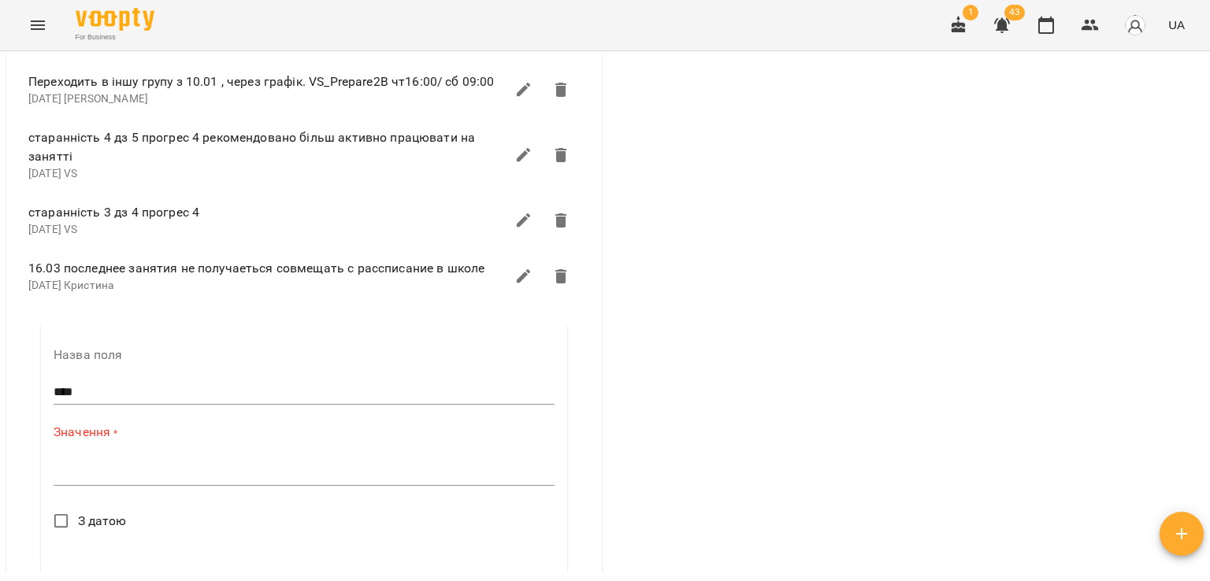
scroll to position [945, 0]
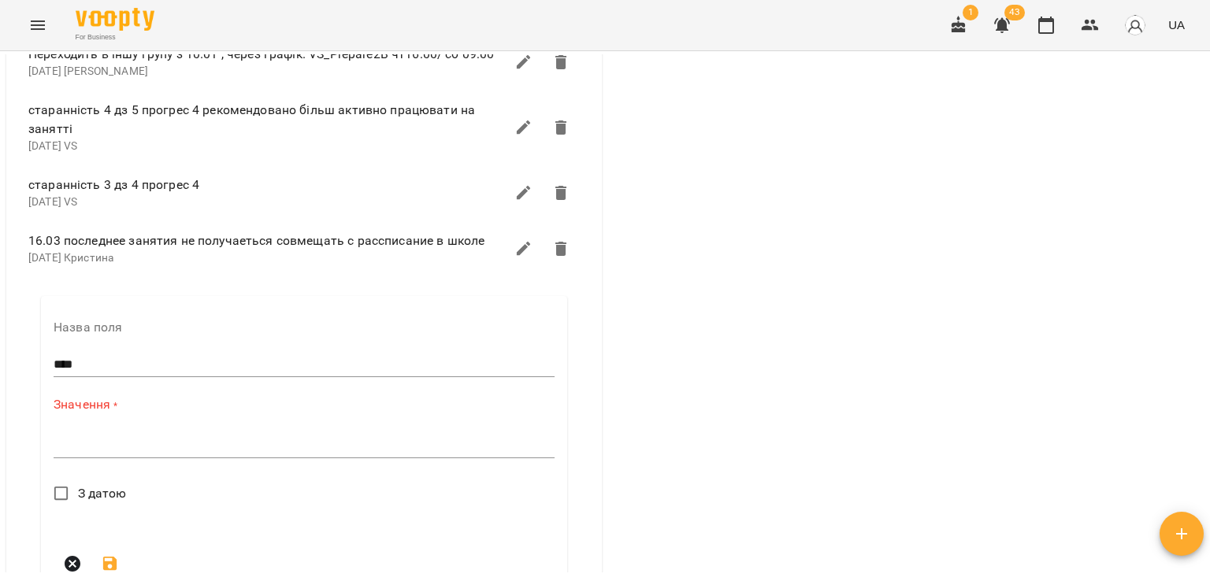
click at [224, 453] on textarea at bounding box center [304, 445] width 501 height 15
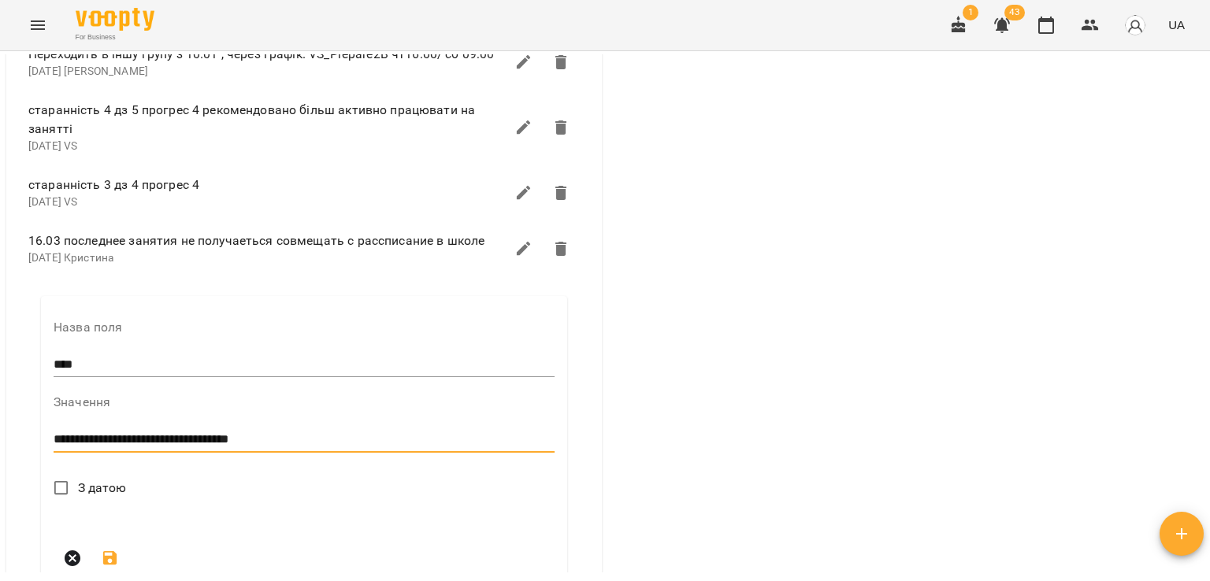
type textarea "**********"
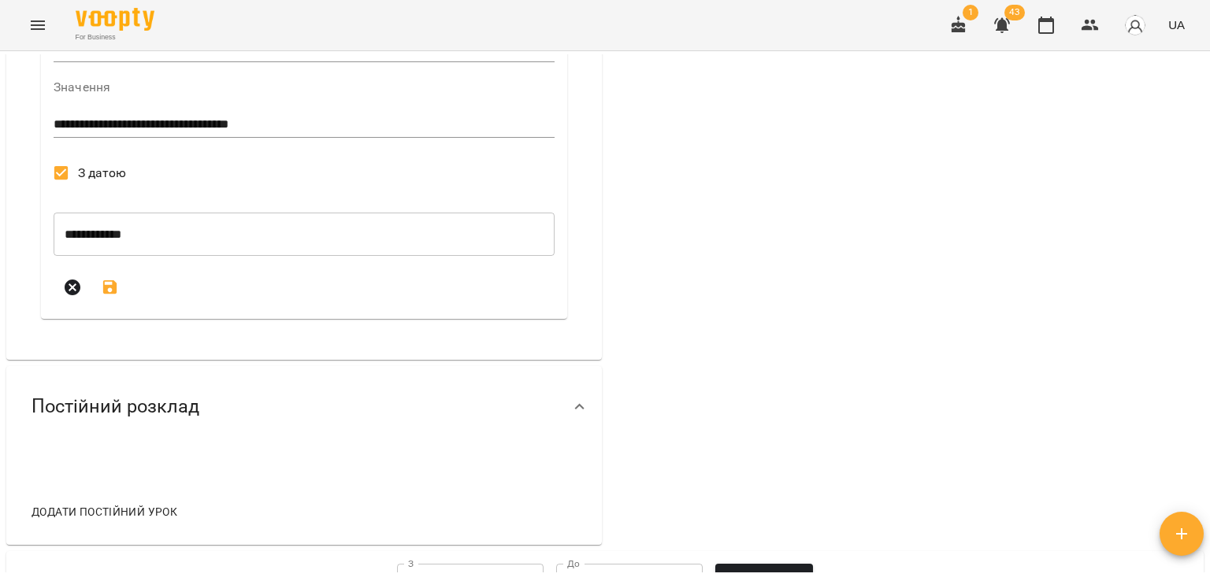
click at [106, 295] on icon "submit" at bounding box center [110, 287] width 14 height 14
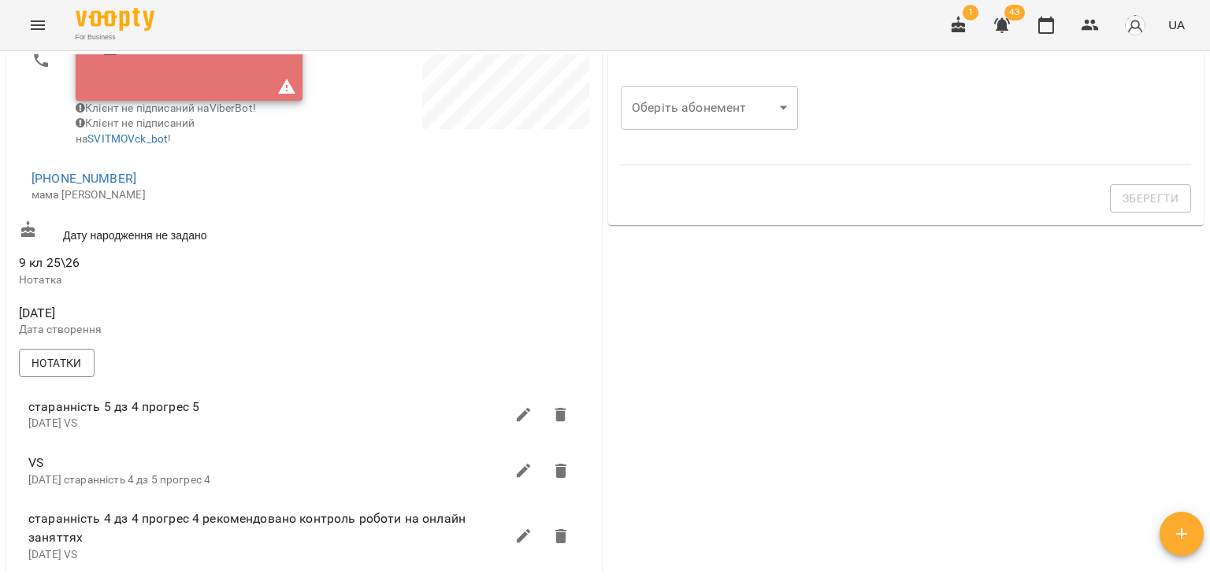
scroll to position [0, 0]
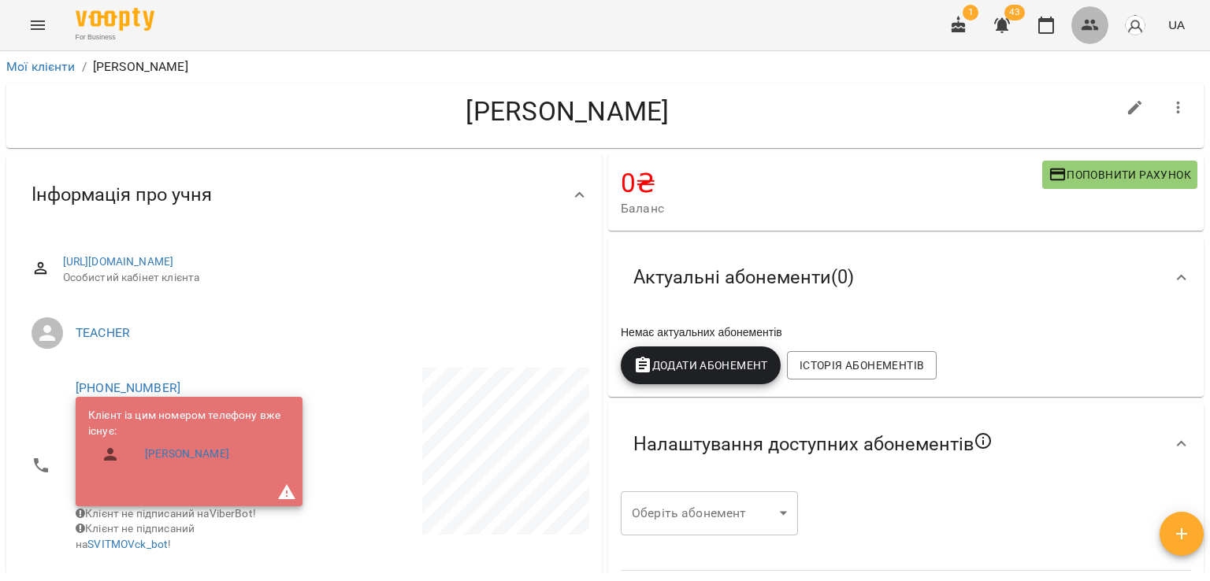
click at [1080, 23] on button "button" at bounding box center [1090, 25] width 38 height 38
